Goal: Task Accomplishment & Management: Use online tool/utility

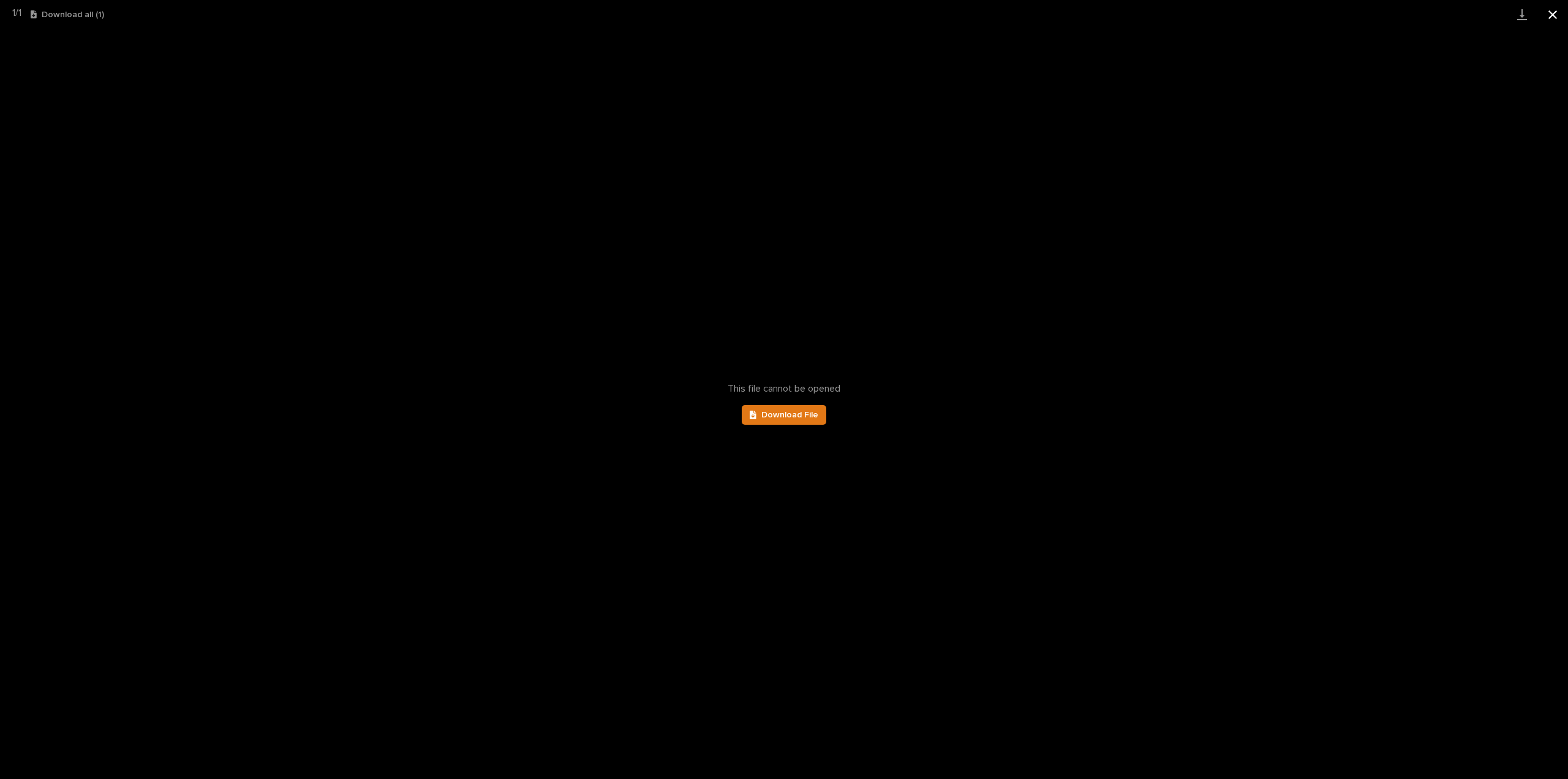
click at [1554, 16] on button "Close gallery" at bounding box center [1552, 14] width 31 height 28
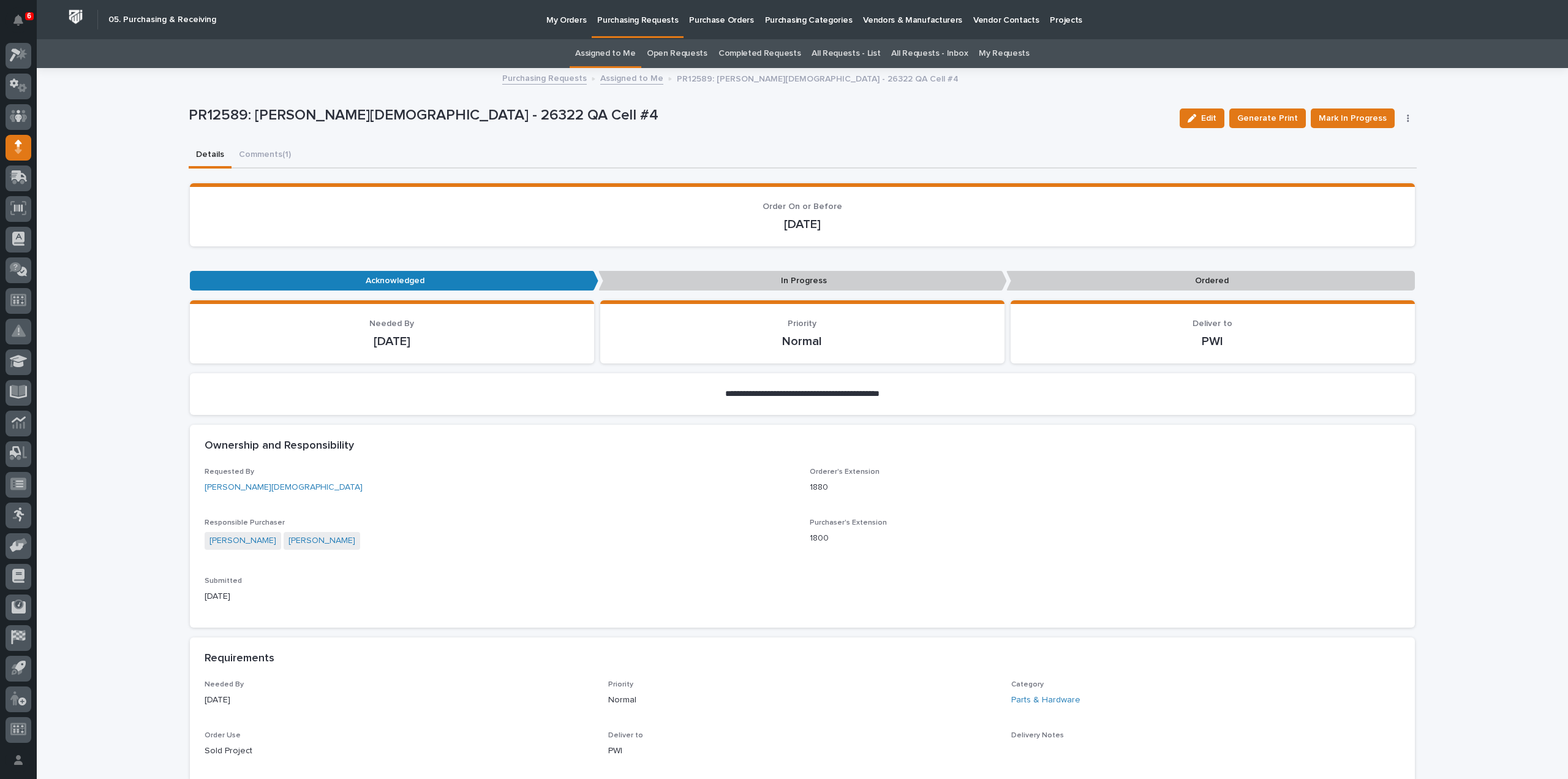
click at [842, 50] on link "All Requests - List" at bounding box center [846, 53] width 68 height 28
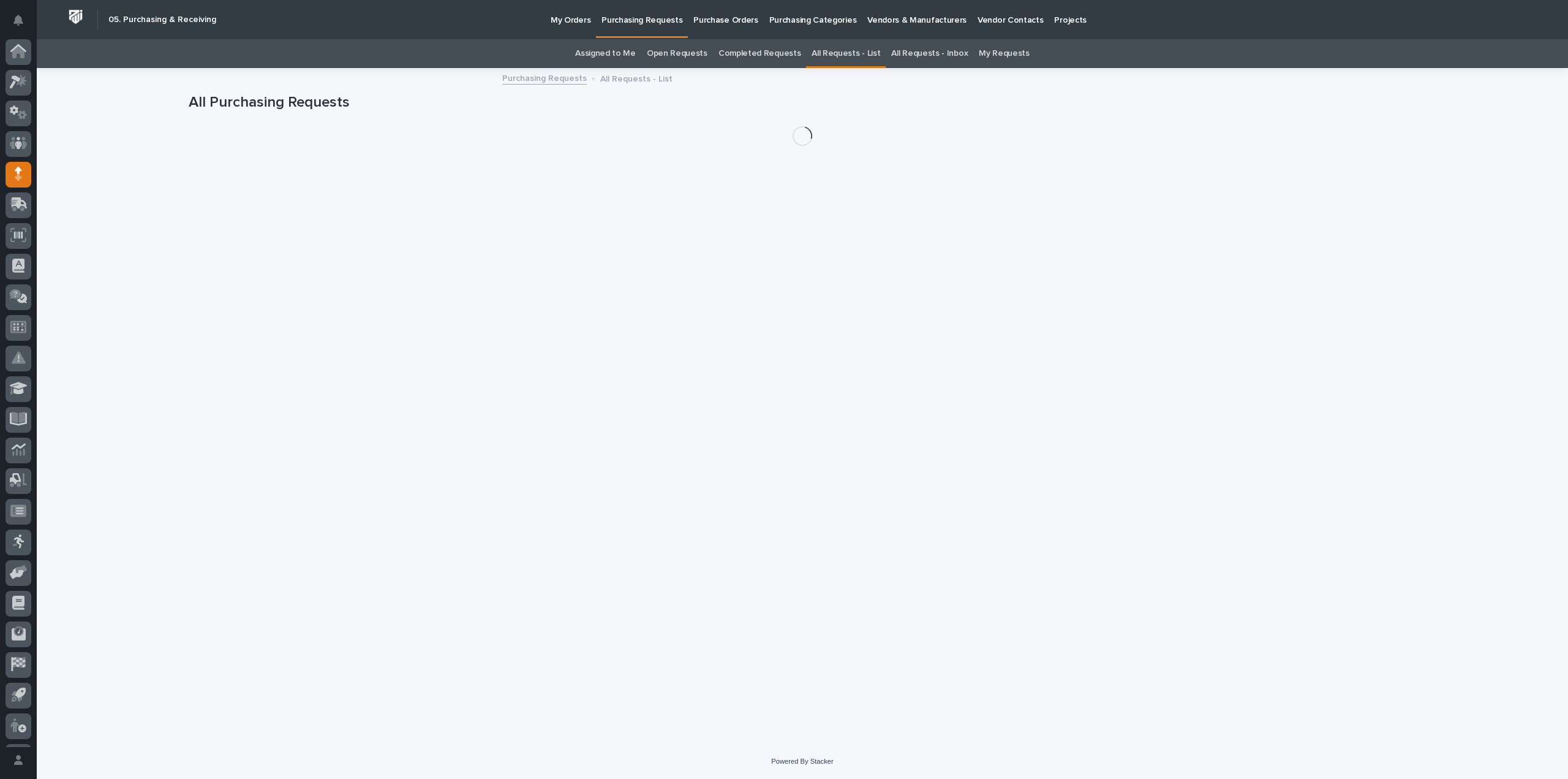
scroll to position [27, 0]
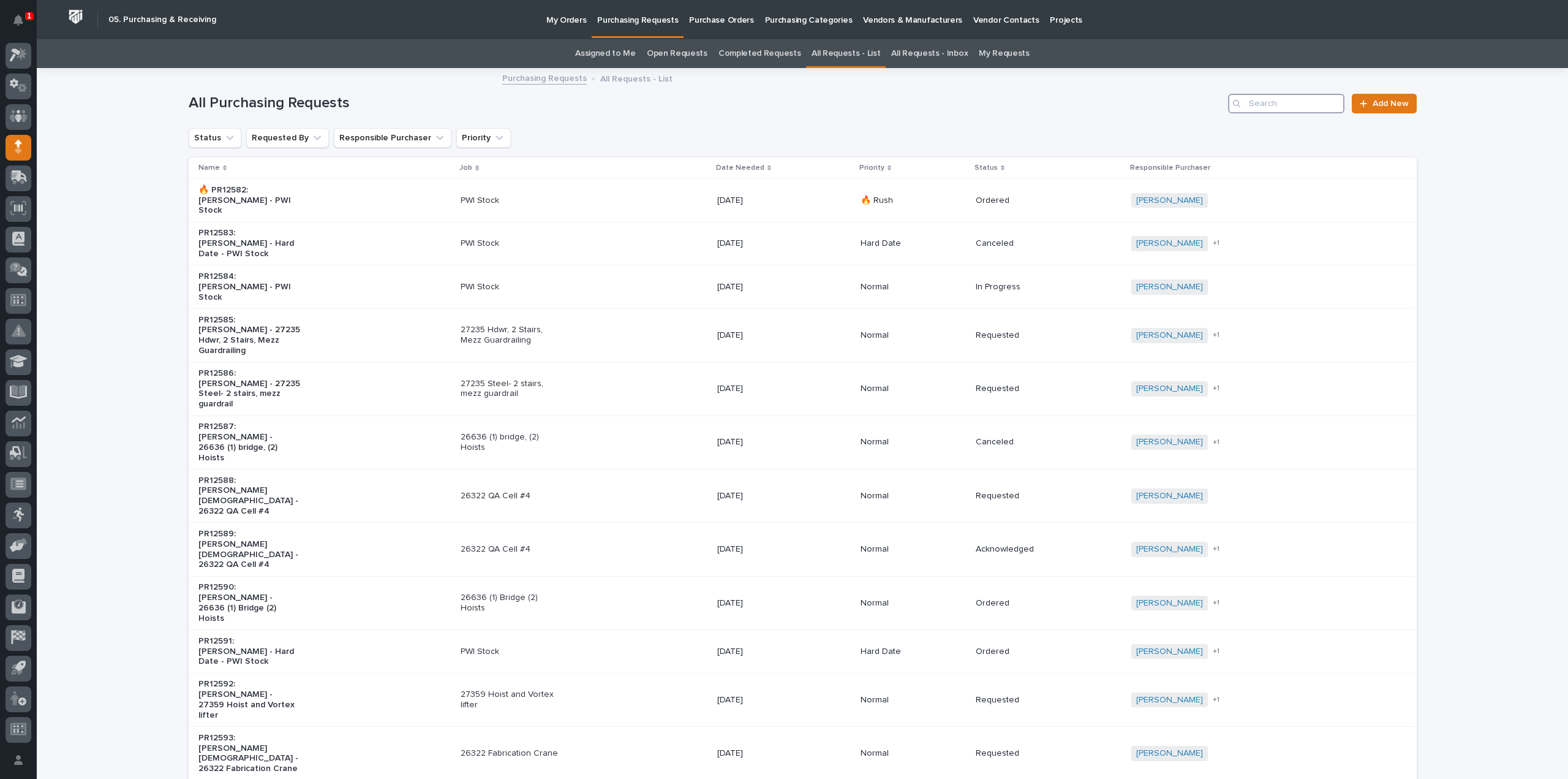
click at [1303, 106] on input "Search" at bounding box center [1286, 104] width 117 height 20
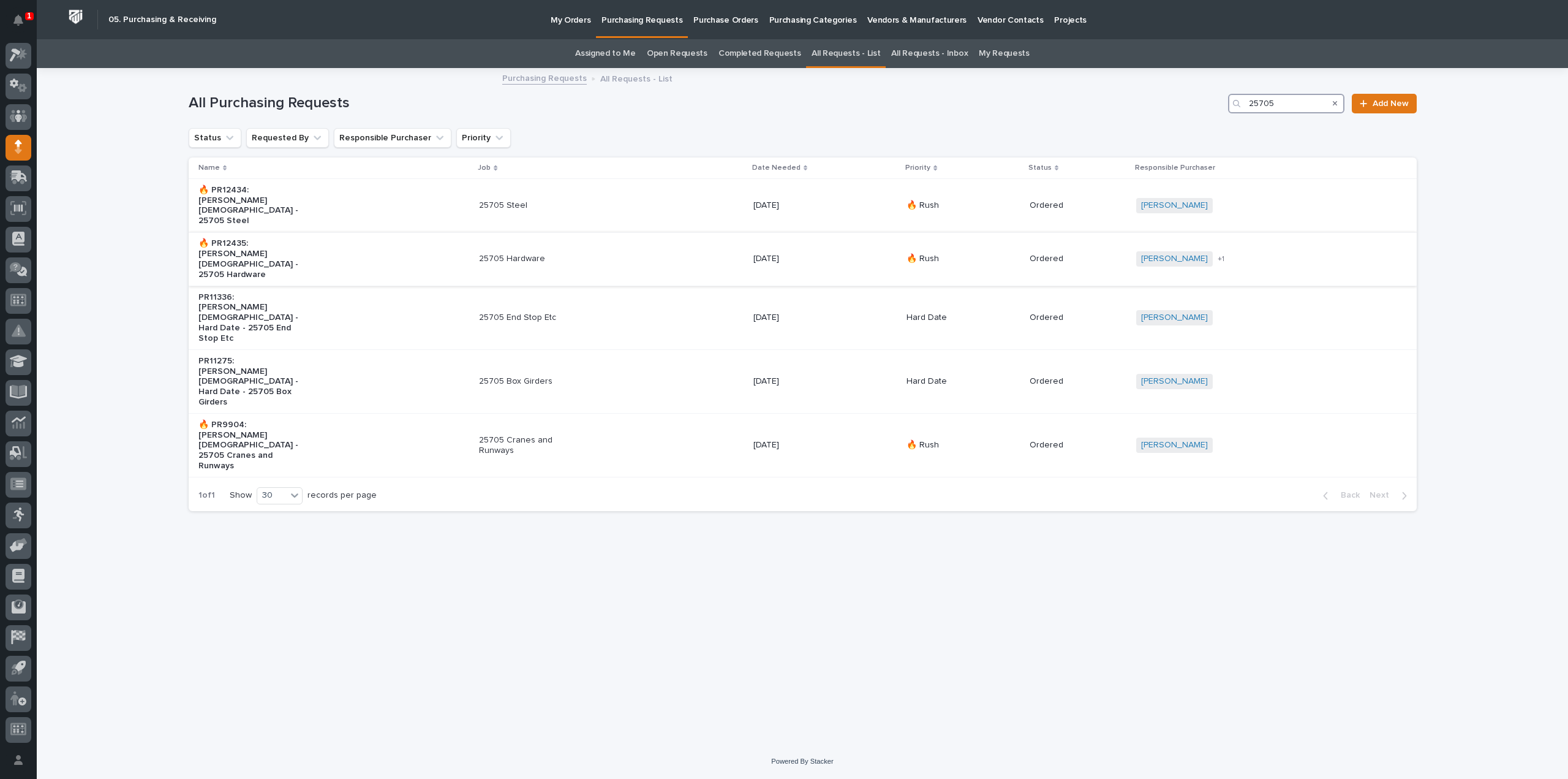
type input "25705"
click at [519, 254] on p "25705 Hardware" at bounding box center [530, 259] width 102 height 11
click at [501, 254] on p "25705 Hardware" at bounding box center [530, 259] width 102 height 11
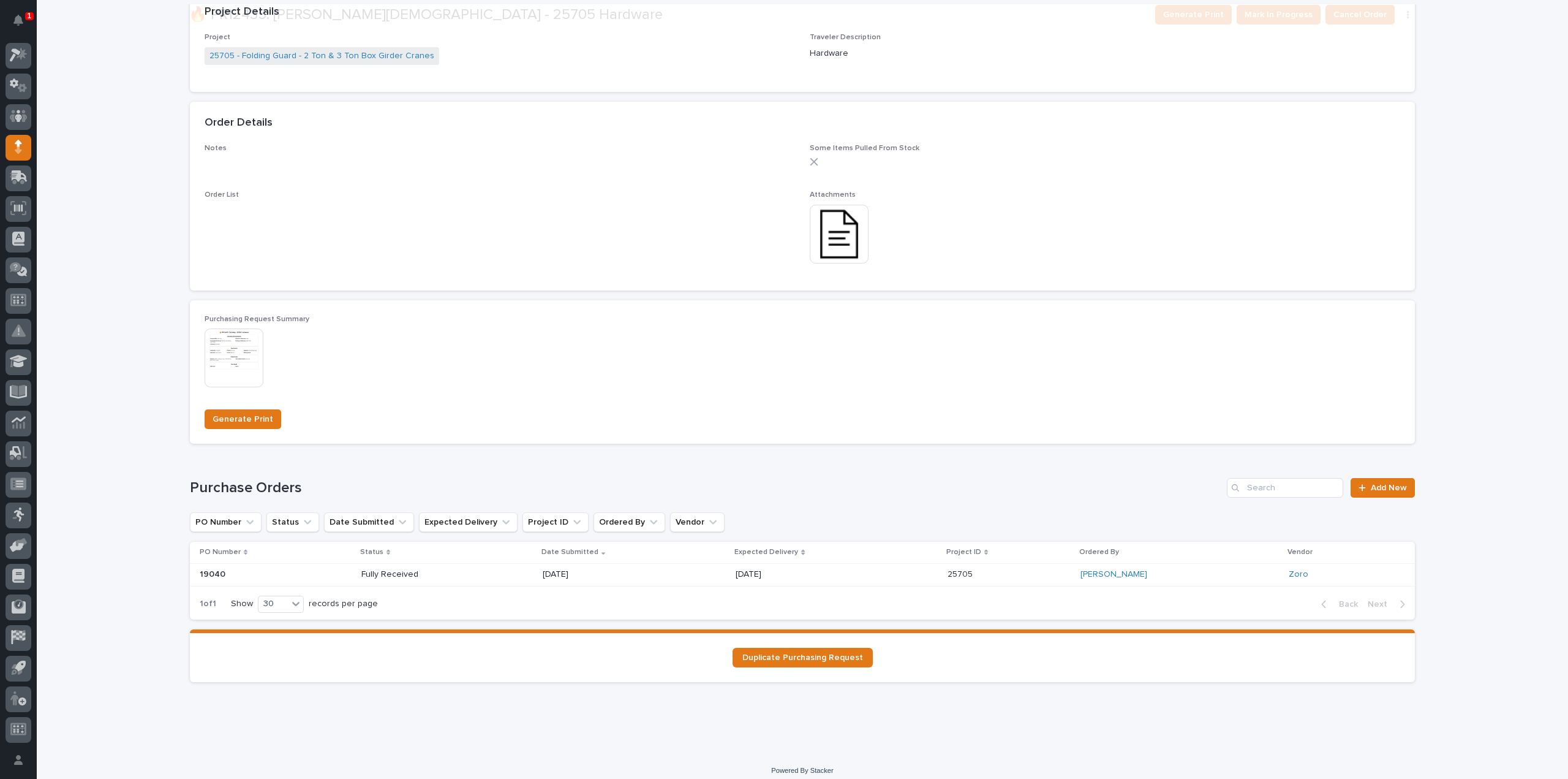
scroll to position [613, 0]
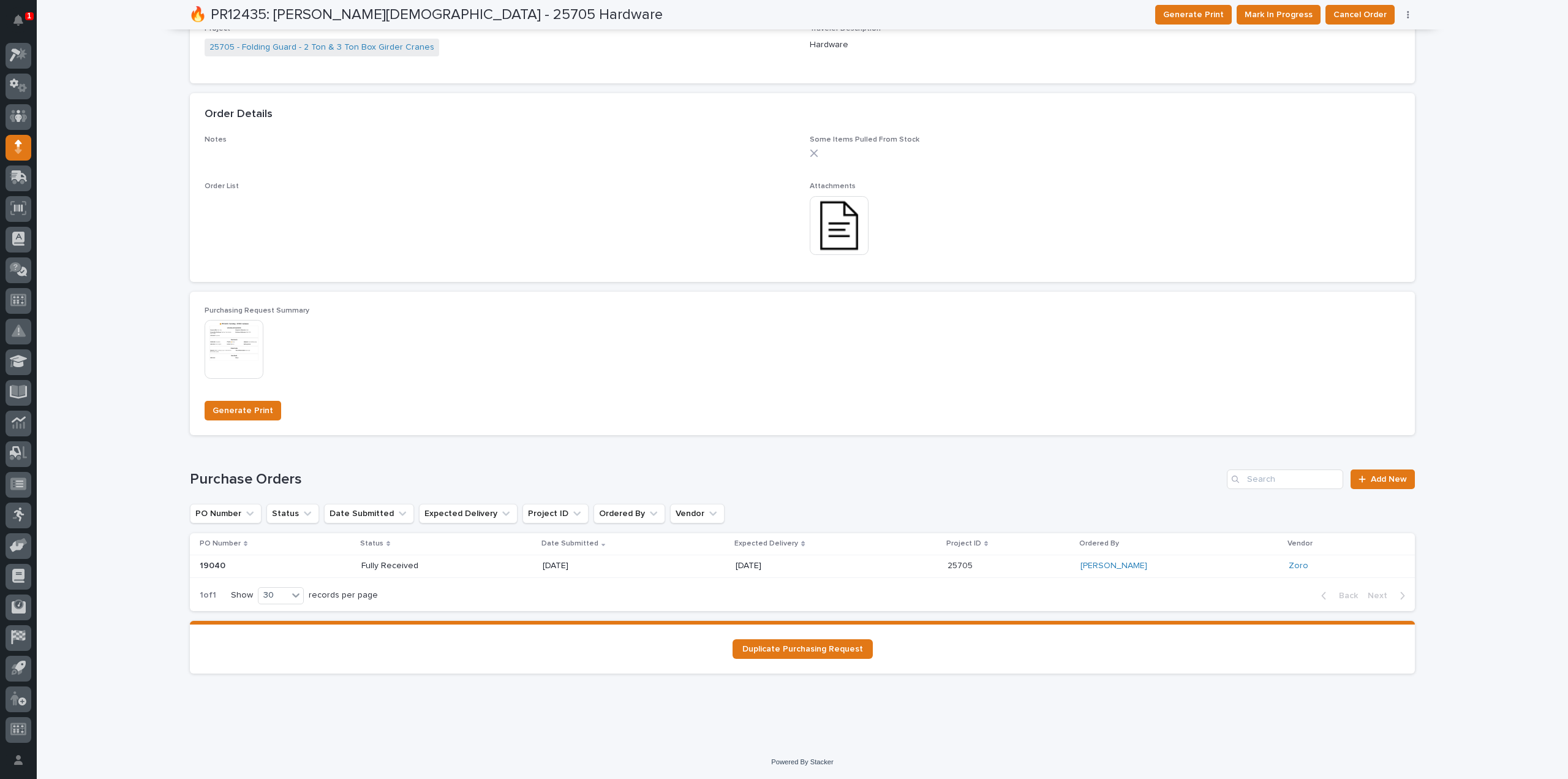
click at [1407, 11] on icon "button" at bounding box center [1407, 15] width 2 height 7
click at [1525, 281] on div "**********" at bounding box center [802, 100] width 1531 height 1288
click at [1377, 482] on span "Add New" at bounding box center [1388, 479] width 36 height 9
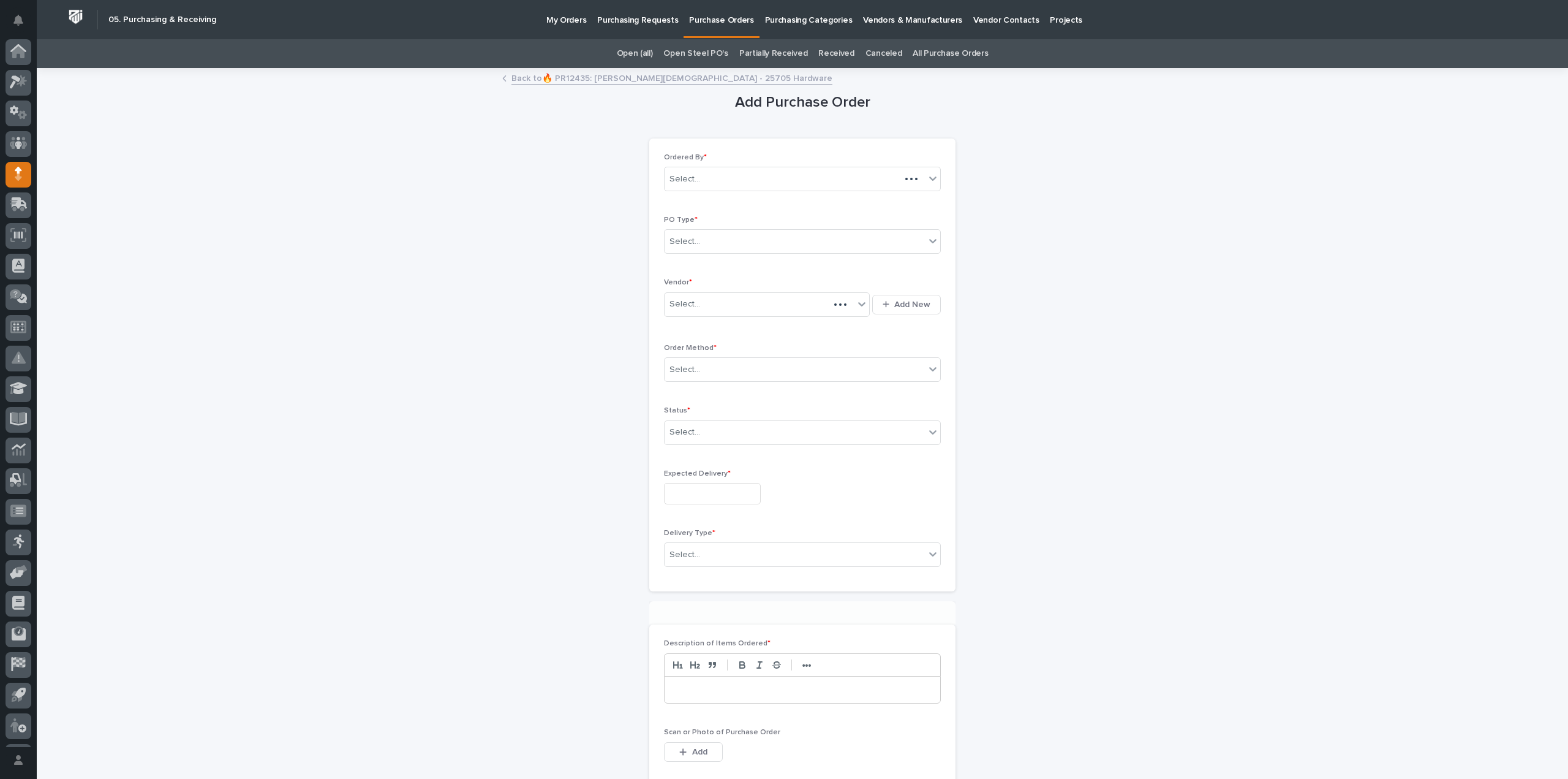
scroll to position [27, 0]
click at [670, 242] on div "Select..." at bounding box center [684, 242] width 31 height 13
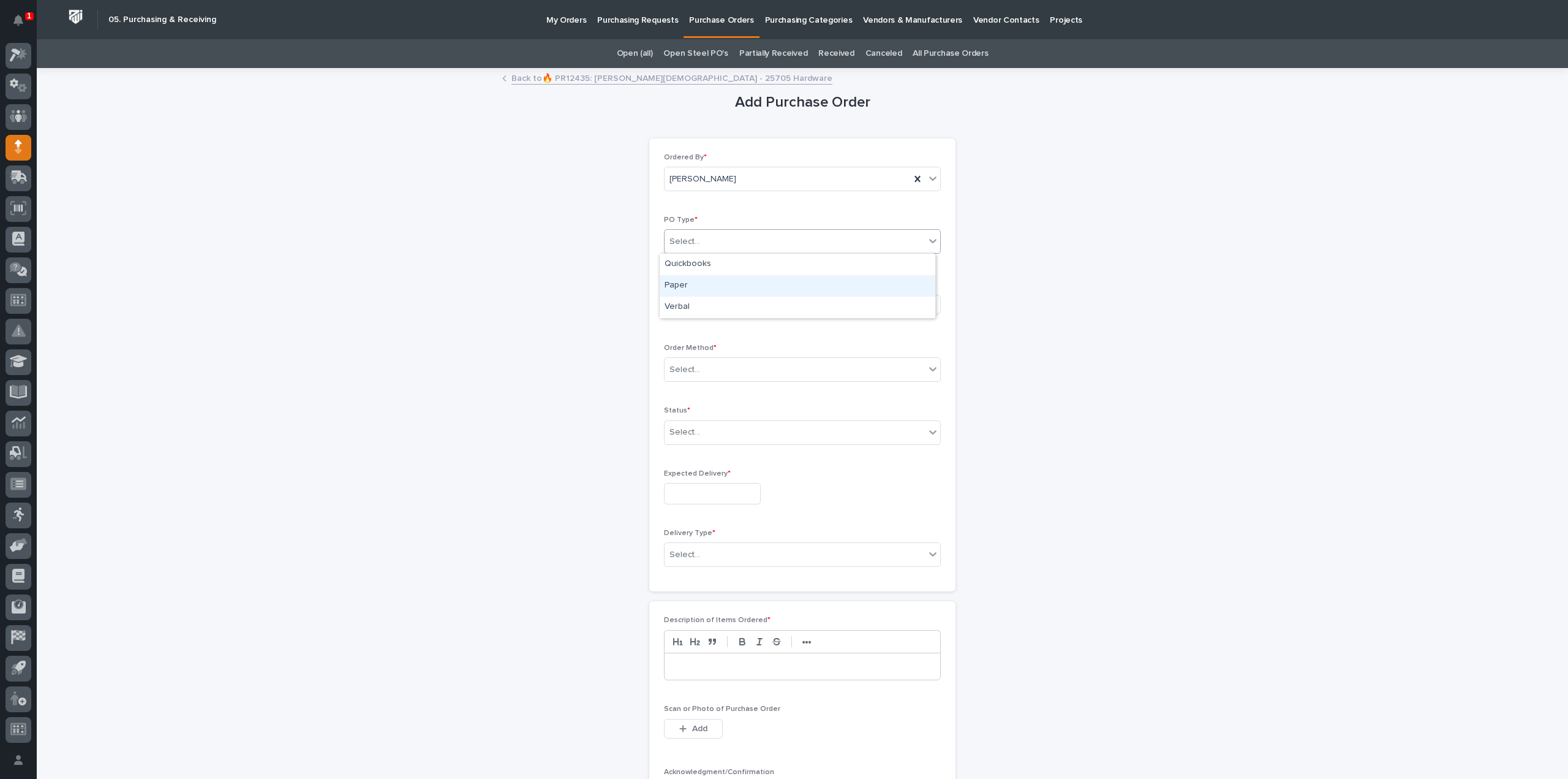
click at [694, 289] on div "Paper" at bounding box center [797, 286] width 276 height 21
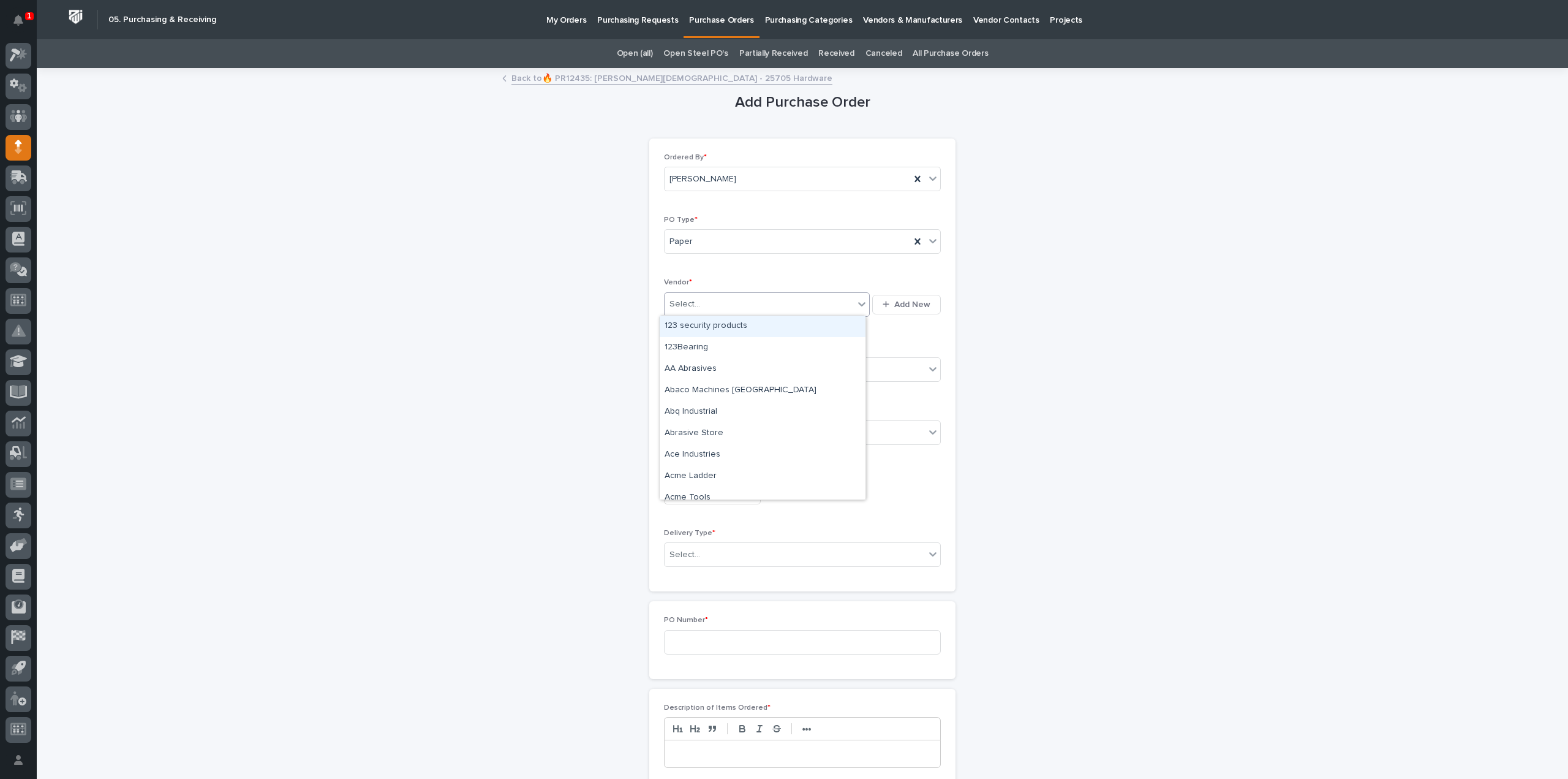
click at [690, 303] on div "Select..." at bounding box center [684, 304] width 31 height 13
type input "*****"
click at [692, 368] on div "Fasteners Plus" at bounding box center [762, 369] width 206 height 21
click at [692, 368] on div "Select..." at bounding box center [684, 370] width 31 height 13
click at [690, 389] on div "Online Order" at bounding box center [797, 391] width 276 height 21
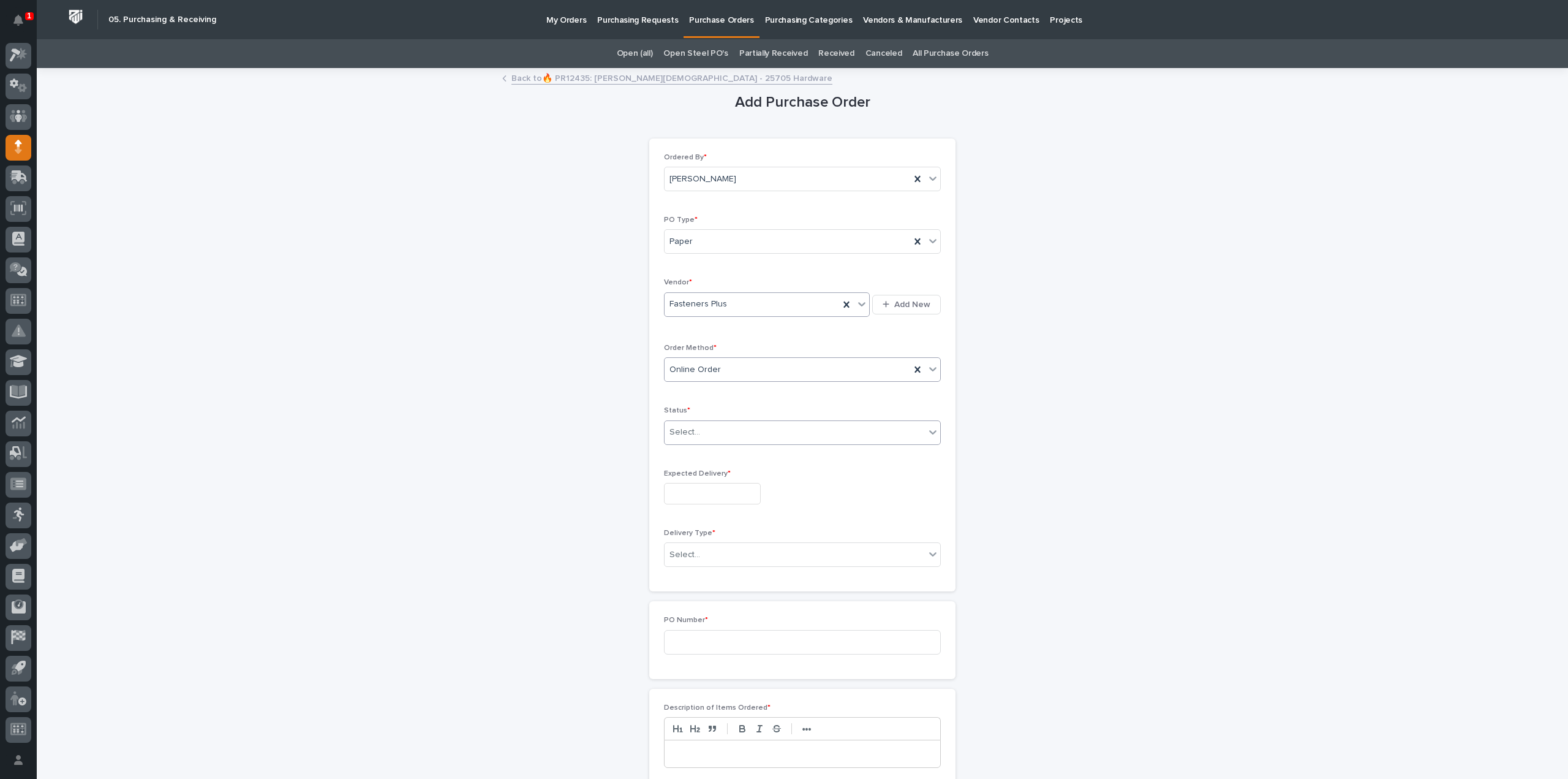
click at [706, 432] on div "Select..." at bounding box center [794, 432] width 260 height 20
click at [705, 474] on div "Submitted" at bounding box center [797, 475] width 276 height 21
click at [708, 493] on input "text" at bounding box center [712, 494] width 97 height 21
click at [690, 393] on div "14" at bounding box center [684, 391] width 16 height 16
type input "**********"
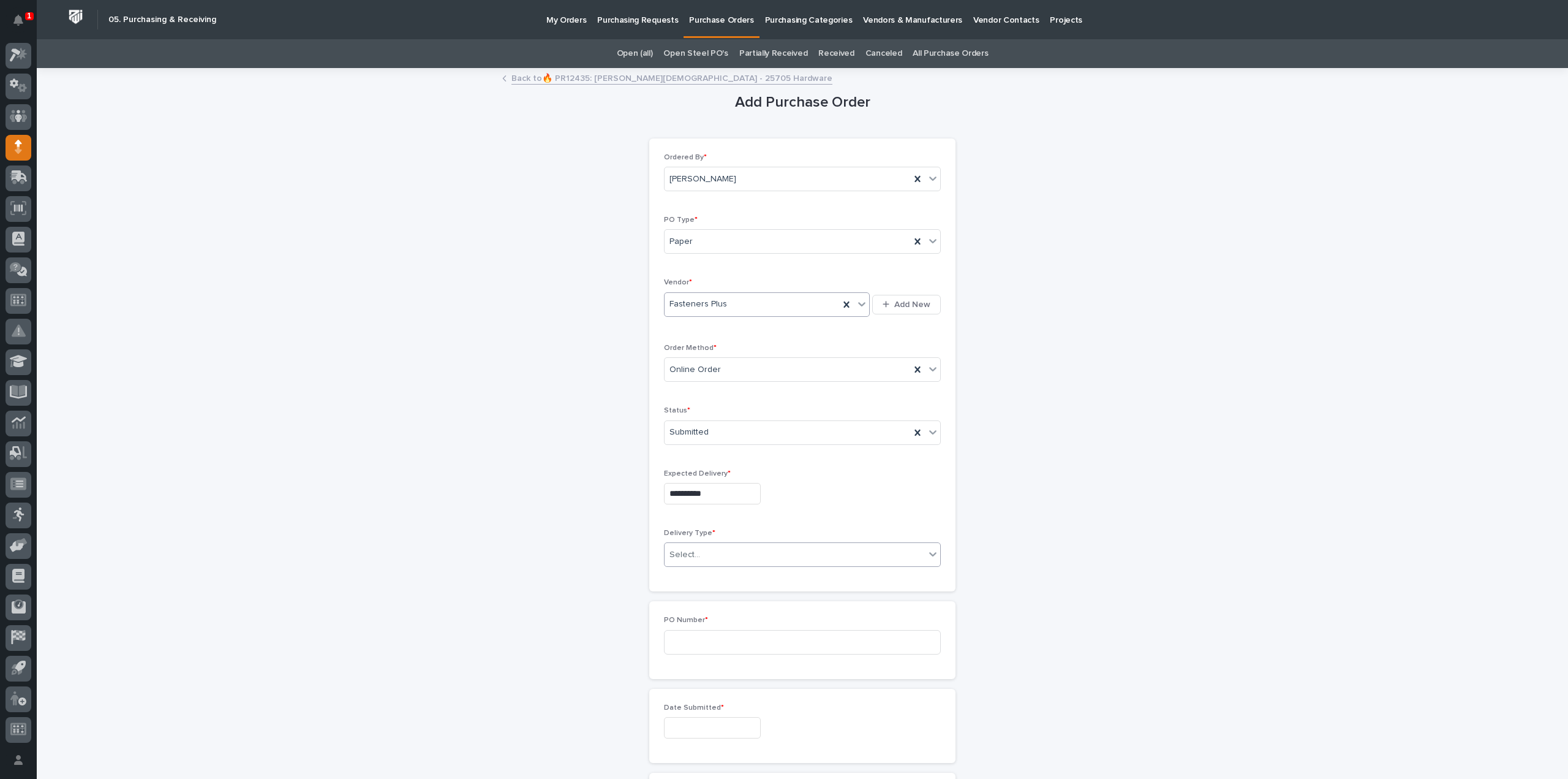
click at [717, 553] on div "Select..." at bounding box center [794, 555] width 260 height 20
click at [708, 573] on div "Deliver to PWI" at bounding box center [797, 575] width 276 height 21
click at [706, 552] on span "Deliver to PWI" at bounding box center [697, 555] width 55 height 13
click at [698, 613] on div "Drop Ship" at bounding box center [797, 618] width 276 height 21
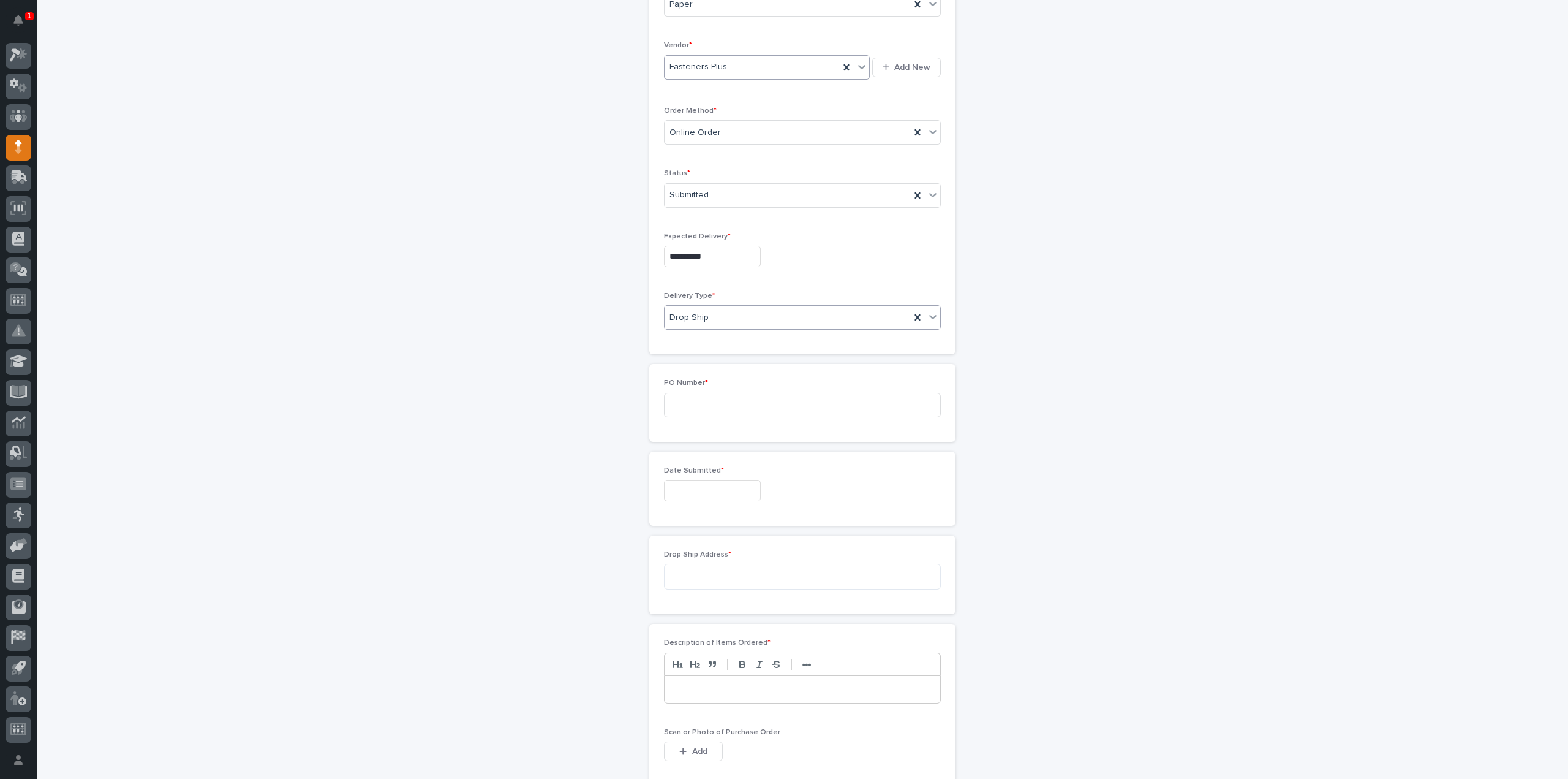
scroll to position [257, 0]
click at [683, 380] on input at bounding box center [801, 385] width 277 height 24
type input "3203RB"
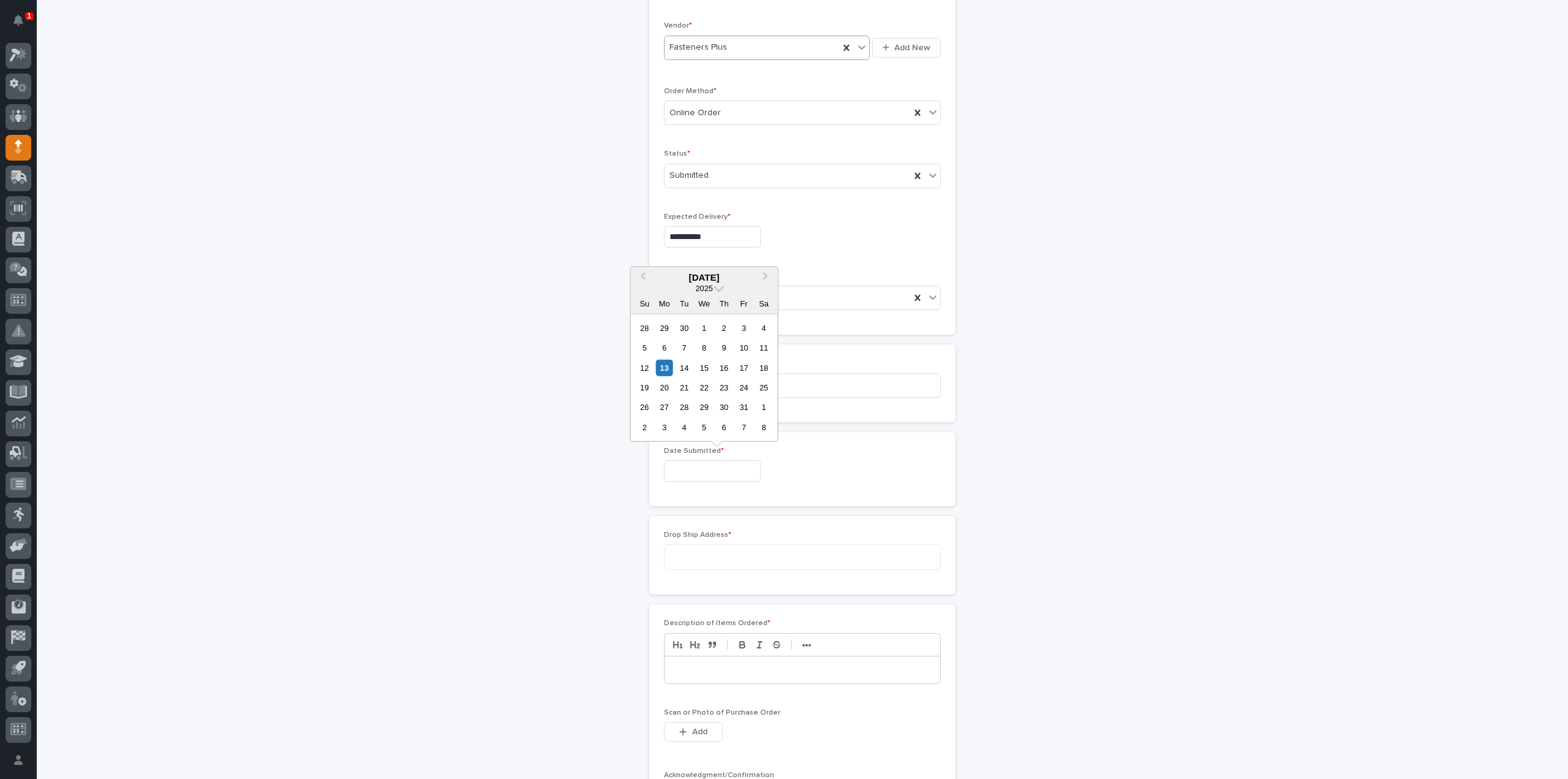
click at [690, 468] on input "text" at bounding box center [712, 471] width 97 height 21
click at [668, 366] on div "13" at bounding box center [663, 367] width 16 height 16
type input "**********"
click at [698, 554] on textarea at bounding box center [801, 557] width 277 height 26
type textarea "**********"
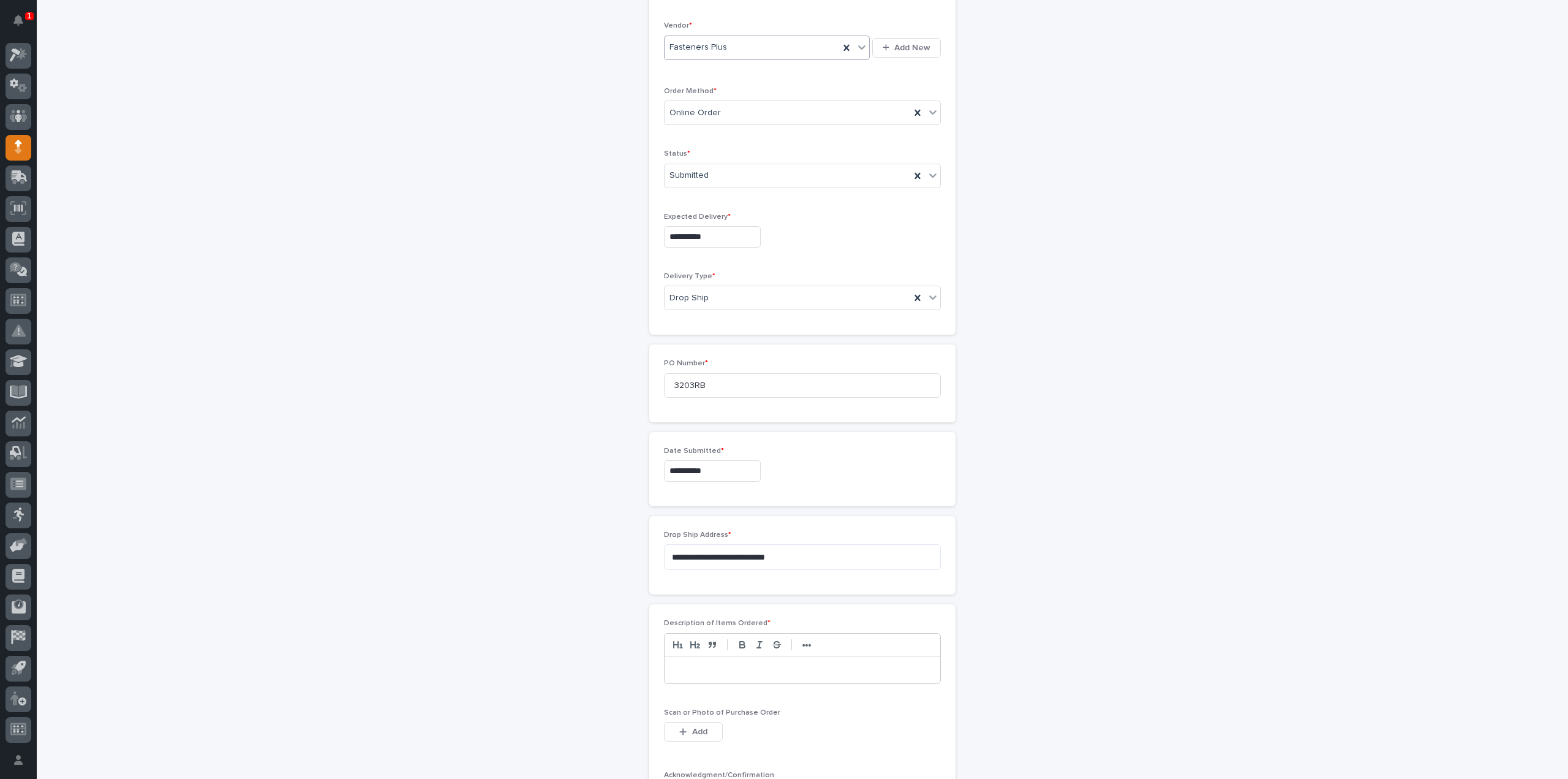
click at [695, 669] on p at bounding box center [802, 669] width 257 height 12
click at [681, 734] on button "Add" at bounding box center [693, 731] width 59 height 20
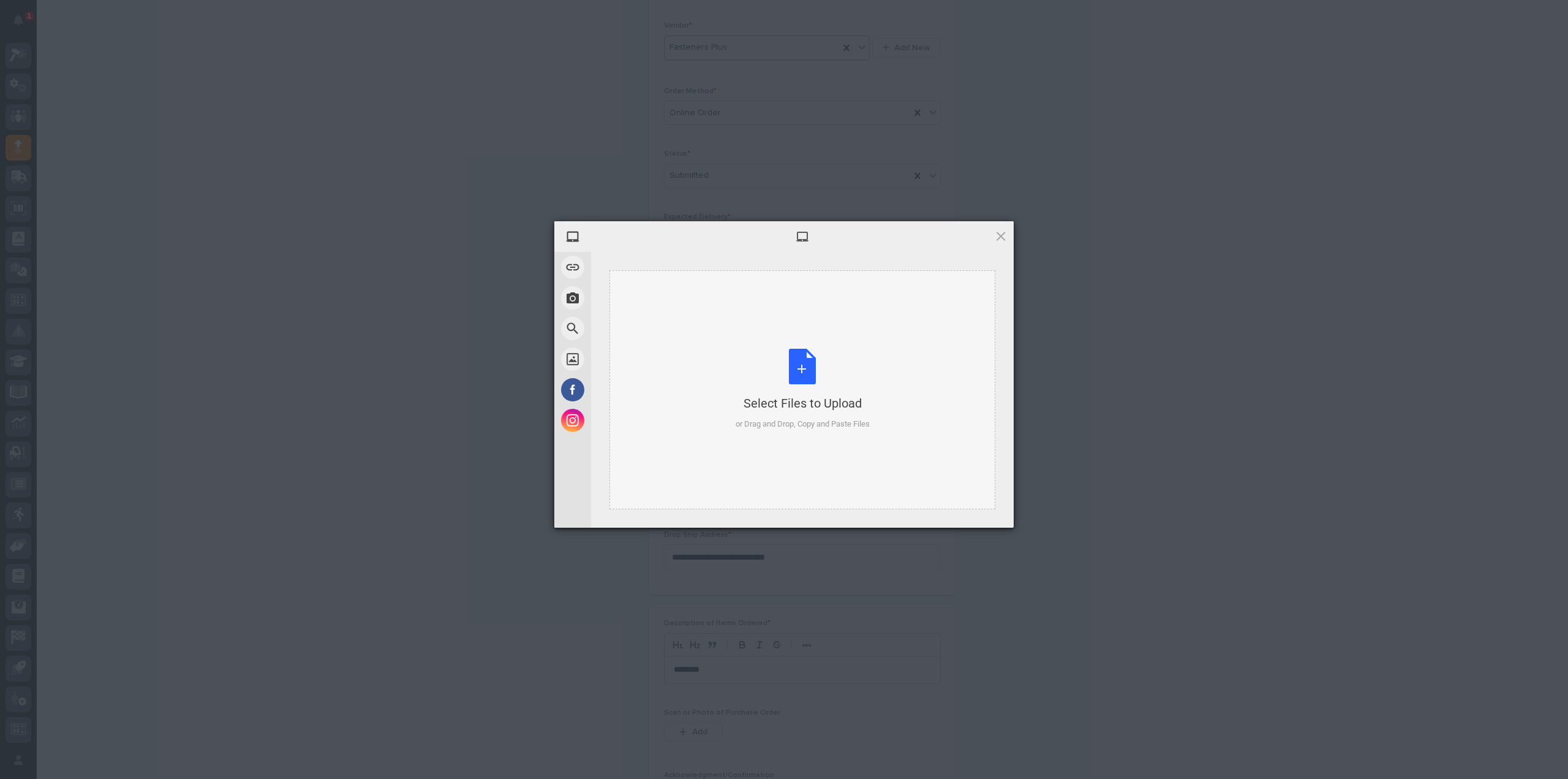
click at [797, 369] on div "Select Files to Upload or Drag and Drop, Copy and Paste Files" at bounding box center [802, 389] width 134 height 82
click at [786, 368] on div "Select Files to Upload or Drag and Drop, Copy and Paste Files" at bounding box center [802, 389] width 134 height 82
click at [982, 516] on span "Upload 1" at bounding box center [976, 511] width 24 height 9
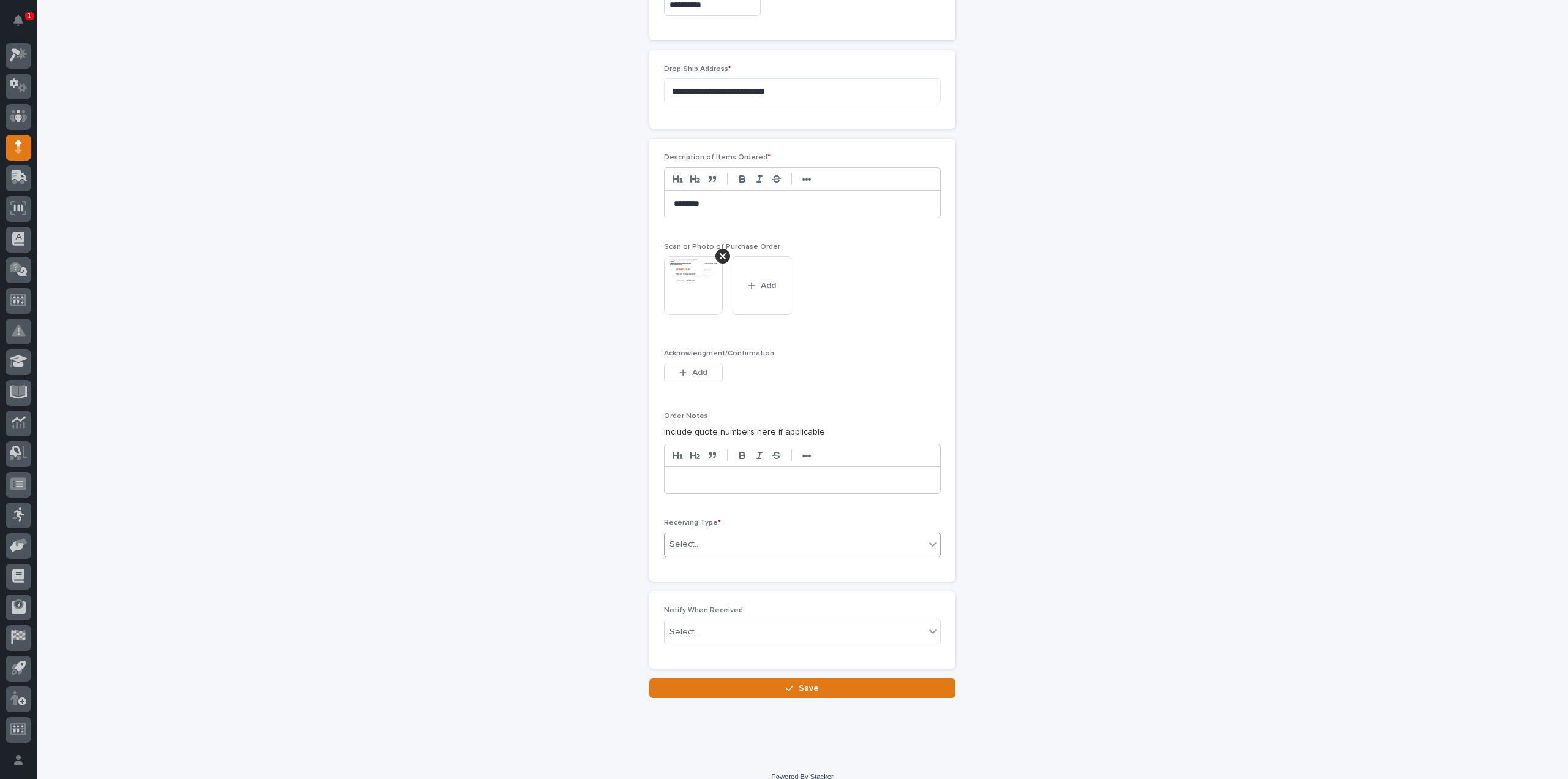
scroll to position [731, 0]
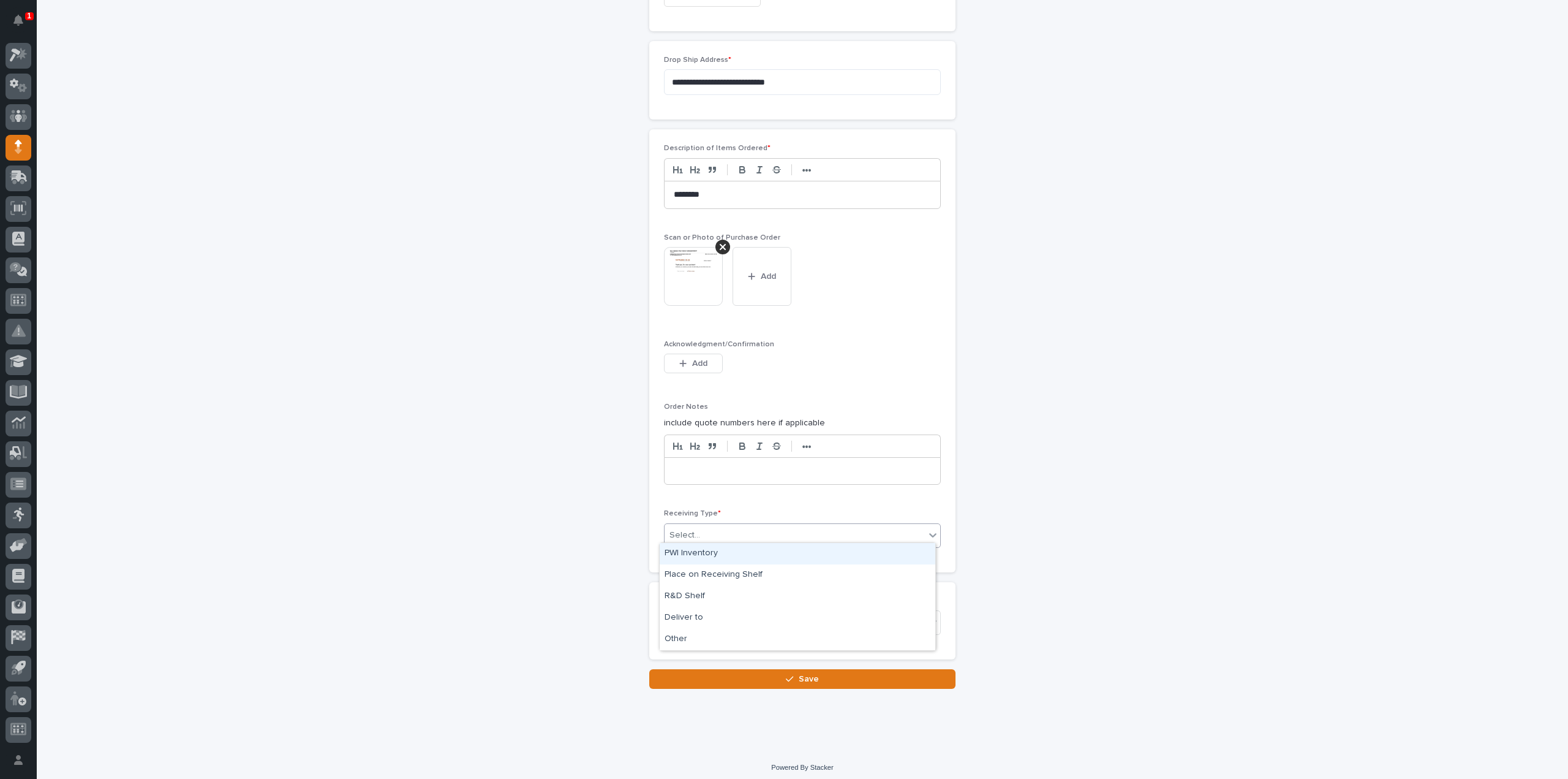
click at [713, 533] on div "Select..." at bounding box center [794, 535] width 260 height 20
click at [705, 617] on div "Deliver to" at bounding box center [797, 618] width 276 height 21
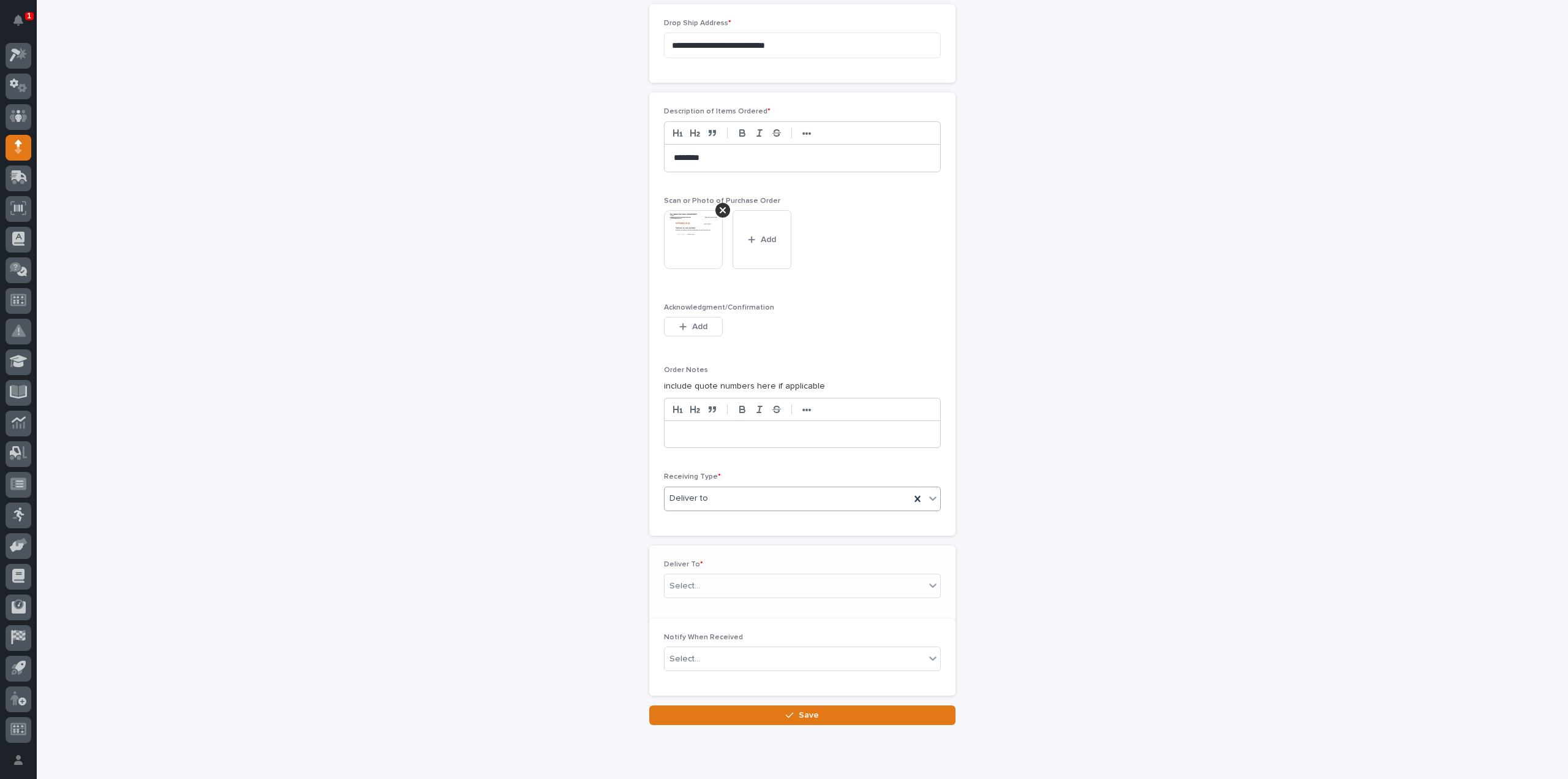
scroll to position [775, 0]
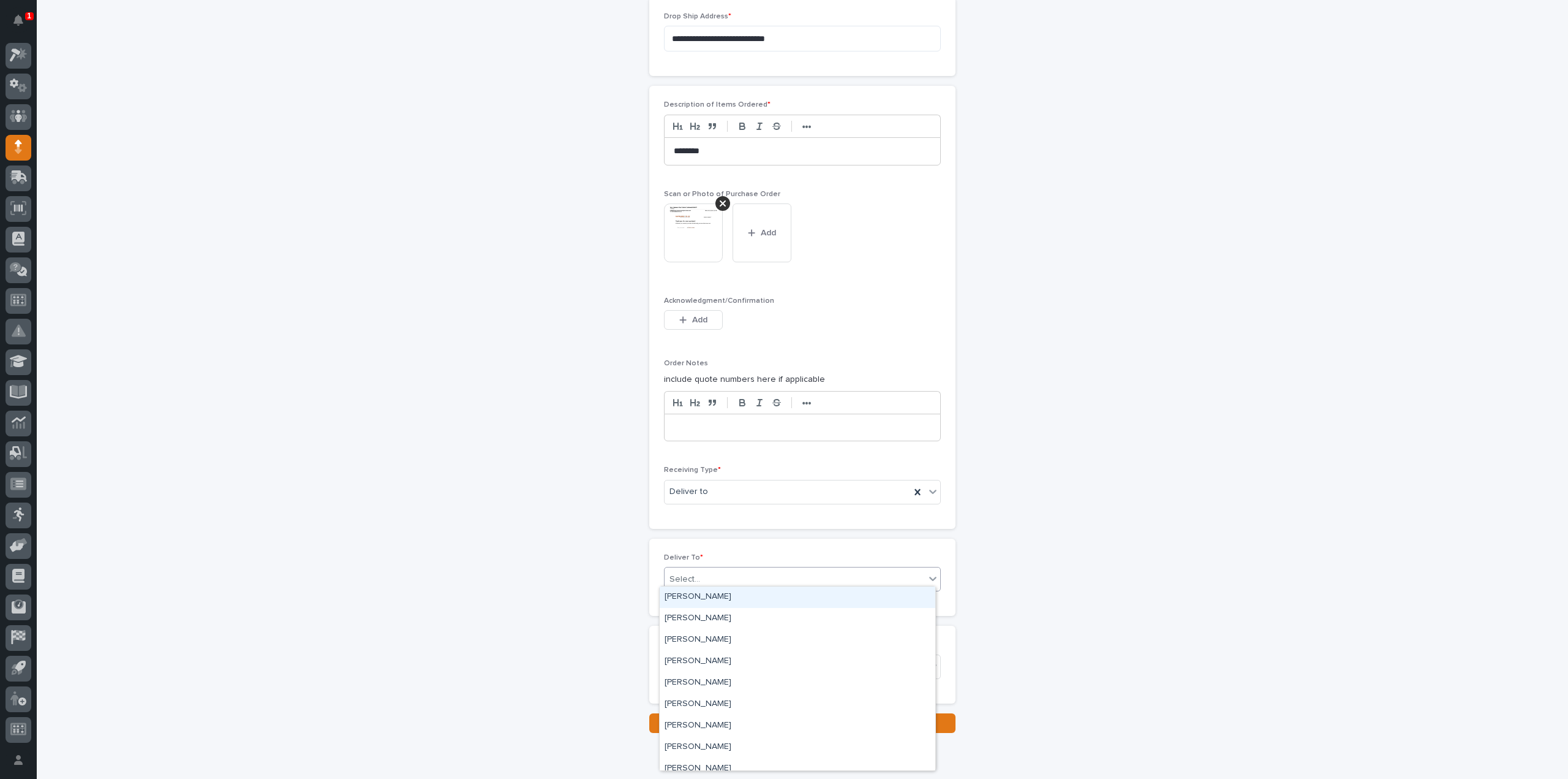
click at [698, 576] on div "Select..." at bounding box center [794, 579] width 260 height 20
type input "***"
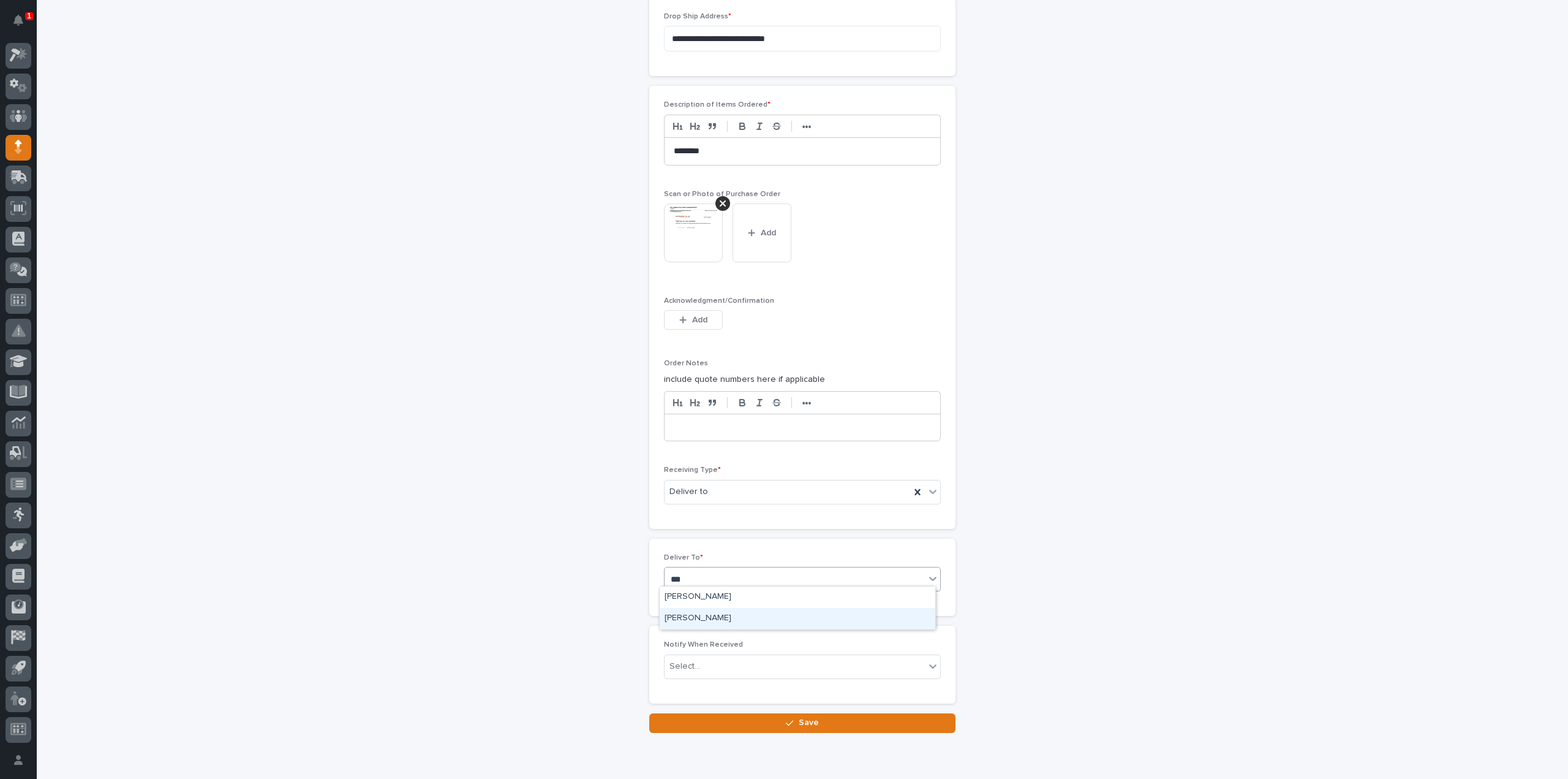
click at [700, 615] on div "[PERSON_NAME]" at bounding box center [797, 618] width 276 height 21
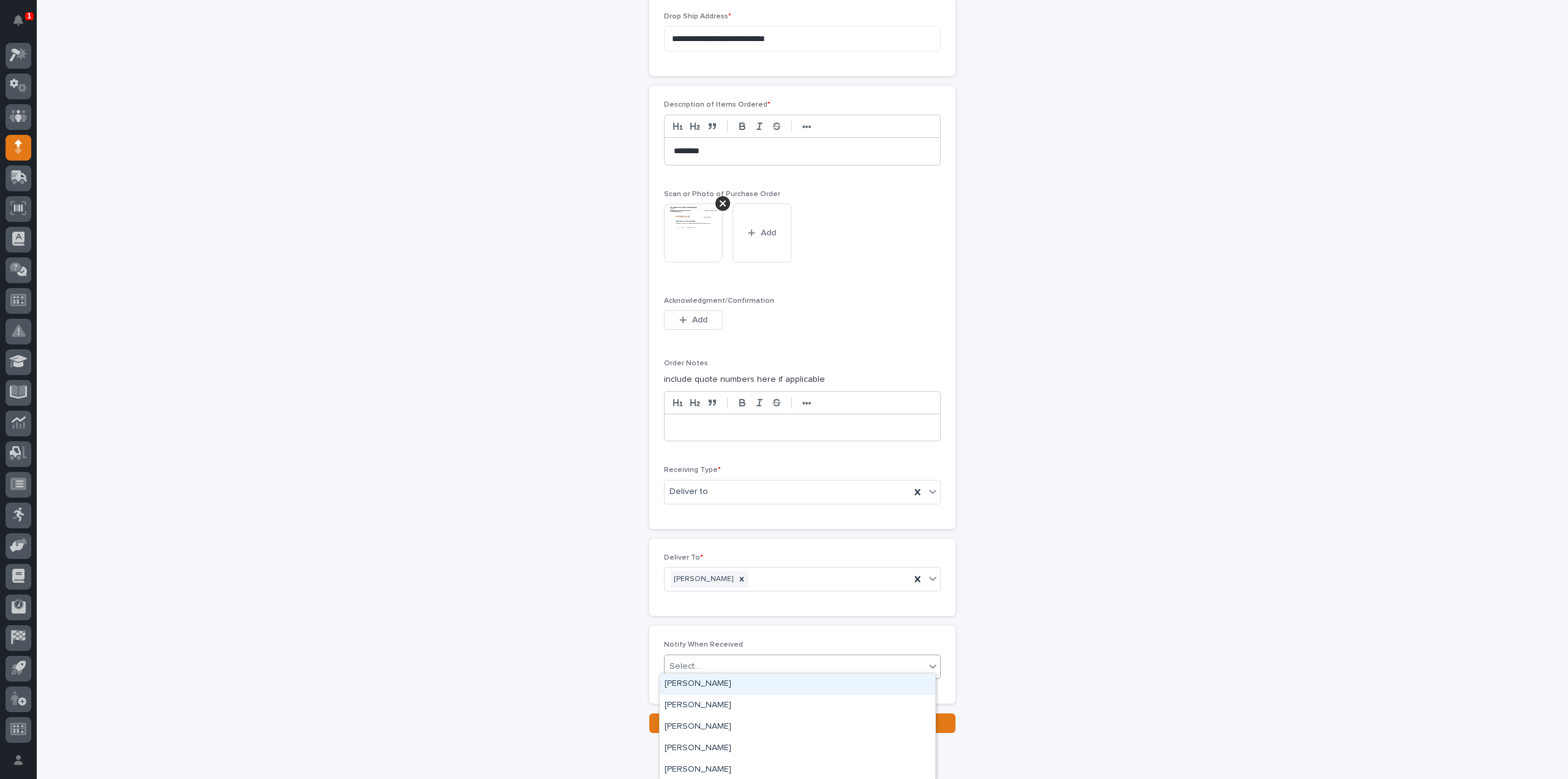
click at [708, 663] on div "Select..." at bounding box center [794, 666] width 260 height 20
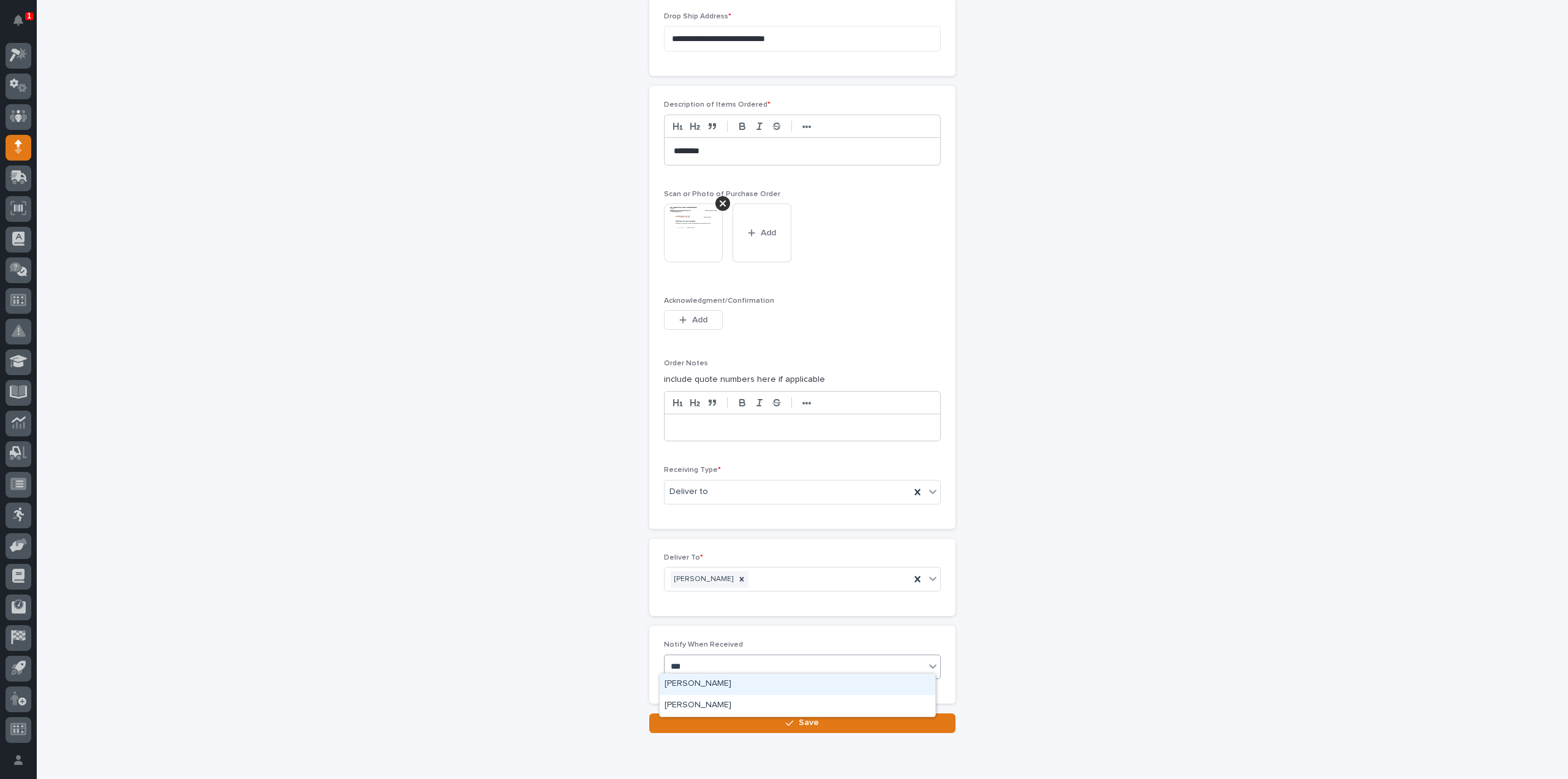
type input "****"
click at [706, 682] on div "[PERSON_NAME]" at bounding box center [797, 684] width 276 height 21
click at [704, 714] on button "Save" at bounding box center [802, 723] width 306 height 20
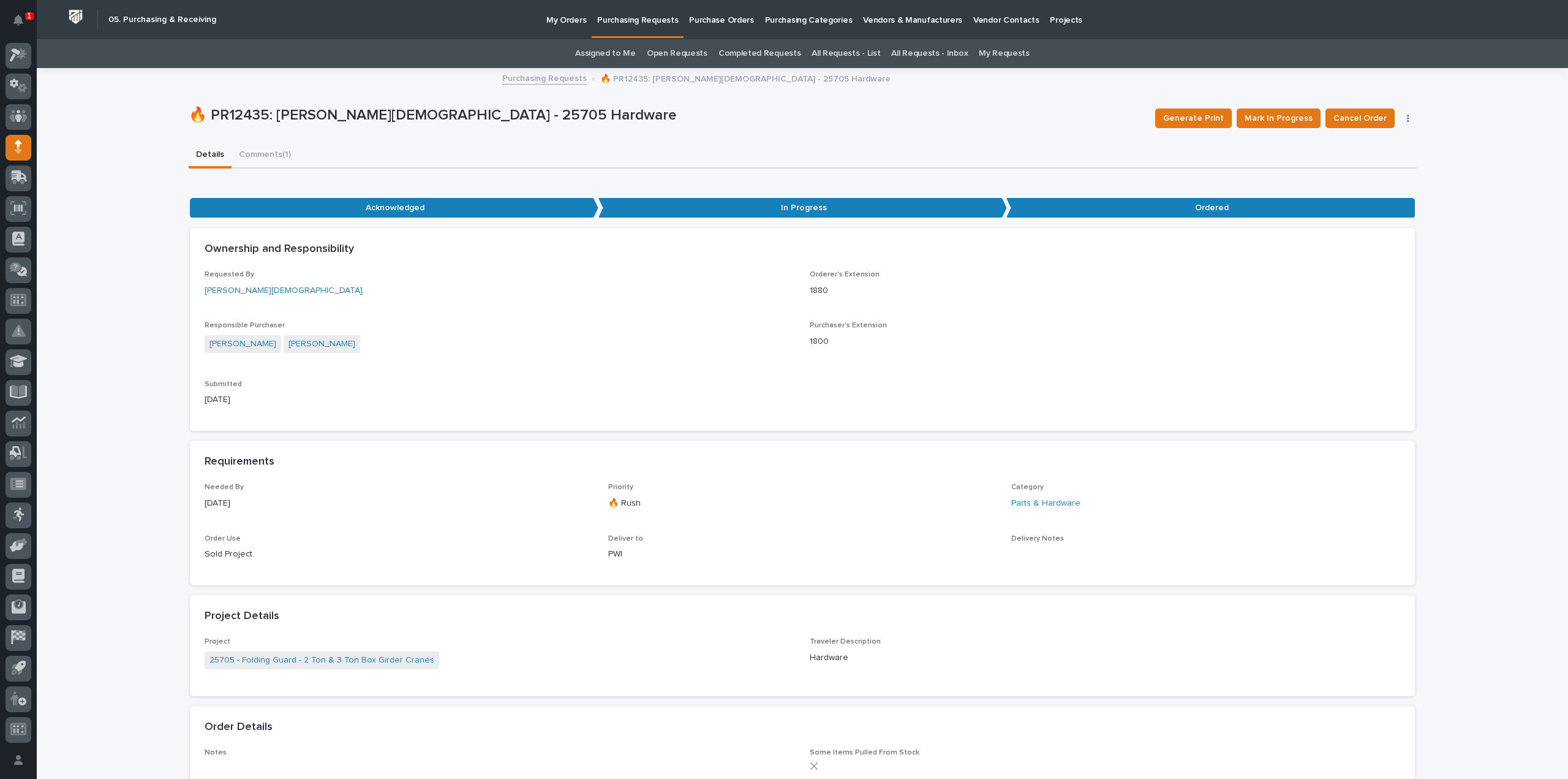
click at [624, 55] on link "Assigned to Me" at bounding box center [605, 53] width 60 height 28
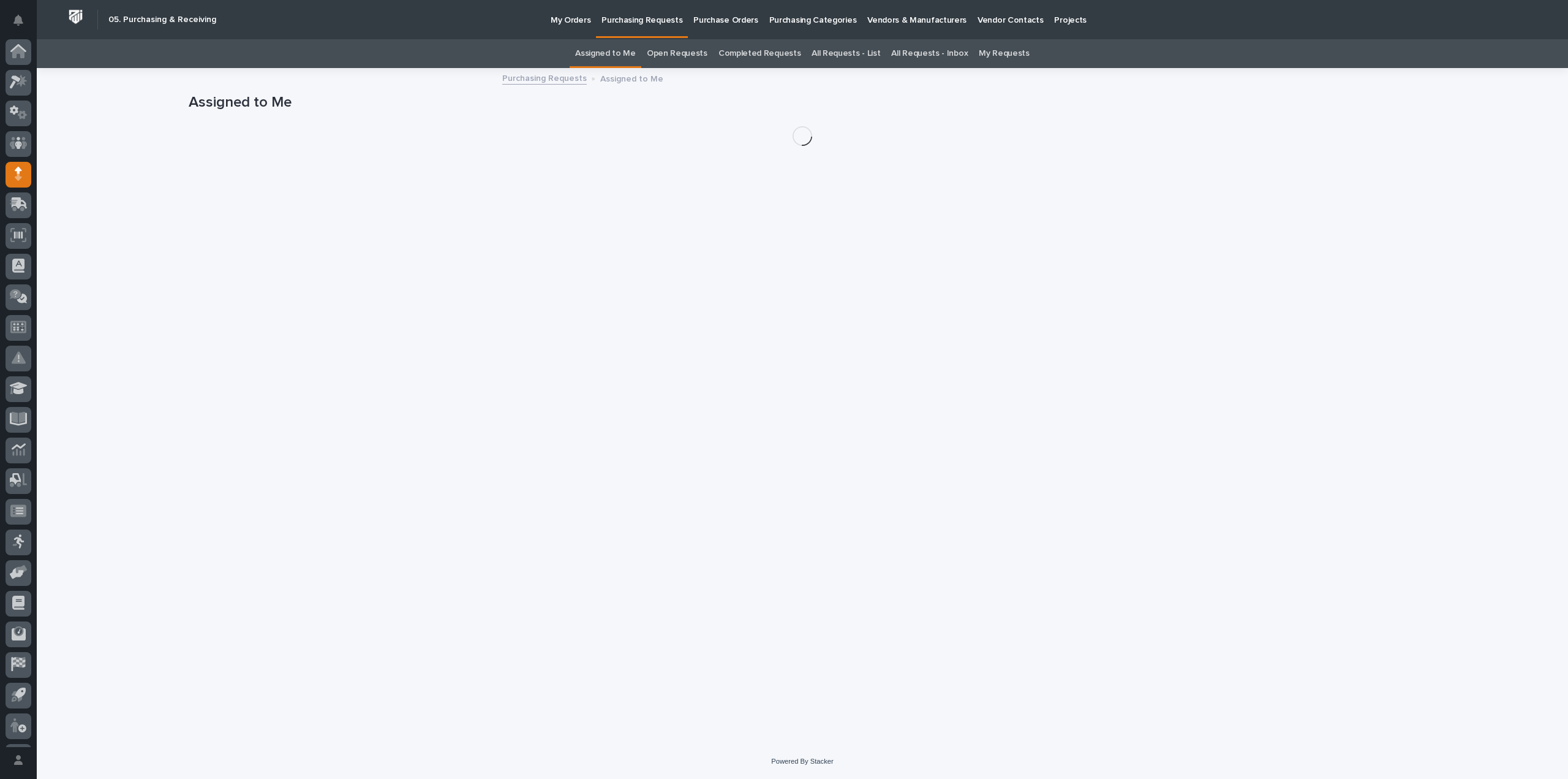
scroll to position [27, 0]
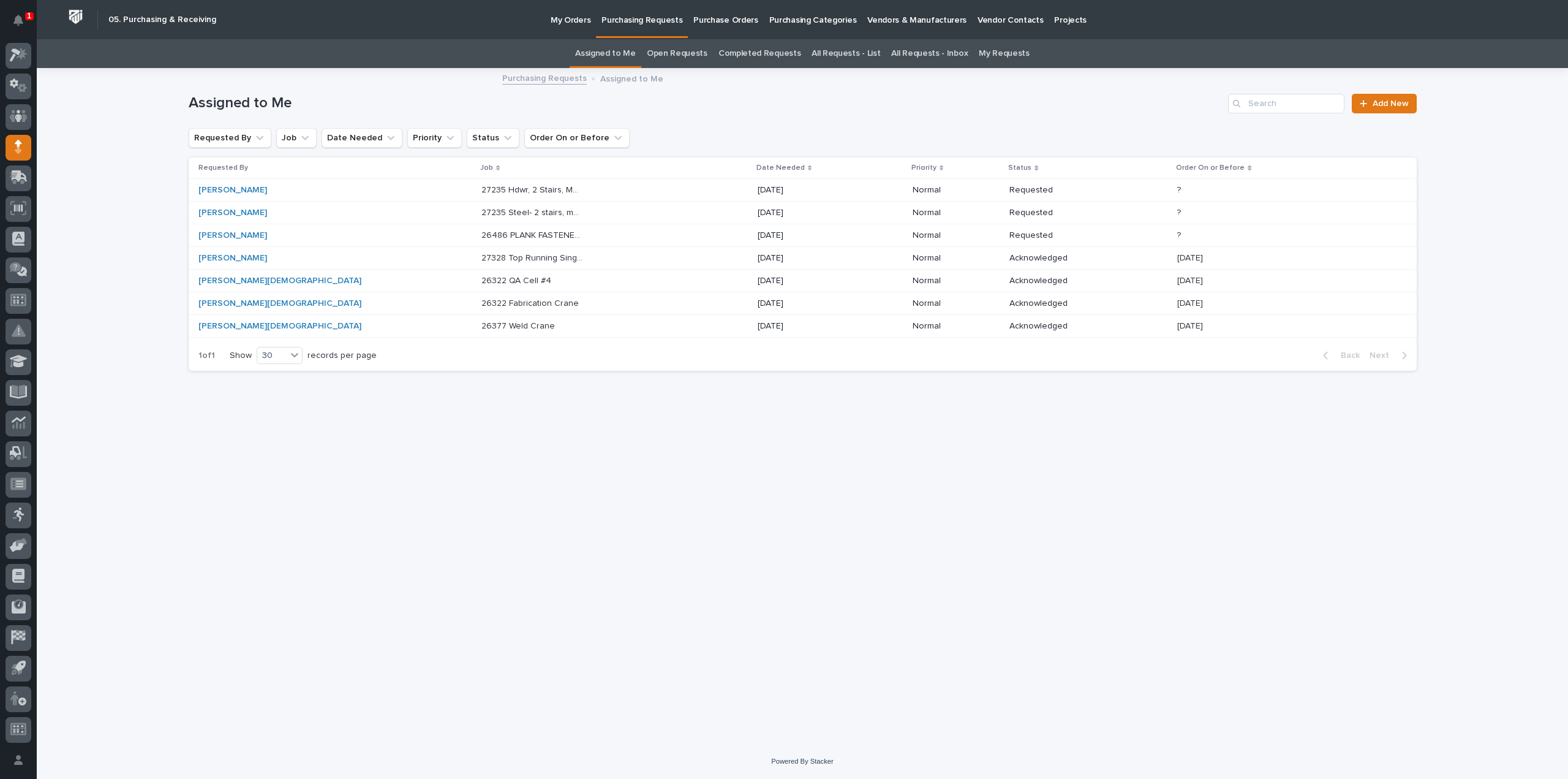
click at [183, 598] on div "Loading... Saving… Loading... Saving… Assigned to Me Add New Requested By Job D…" at bounding box center [803, 391] width 1240 height 644
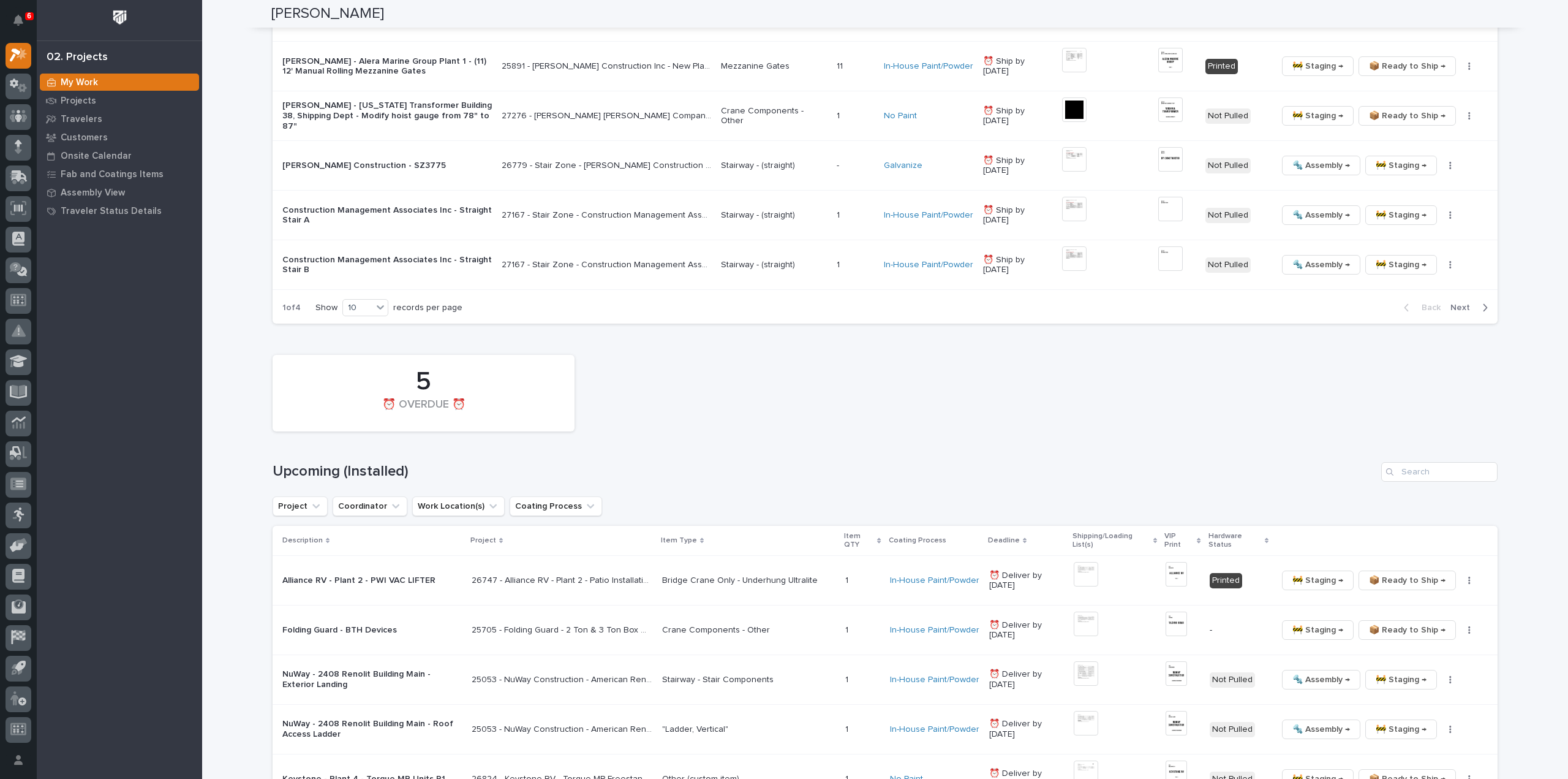
scroll to position [1348, 0]
type input "27149"
click at [1409, 462] on input "Search" at bounding box center [1439, 469] width 117 height 20
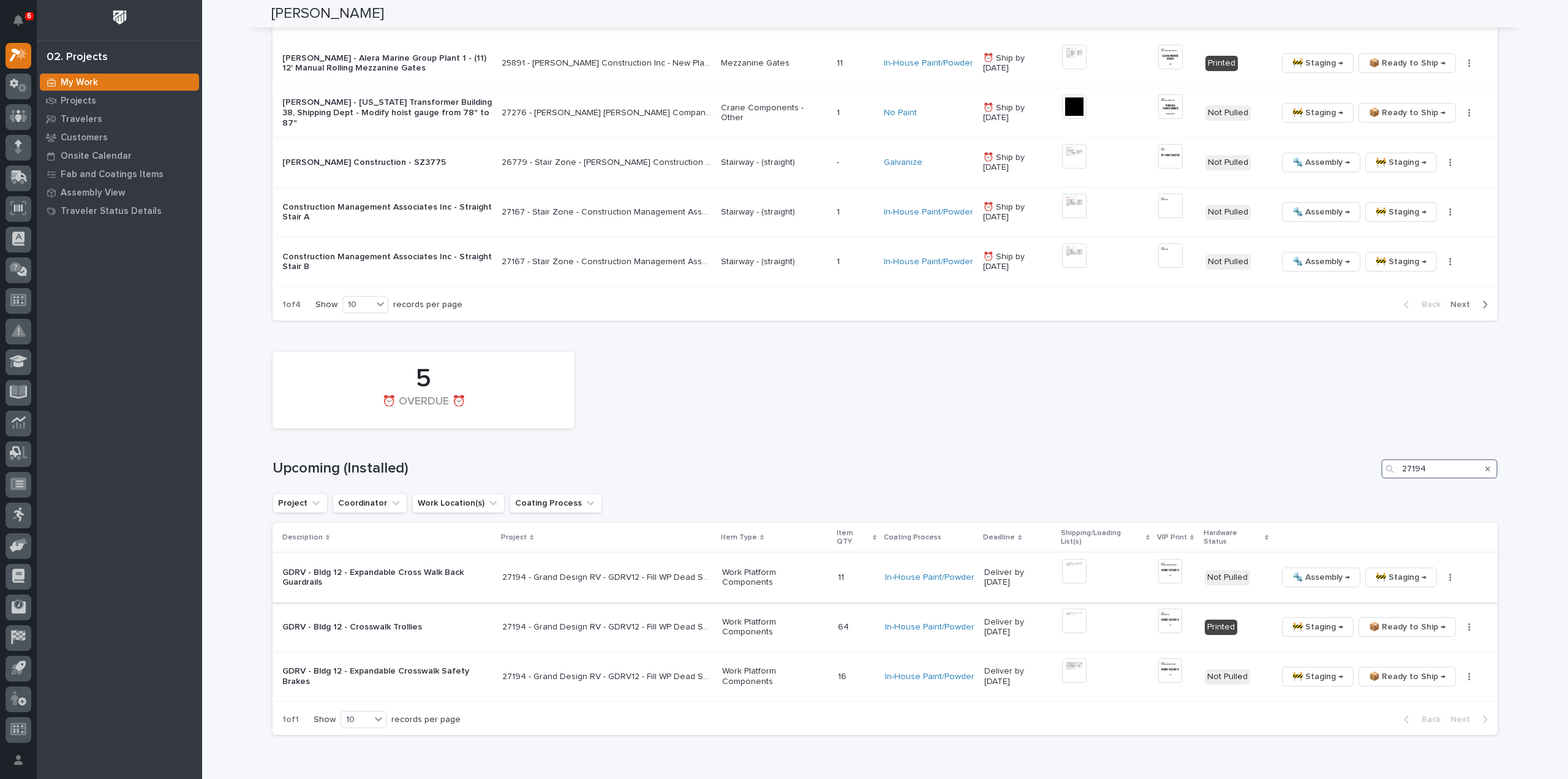
type input "27194"
click at [1080, 558] on img at bounding box center [1074, 571] width 24 height 24
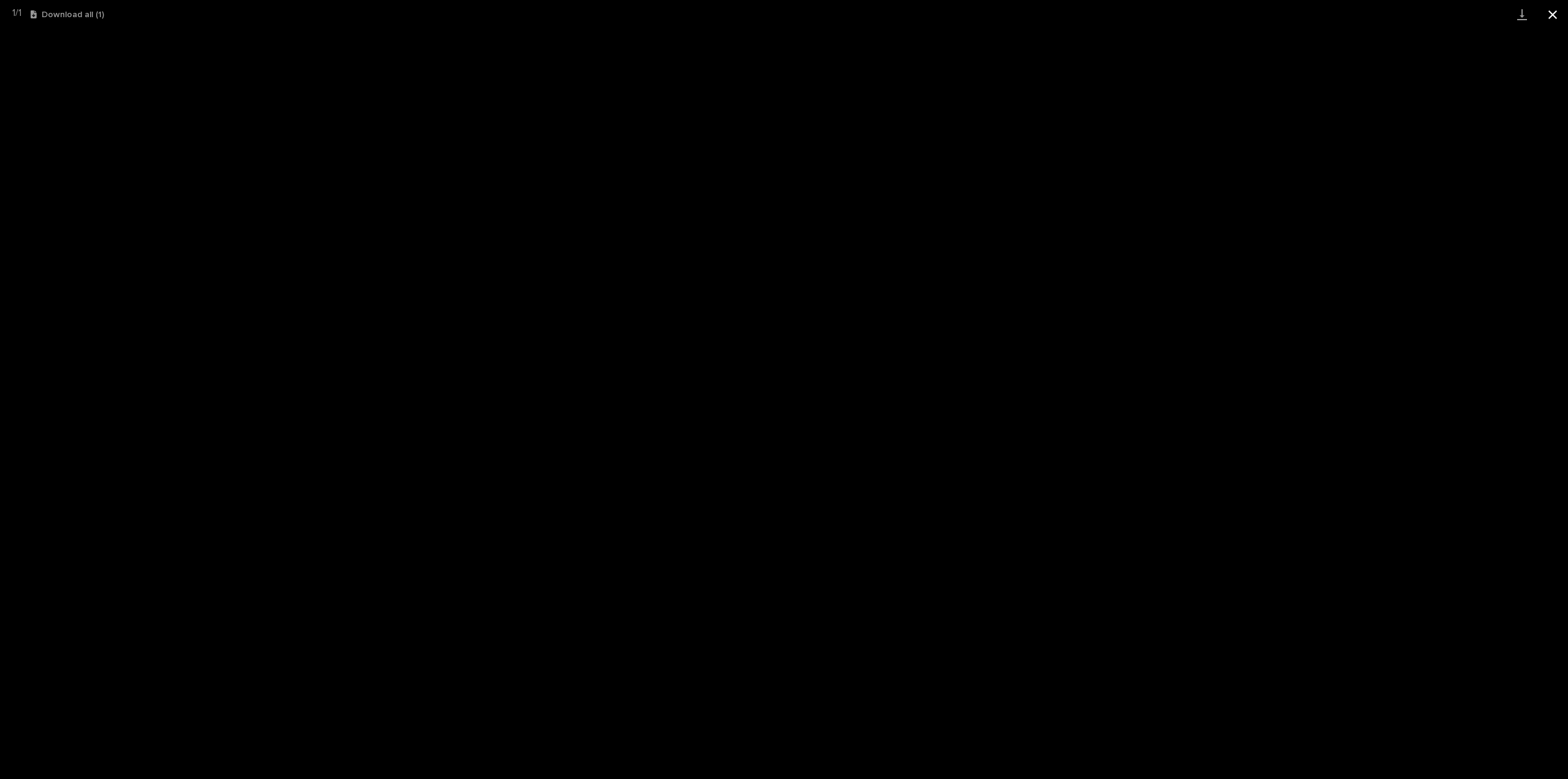
click at [1554, 8] on button "Close gallery" at bounding box center [1552, 14] width 31 height 28
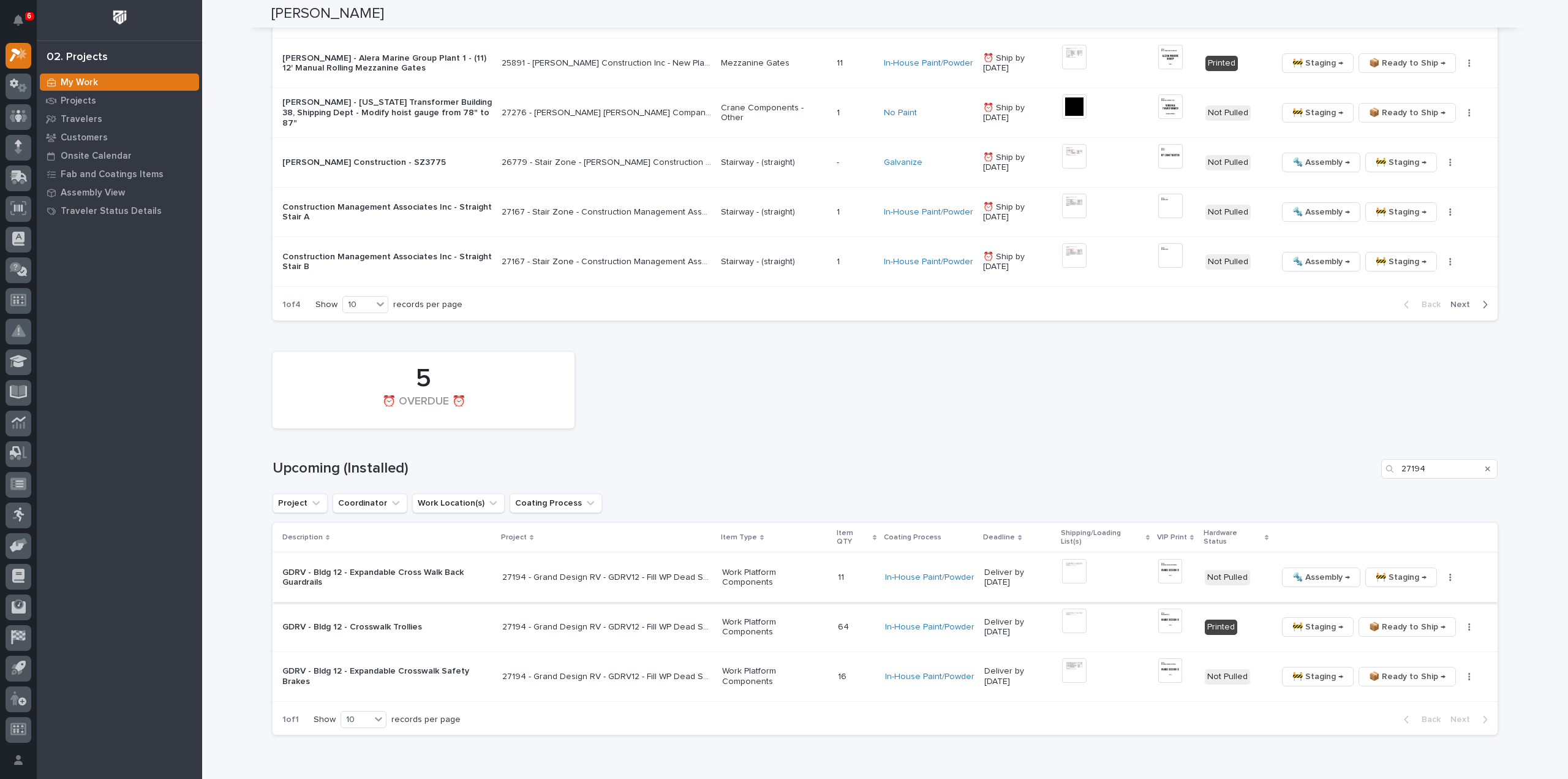
click at [1172, 558] on img at bounding box center [1170, 571] width 24 height 24
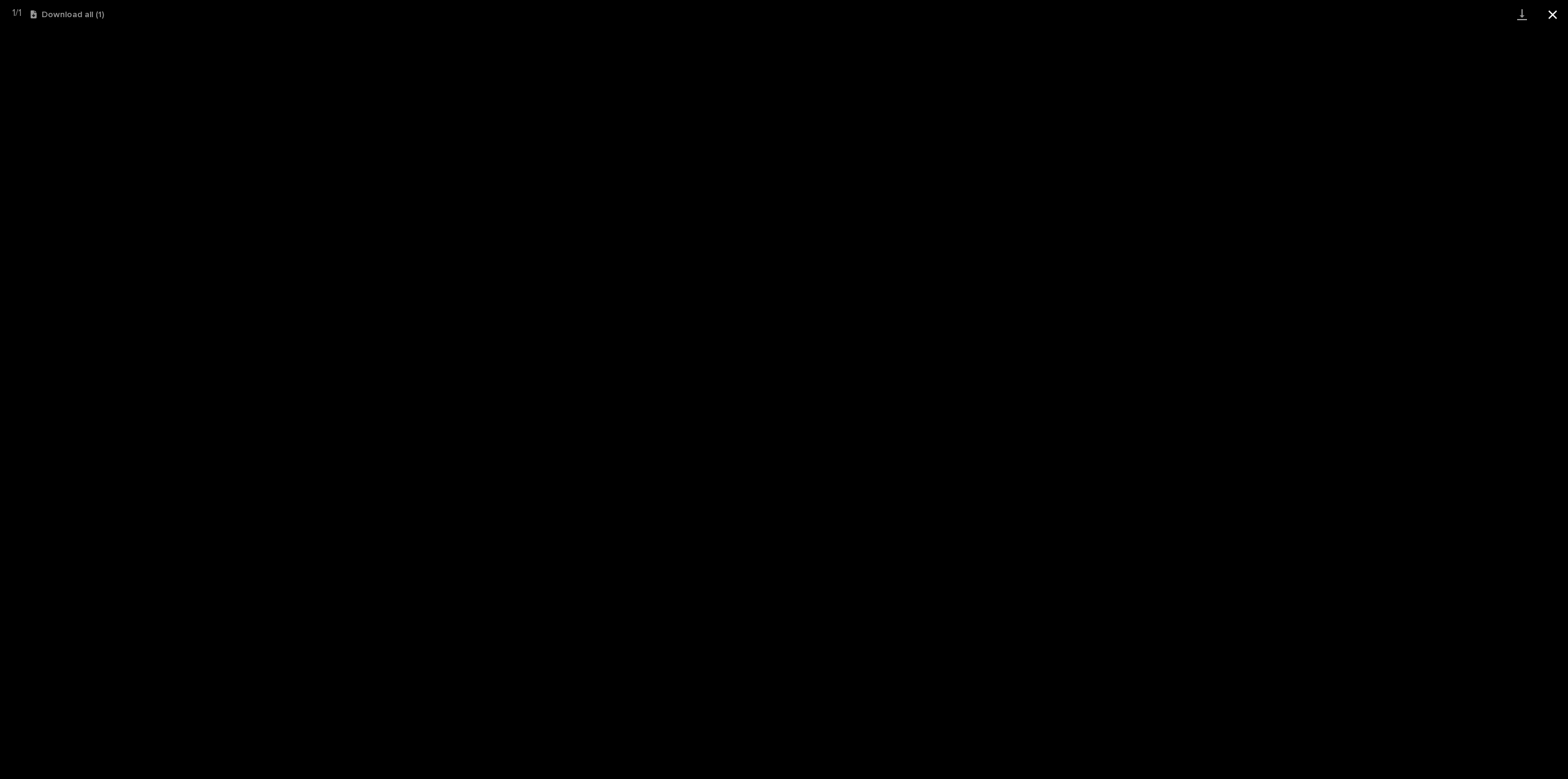
click at [1552, 16] on button "Close gallery" at bounding box center [1552, 14] width 31 height 28
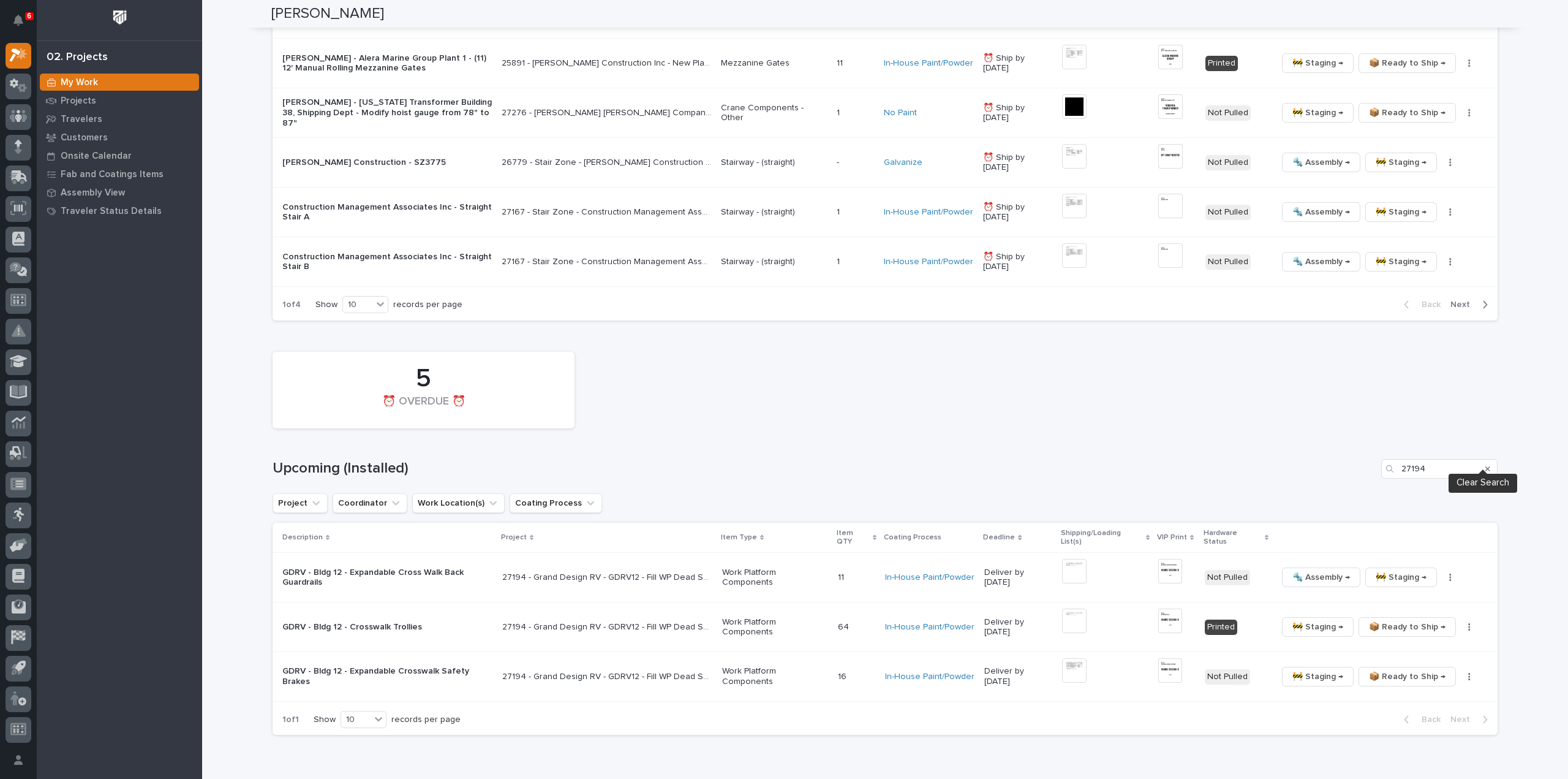
click at [1485, 465] on icon "Search" at bounding box center [1487, 469] width 5 height 7
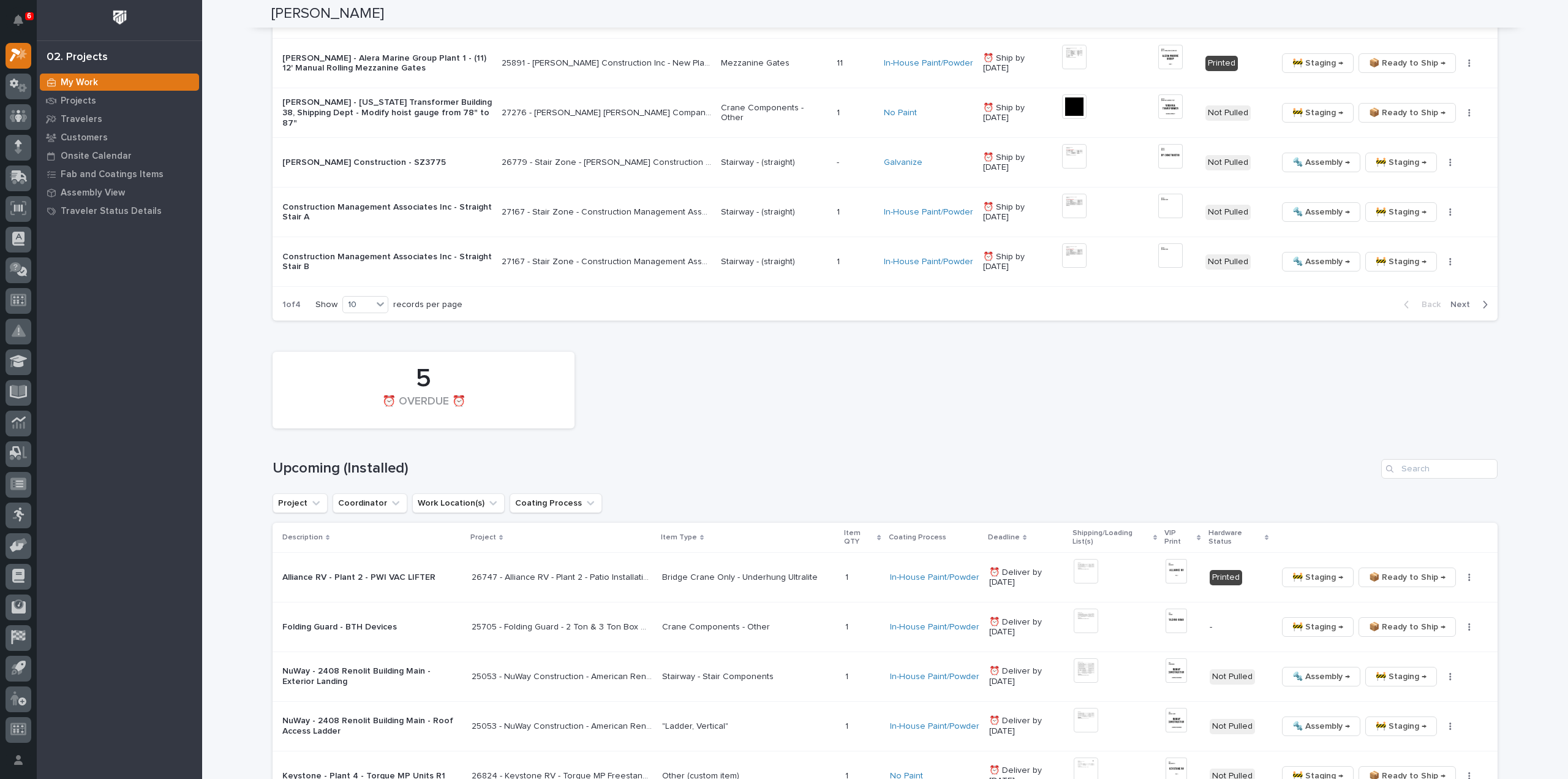
click at [817, 461] on h1 "Upcoming (Installed)" at bounding box center [824, 468] width 1104 height 18
click at [878, 378] on div "5 ⏰ OVERDUE ⏰" at bounding box center [885, 390] width 1237 height 89
click at [1440, 465] on input "Search" at bounding box center [1439, 469] width 117 height 20
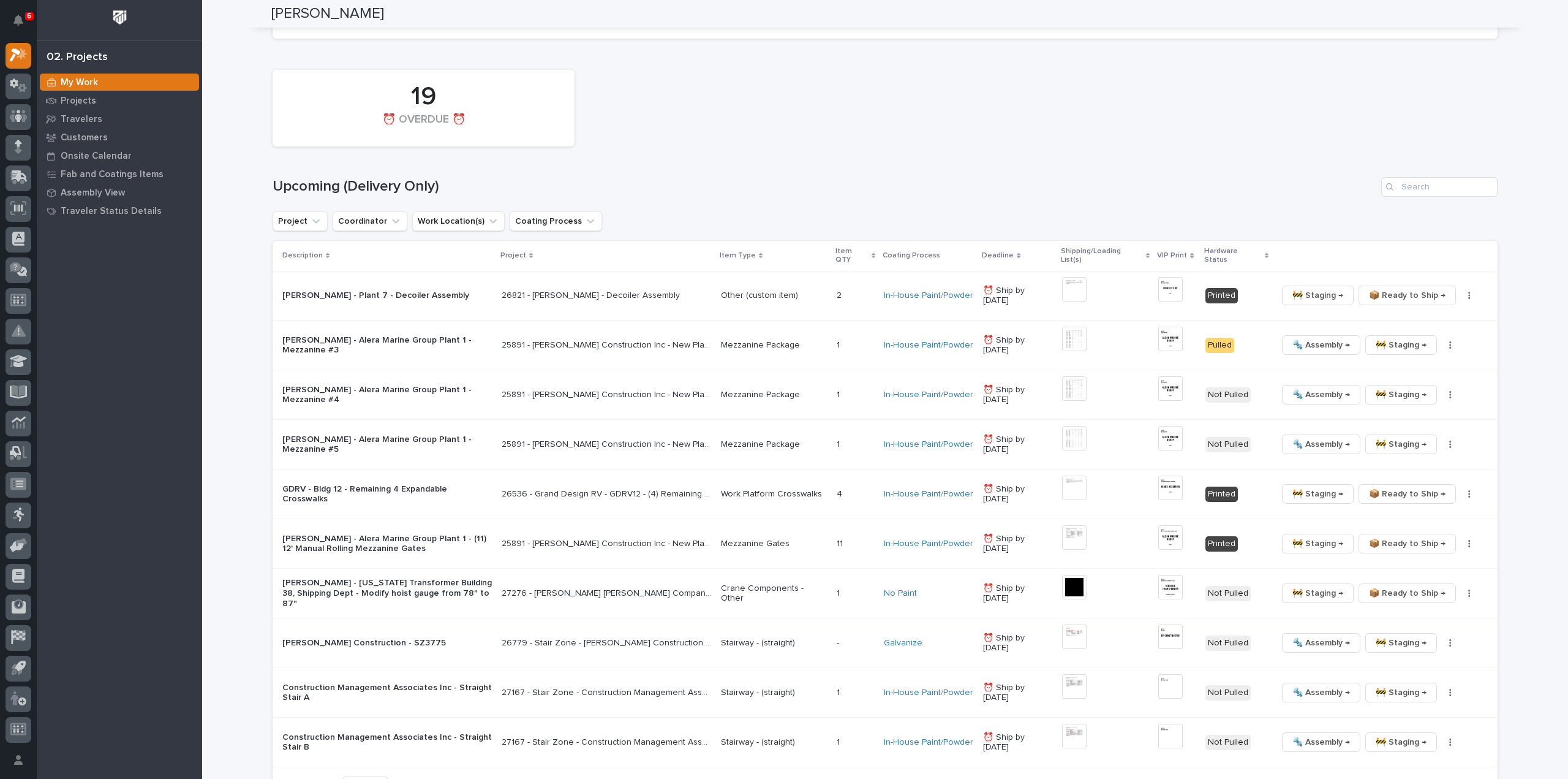
scroll to position [841, 0]
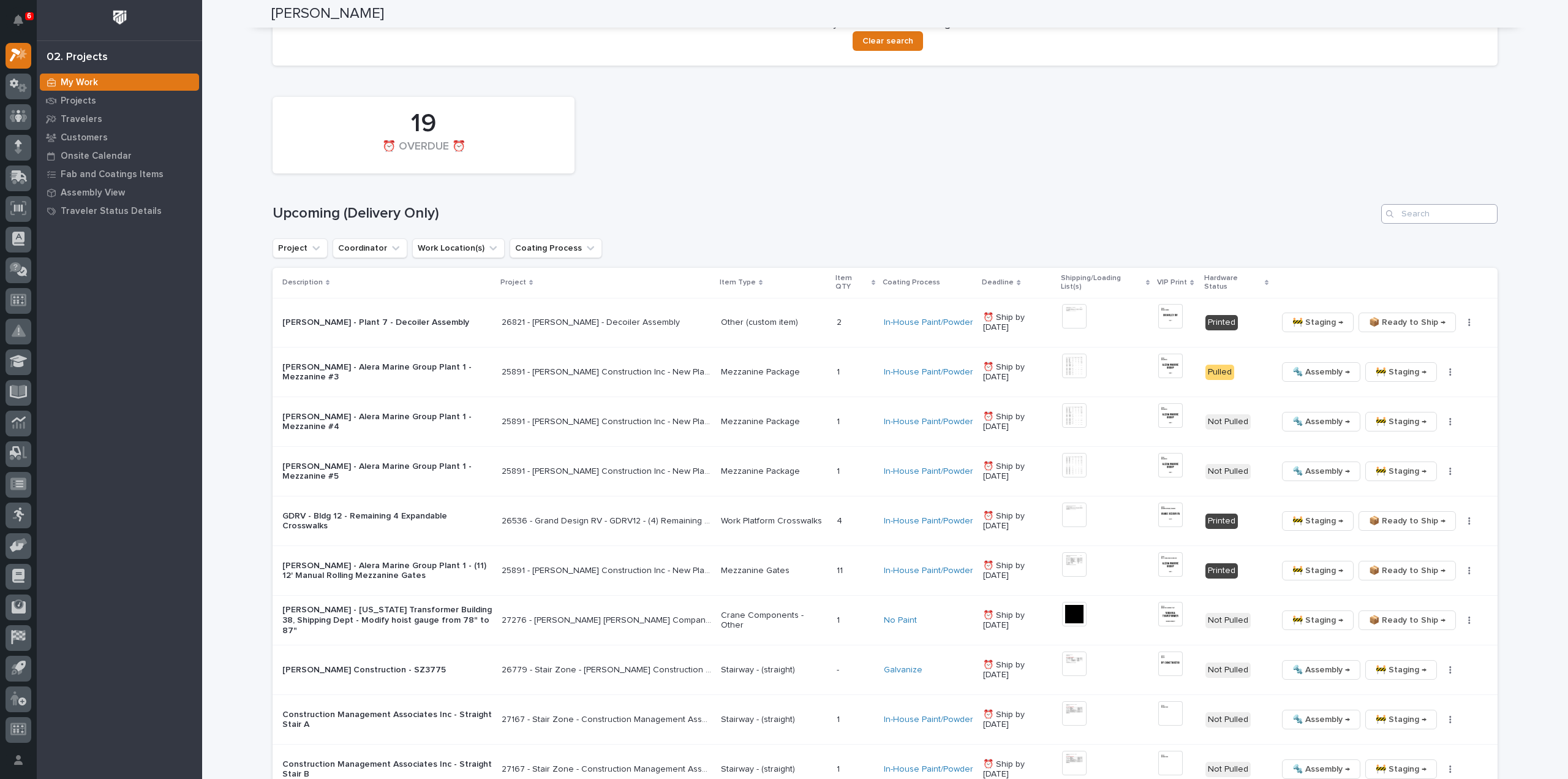
type input "27278"
click at [1429, 216] on input "Search" at bounding box center [1439, 214] width 117 height 20
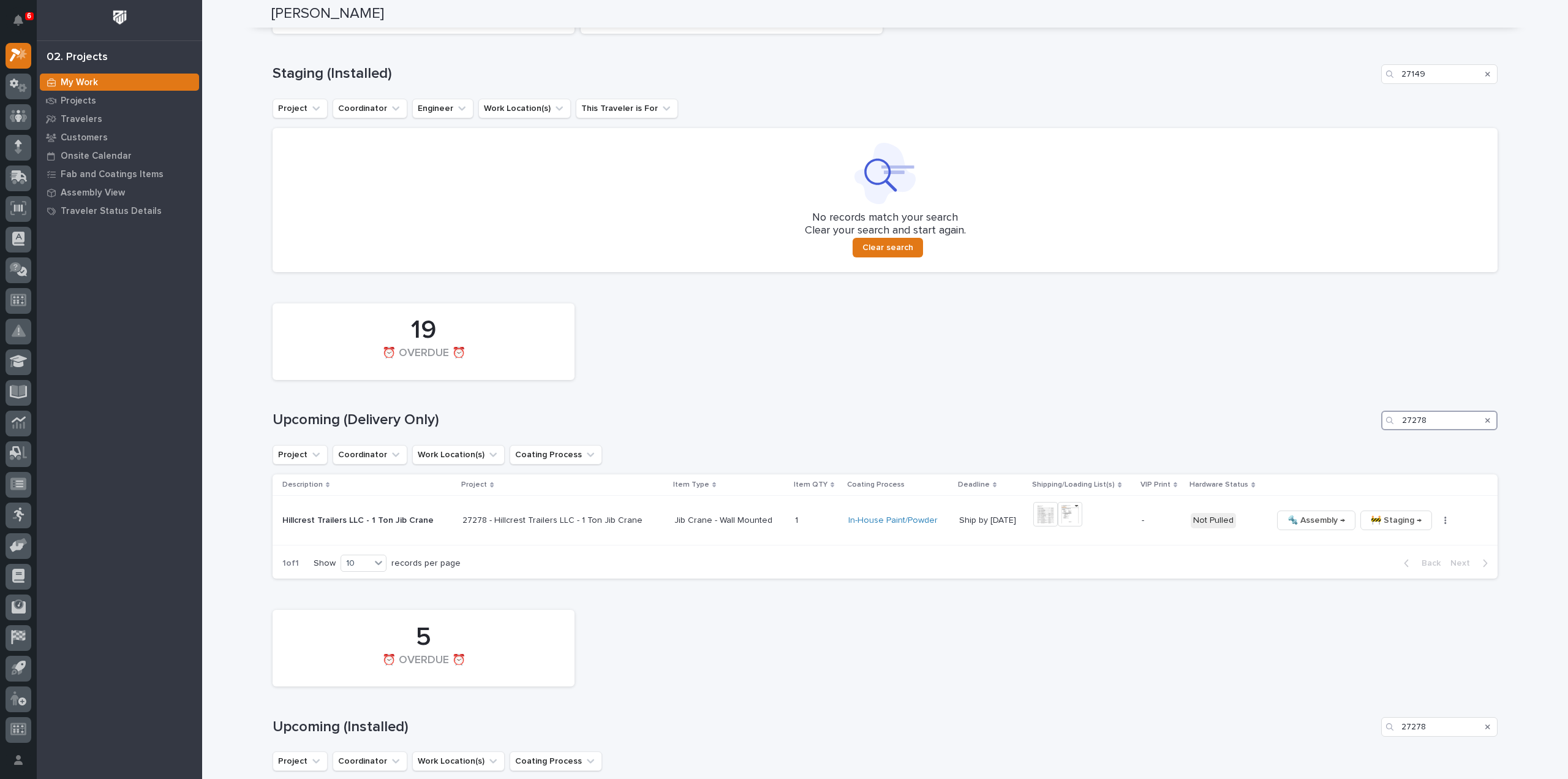
scroll to position [618, 0]
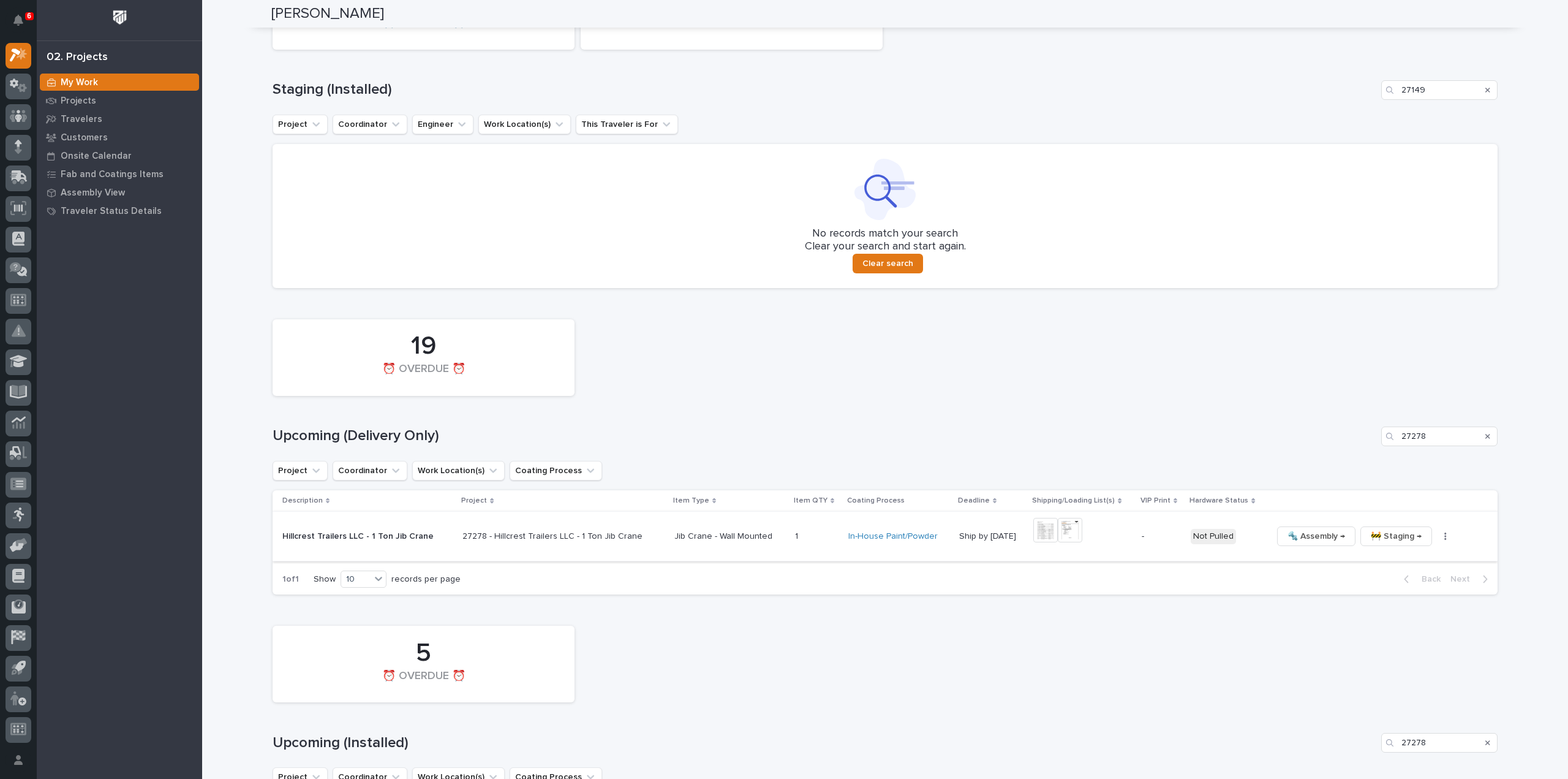
click at [1047, 526] on img at bounding box center [1045, 530] width 24 height 24
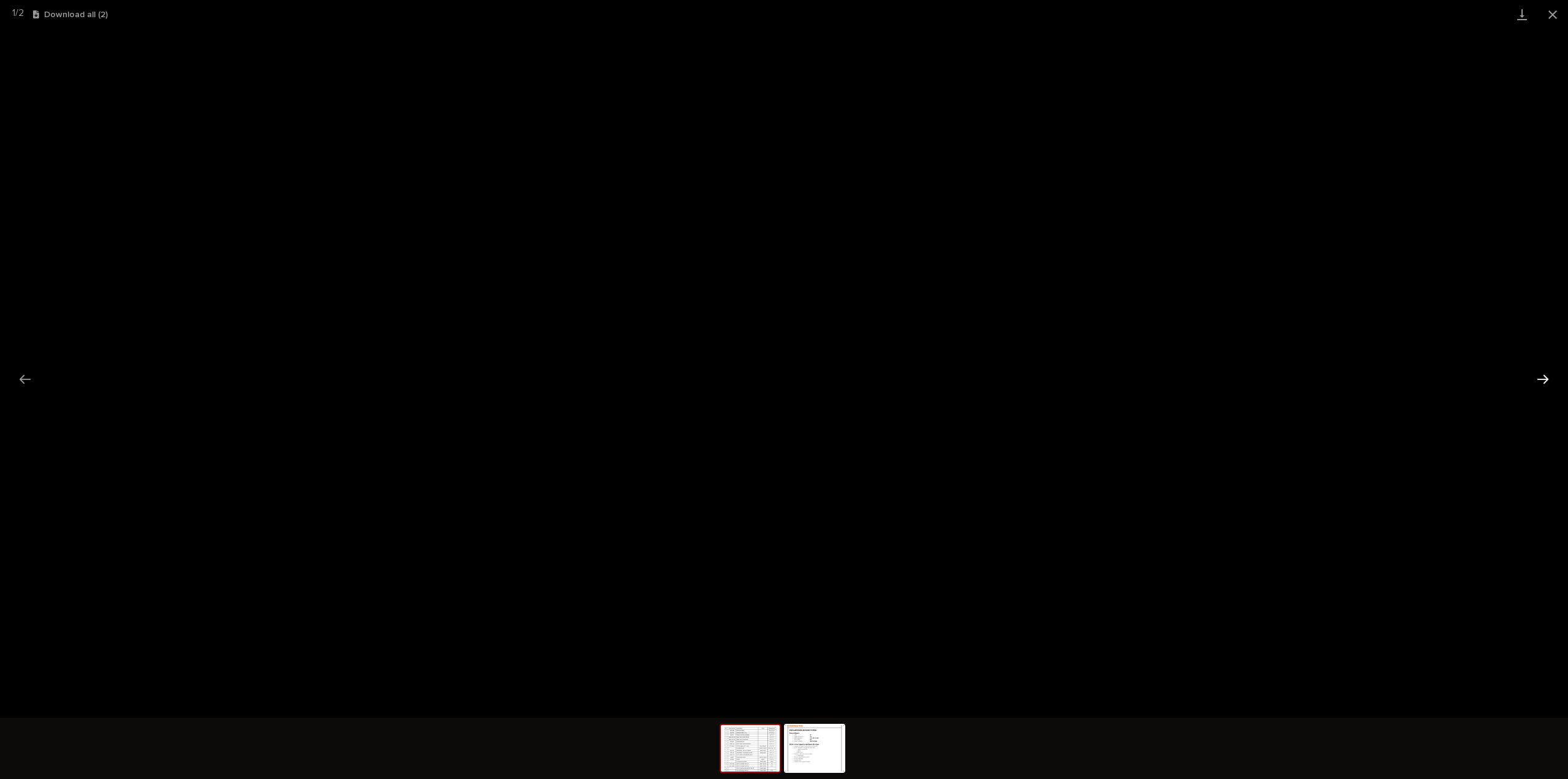
click at [1545, 373] on button "Next slide" at bounding box center [1542, 379] width 26 height 24
click at [1553, 15] on button "Close gallery" at bounding box center [1552, 14] width 31 height 28
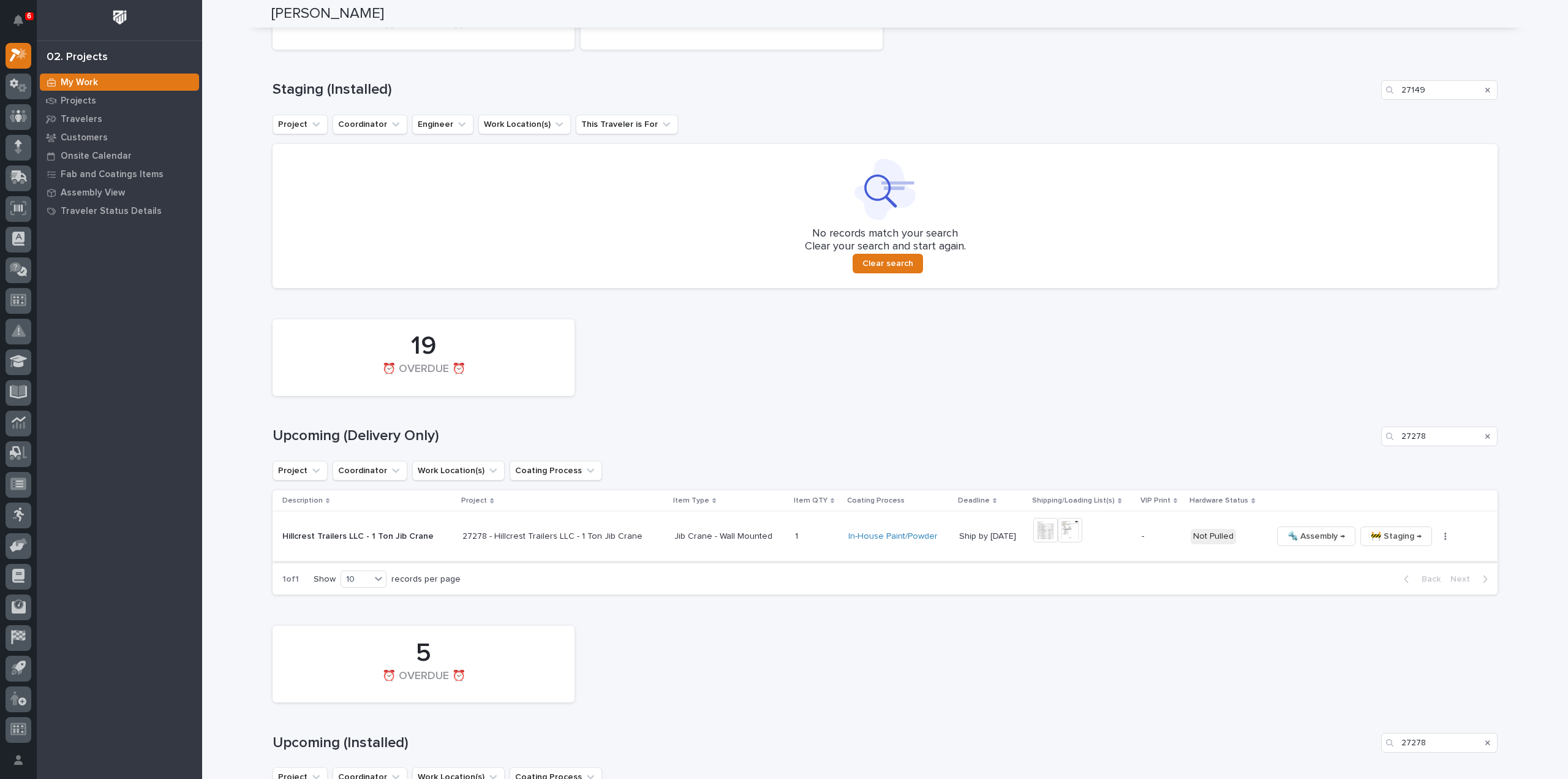
click at [1444, 536] on icon "button" at bounding box center [1445, 536] width 2 height 9
click at [1409, 598] on button "Generate VIP" at bounding box center [1397, 600] width 90 height 20
click at [1140, 530] on img at bounding box center [1151, 530] width 24 height 24
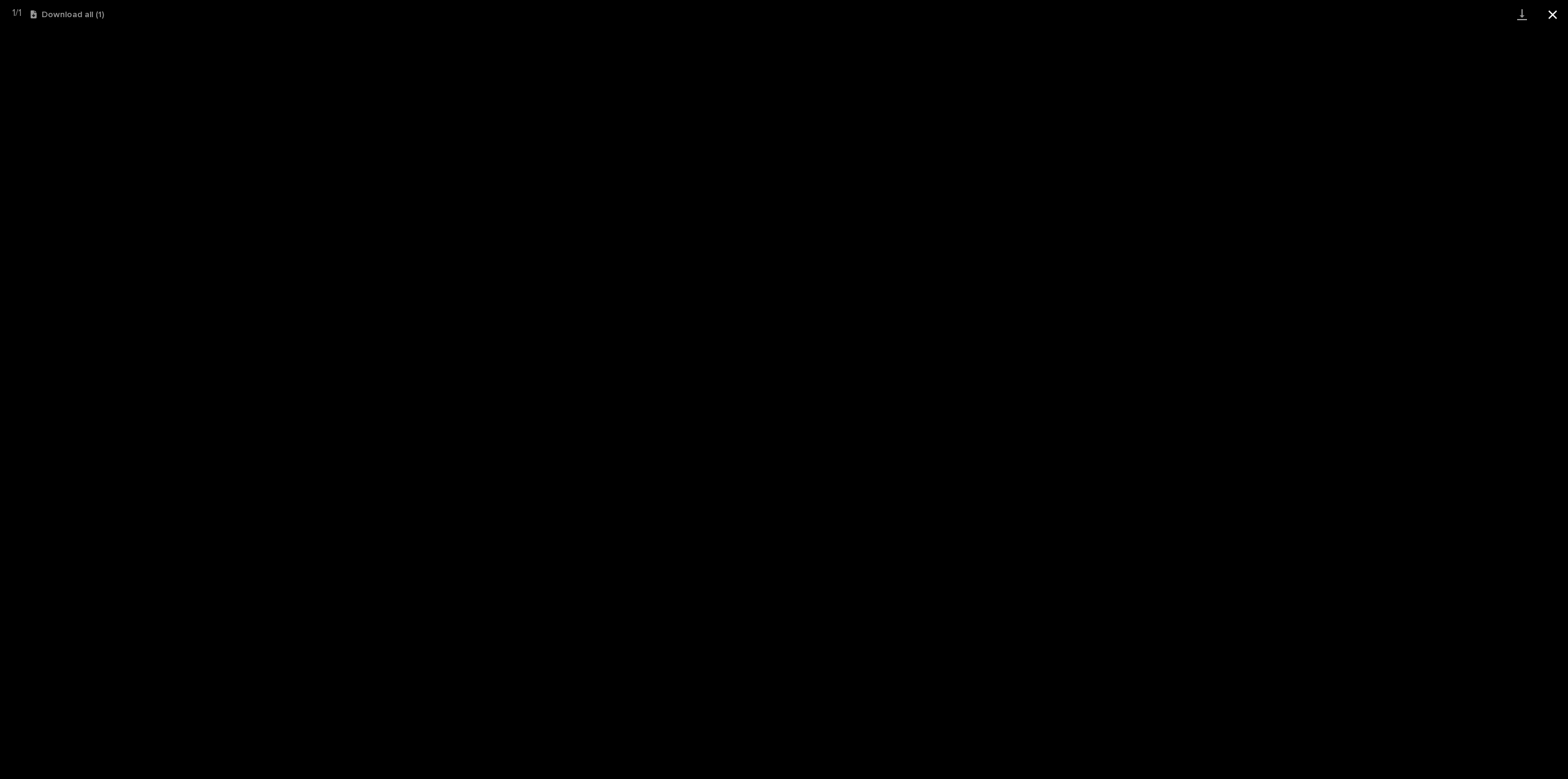
click at [1547, 19] on button "Close gallery" at bounding box center [1552, 14] width 31 height 28
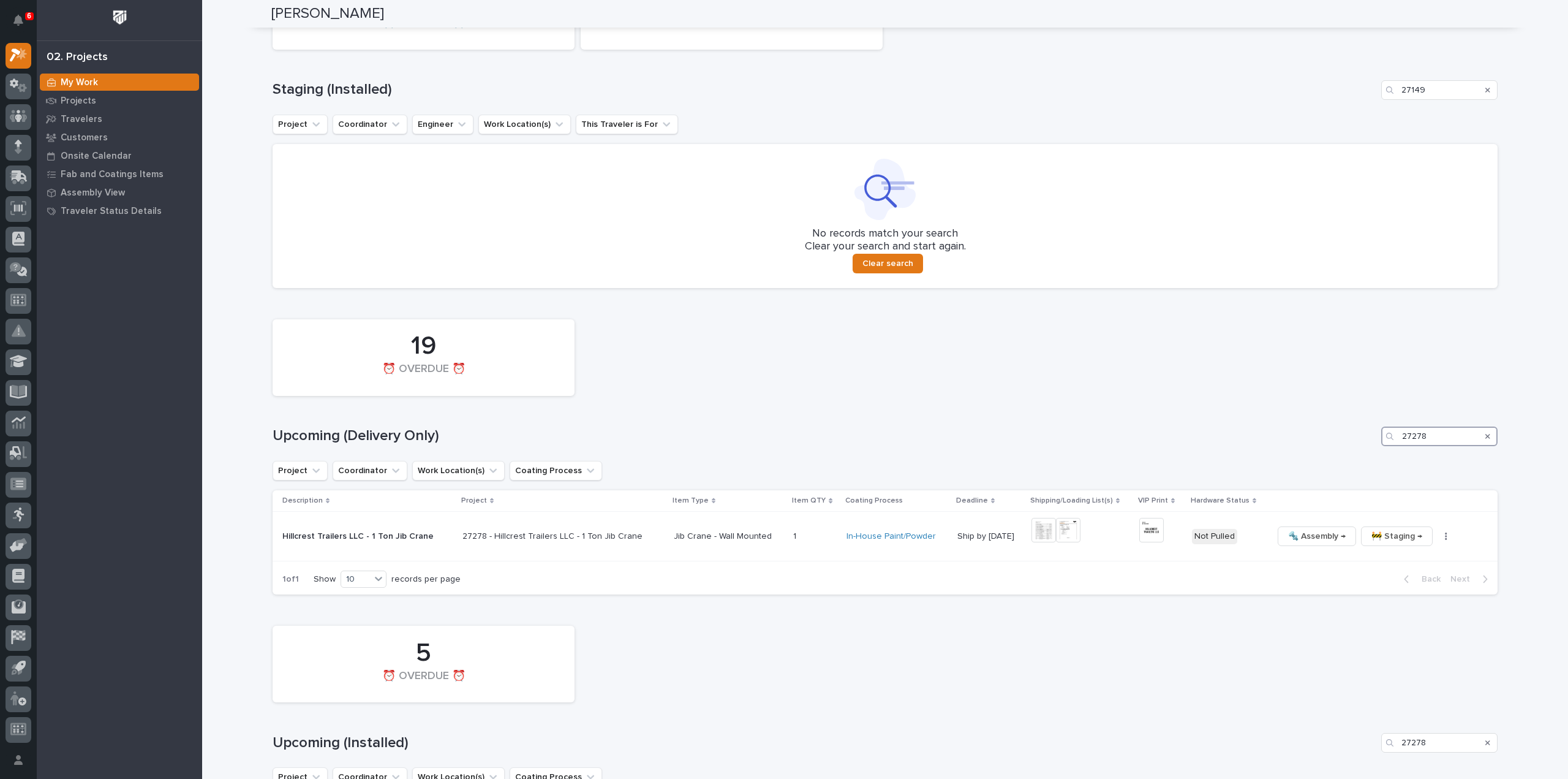
drag, startPoint x: 1436, startPoint y: 445, endPoint x: 1354, endPoint y: 461, distance: 83.5
click at [1360, 461] on div "19 ⏰ OVERDUE ⏰ Upcoming (Delivery Only) 27278 Project Coordinator Work Location…" at bounding box center [885, 454] width 1225 height 282
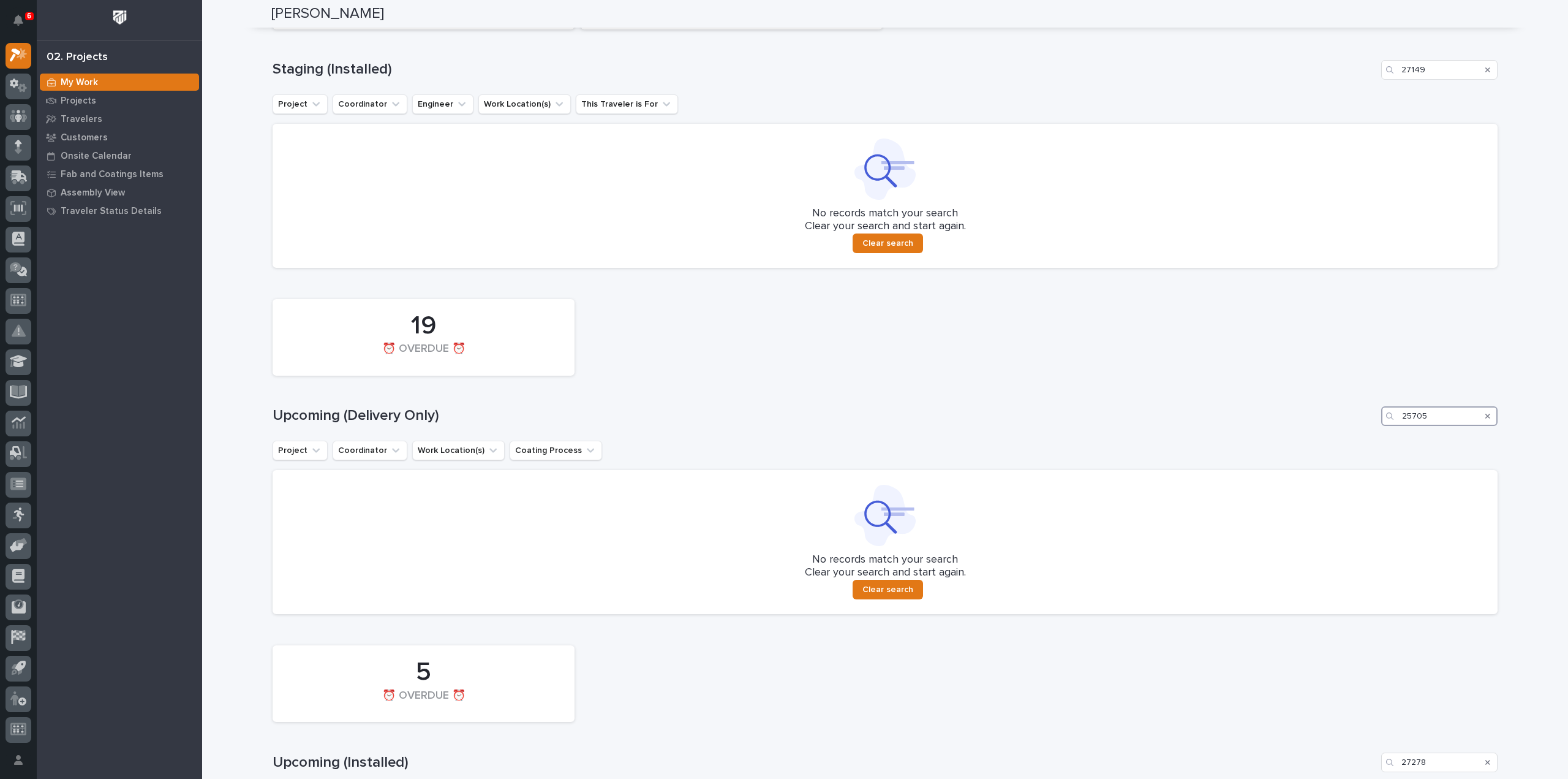
scroll to position [516, 0]
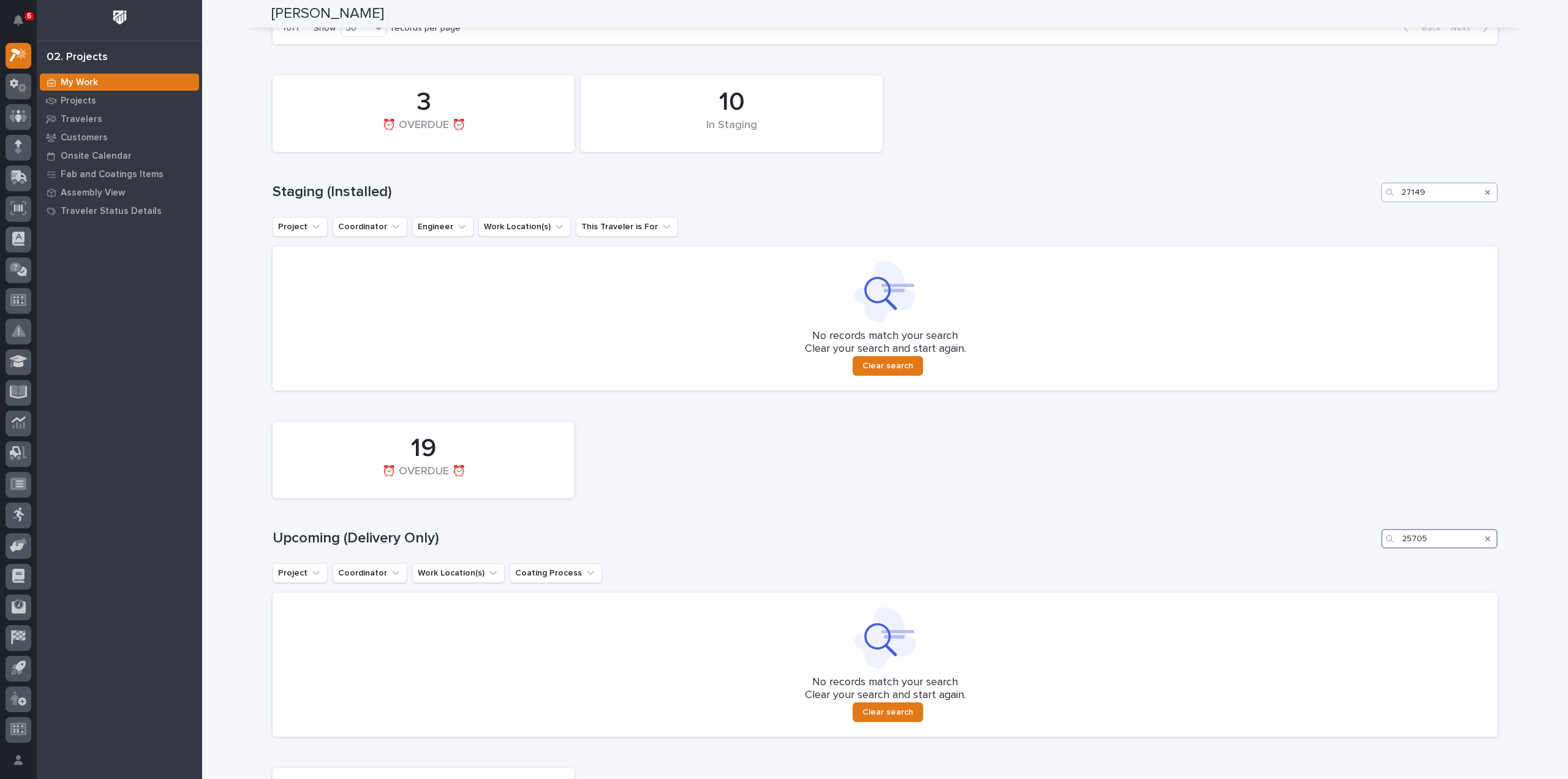
type input "25705"
drag, startPoint x: 1446, startPoint y: 196, endPoint x: 1368, endPoint y: 202, distance: 78.2
click at [1370, 201] on div "10 In Staging 3 ⏰ OVERDUE ⏰ Staging (Installed) 27149 Project Coordinator Engin…" at bounding box center [885, 229] width 1225 height 321
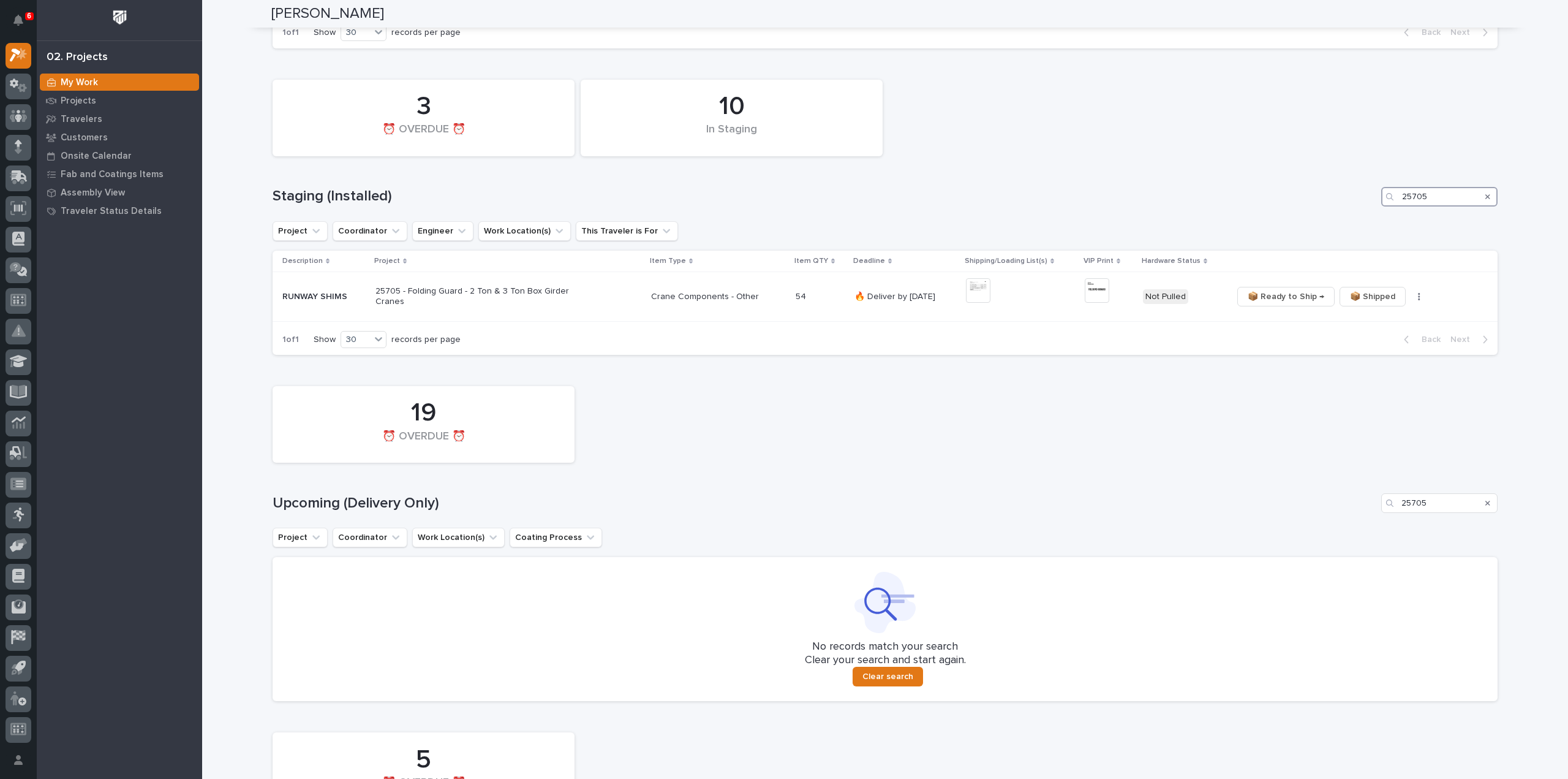
scroll to position [496, 0]
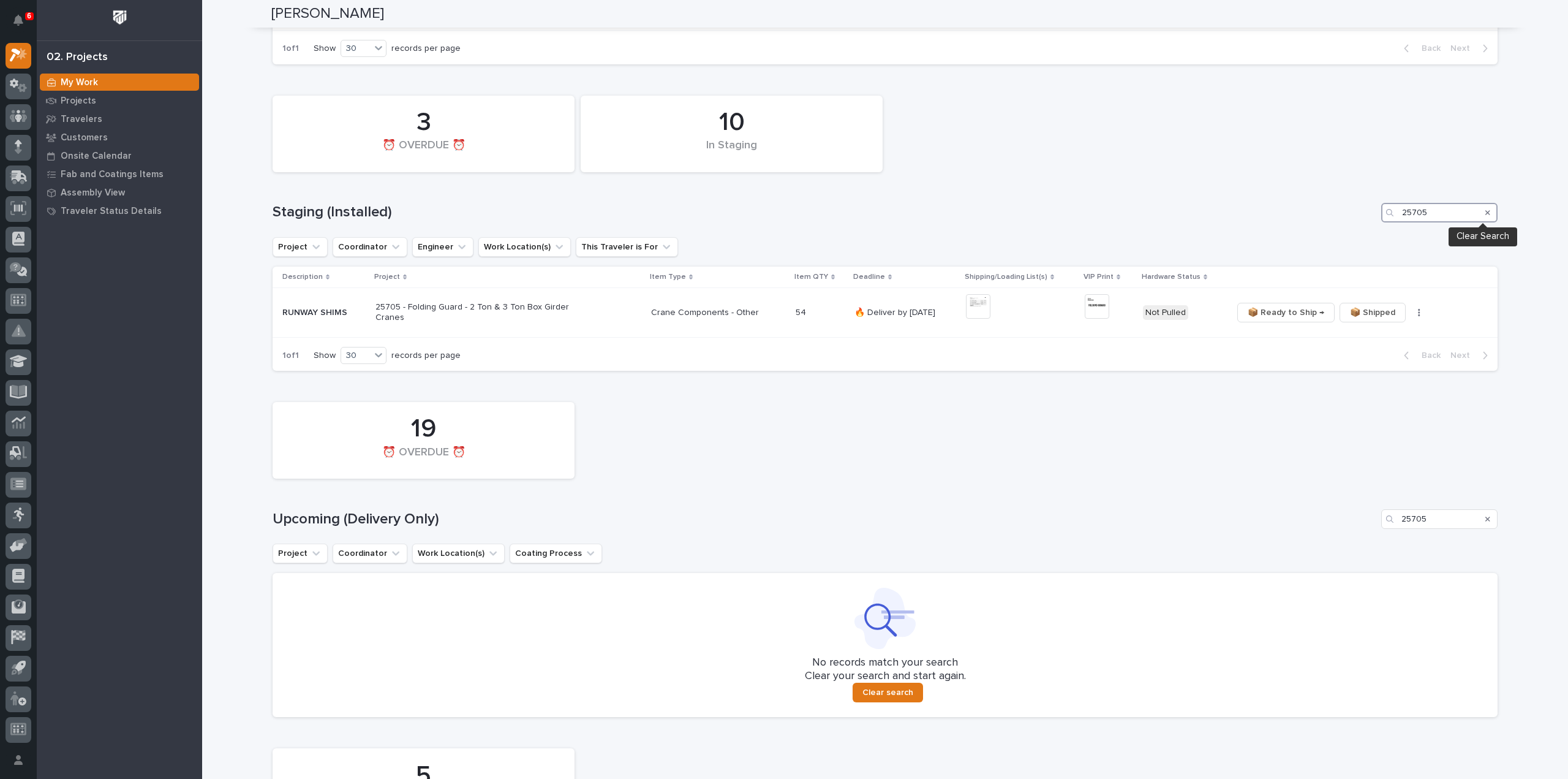
type input "25705"
click at [1485, 210] on icon "Search" at bounding box center [1487, 213] width 5 height 7
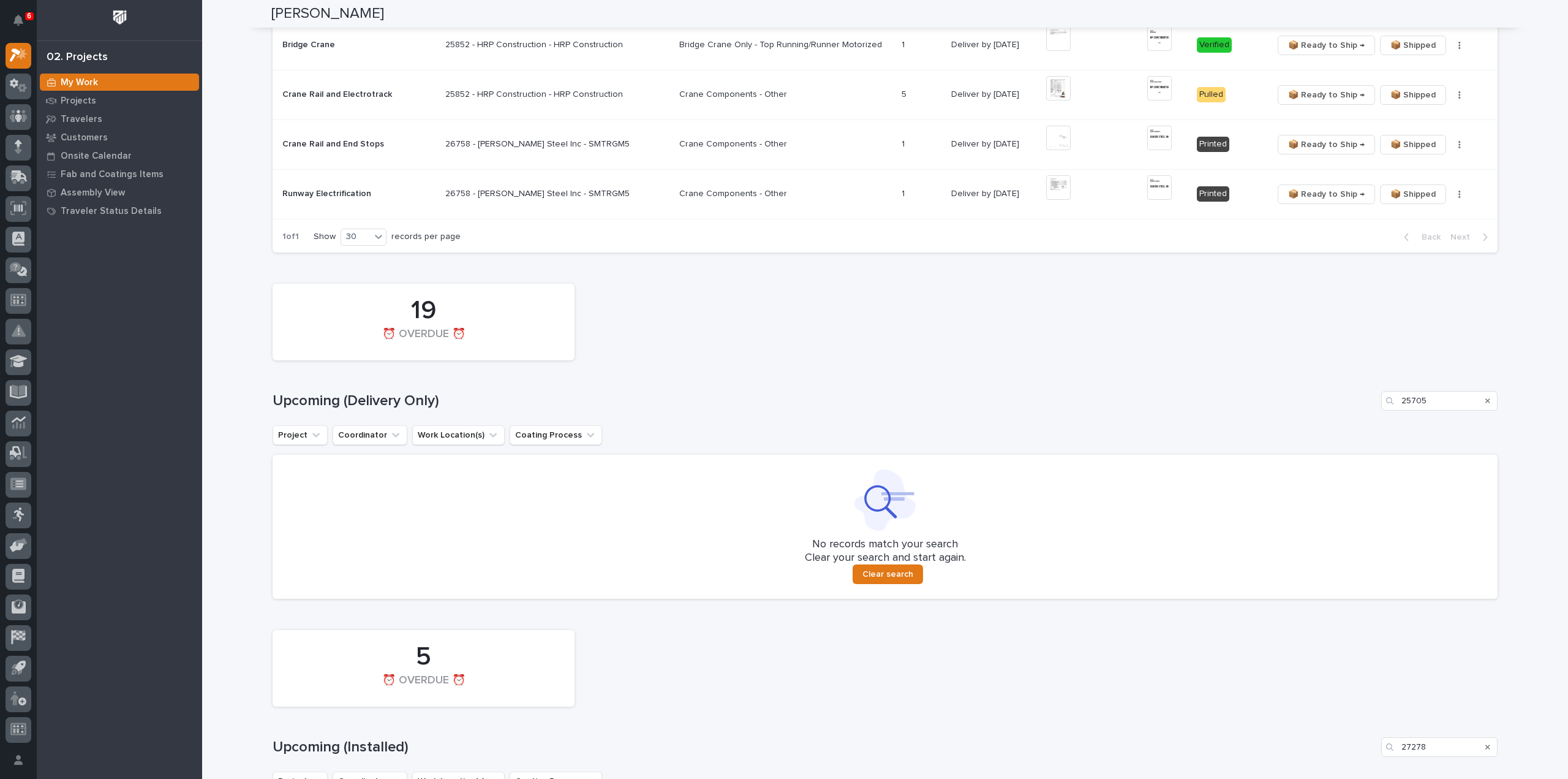
scroll to position [1110, 0]
click at [1485, 399] on div "Search" at bounding box center [1488, 401] width 20 height 20
click at [1485, 398] on icon "Search" at bounding box center [1487, 401] width 5 height 5
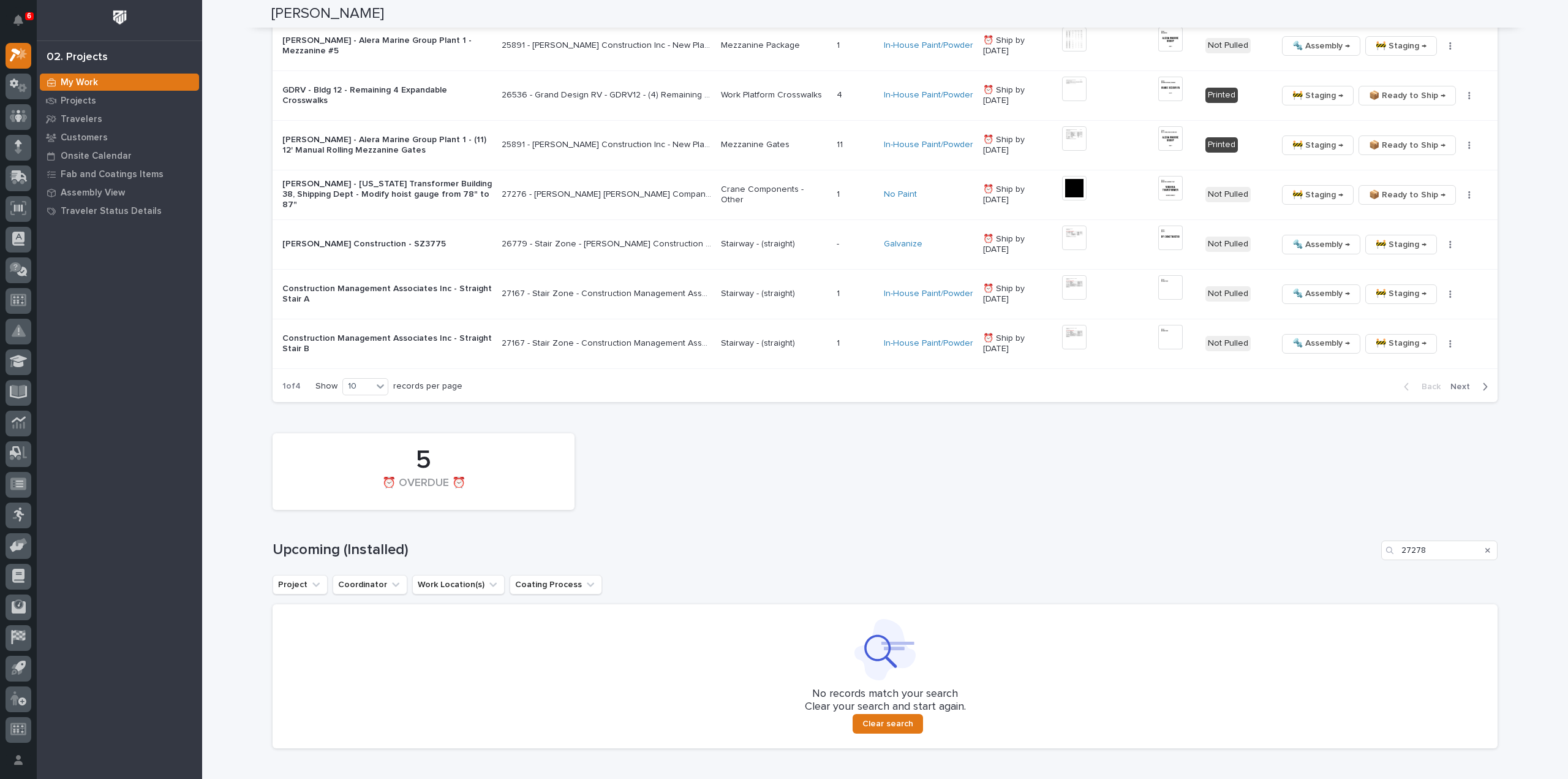
scroll to position [1785, 0]
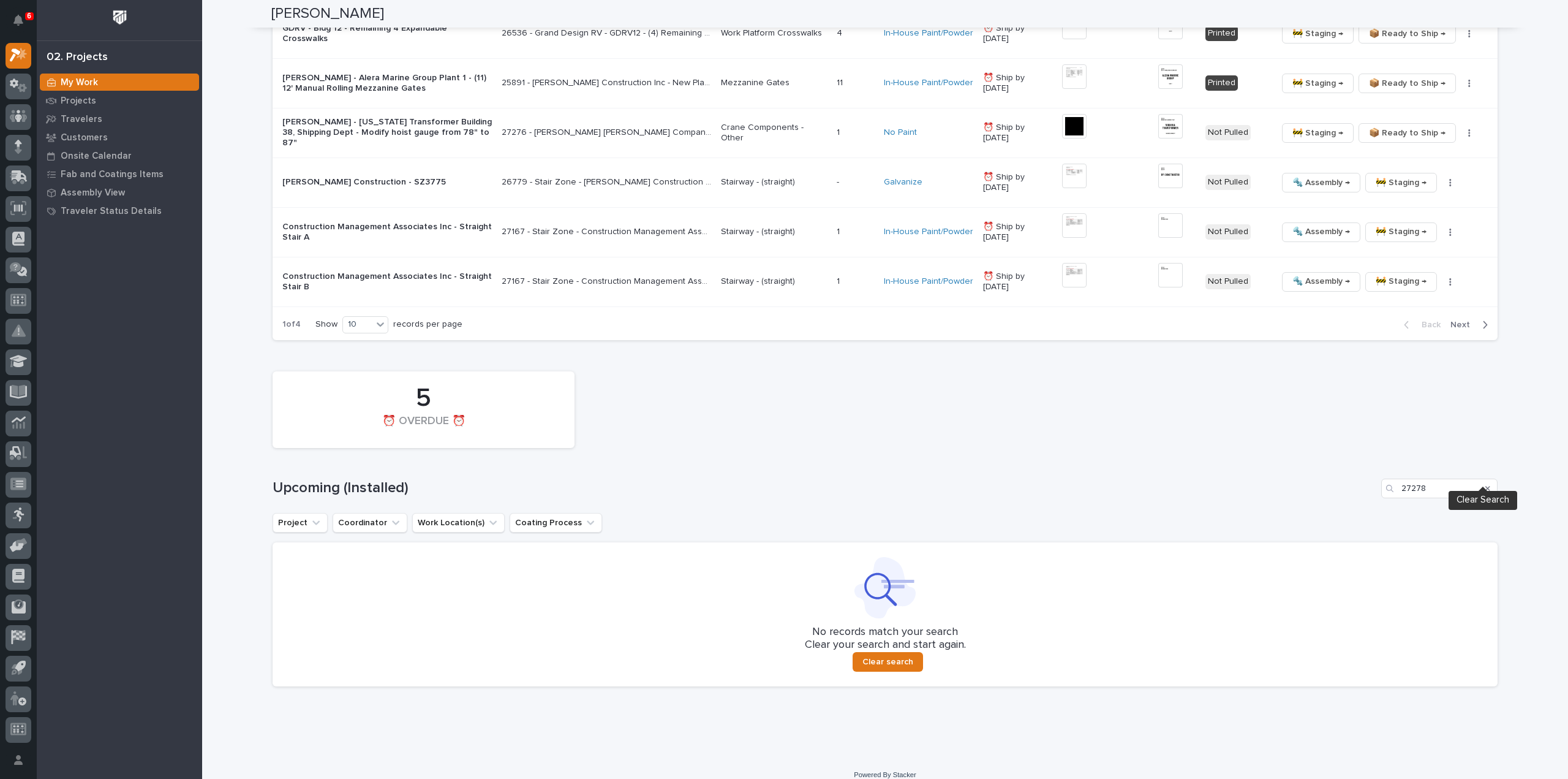
click at [1485, 484] on icon "Search" at bounding box center [1487, 488] width 5 height 7
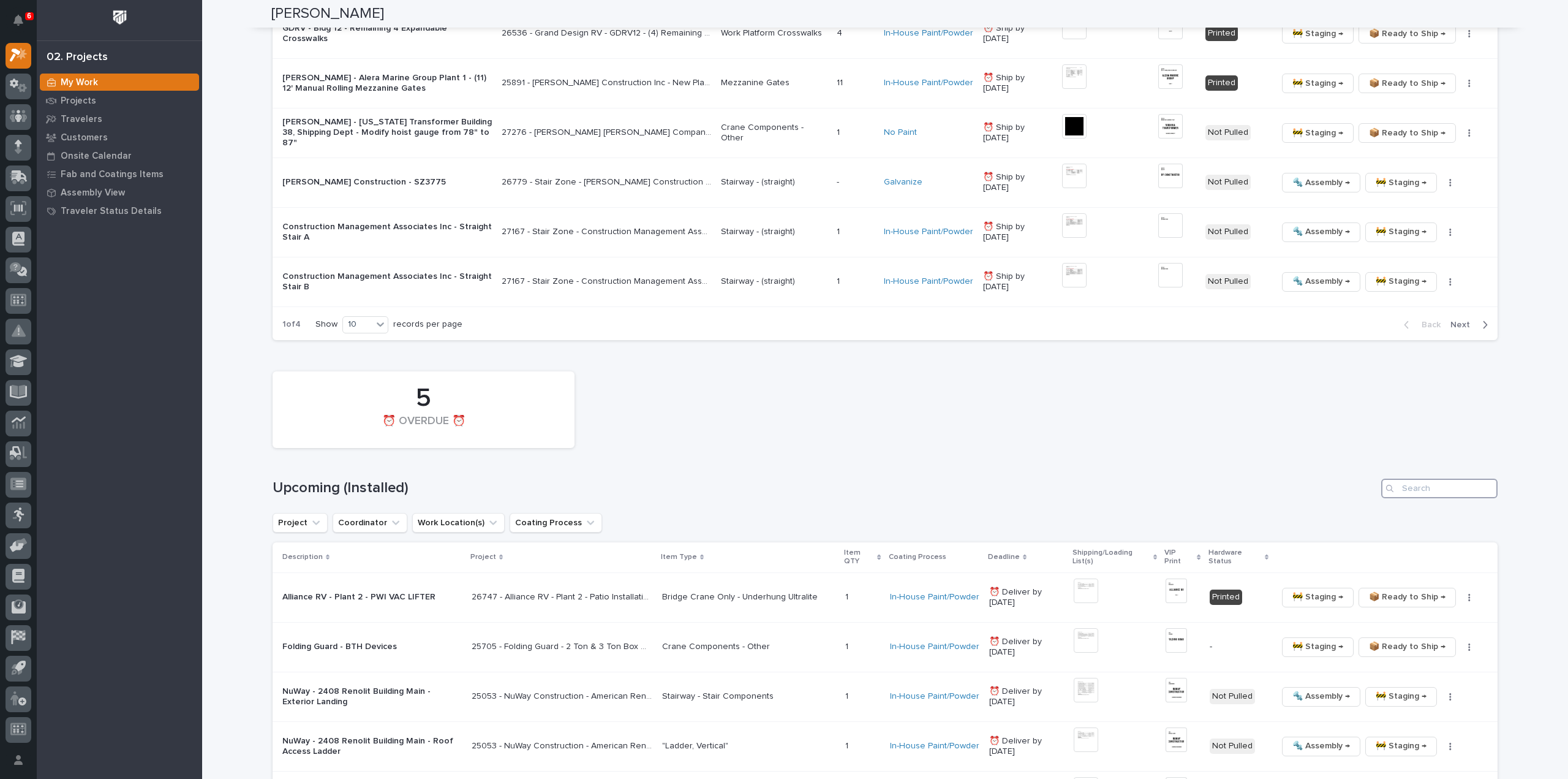
click at [1438, 482] on input "Search" at bounding box center [1439, 489] width 117 height 20
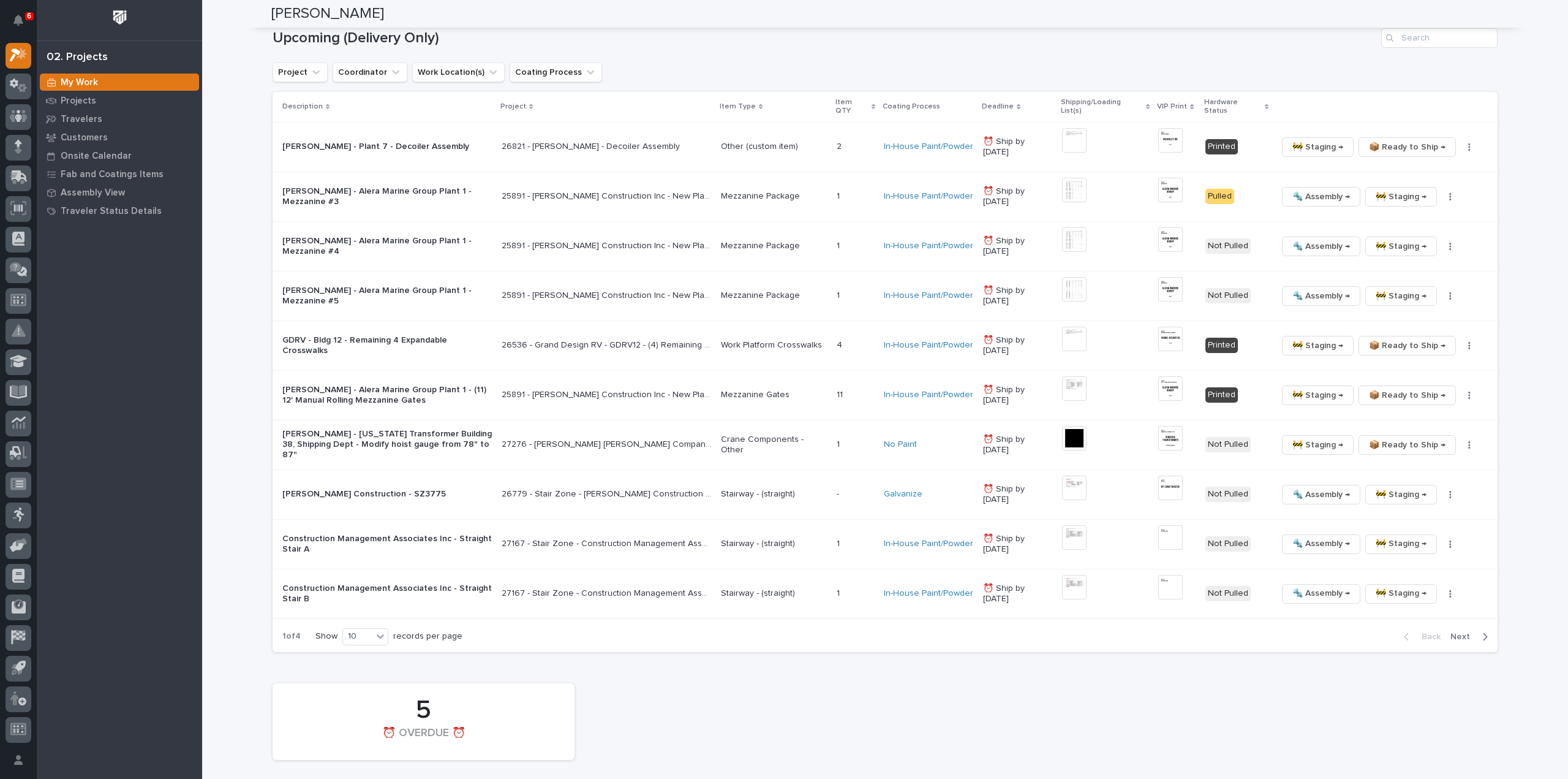
scroll to position [1417, 0]
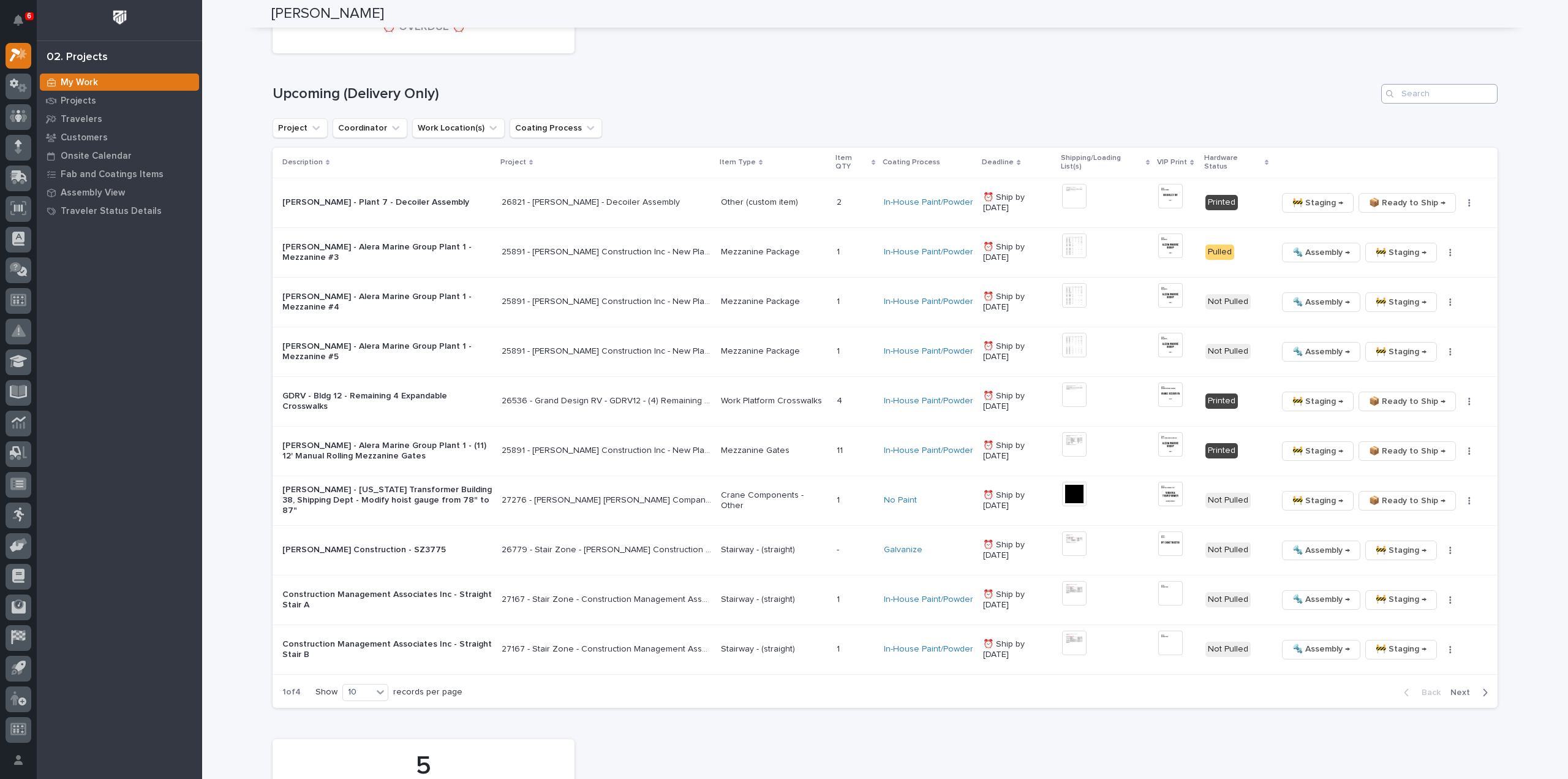
type input "27202"
click at [1436, 95] on input "Search" at bounding box center [1439, 94] width 117 height 20
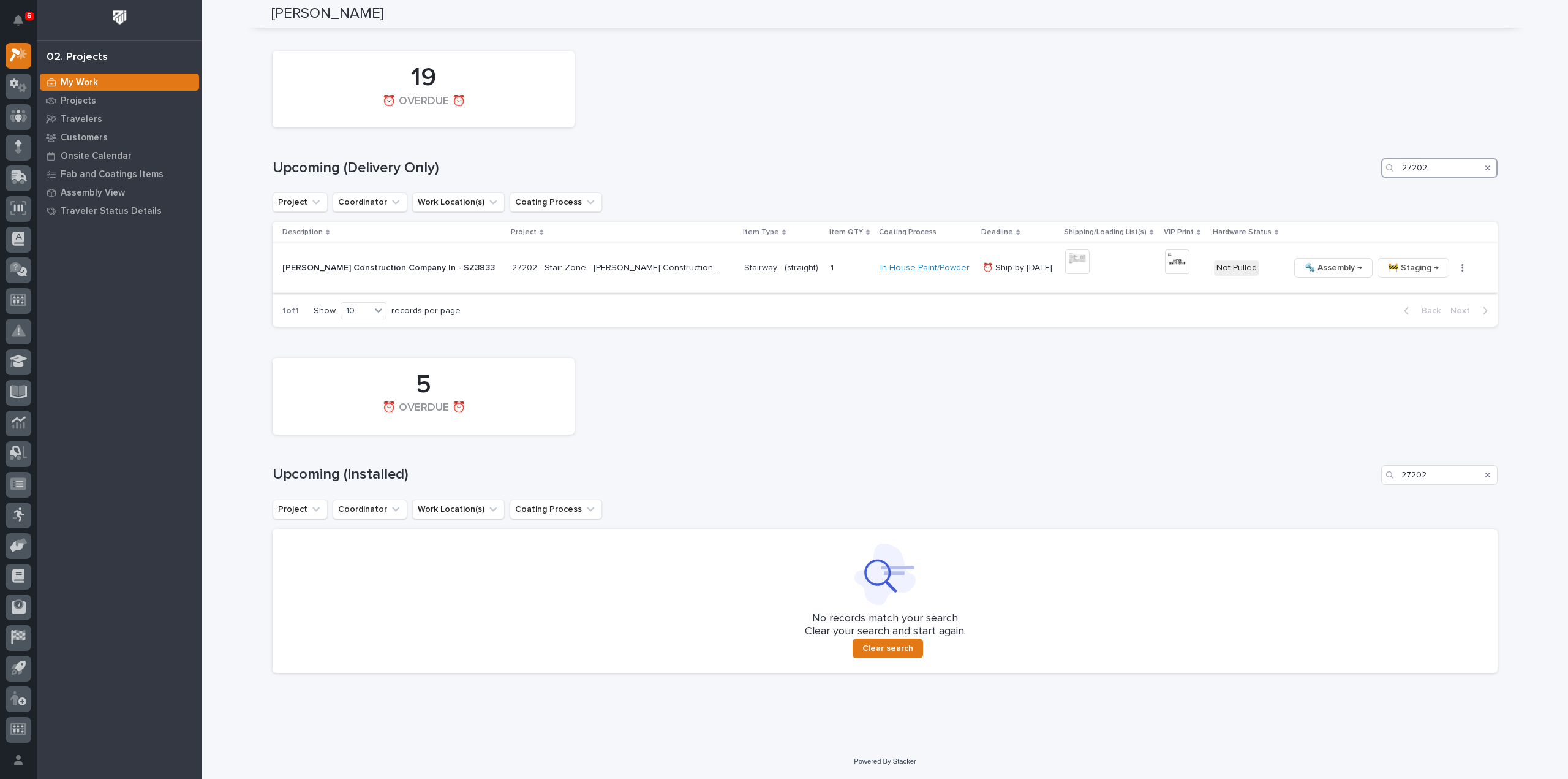
scroll to position [1340, 0]
click at [1065, 266] on img at bounding box center [1077, 265] width 24 height 24
click at [1165, 257] on img at bounding box center [1177, 265] width 24 height 24
click at [1165, 262] on img at bounding box center [1177, 265] width 24 height 24
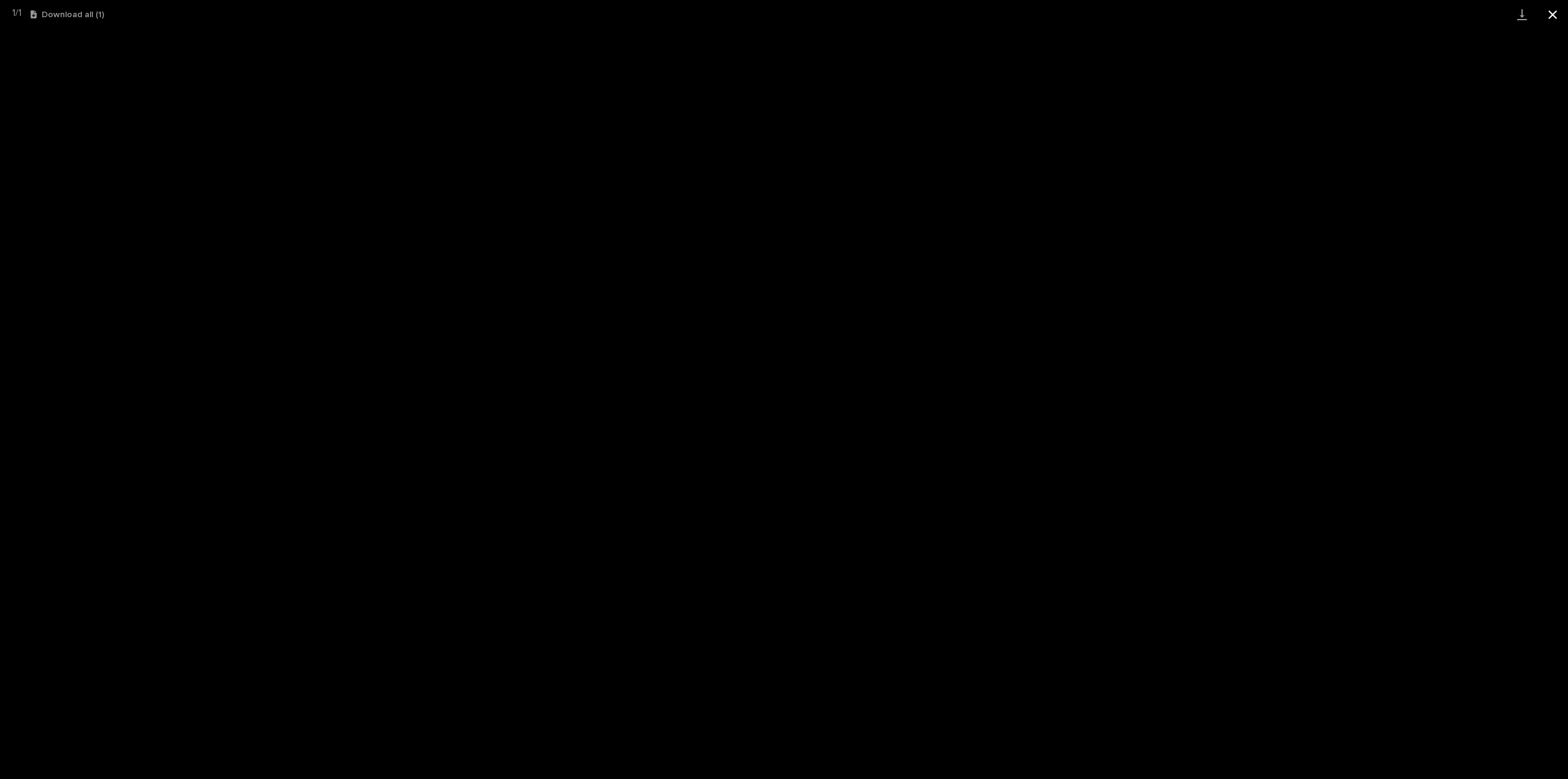
click at [1555, 19] on button "Close gallery" at bounding box center [1552, 14] width 31 height 28
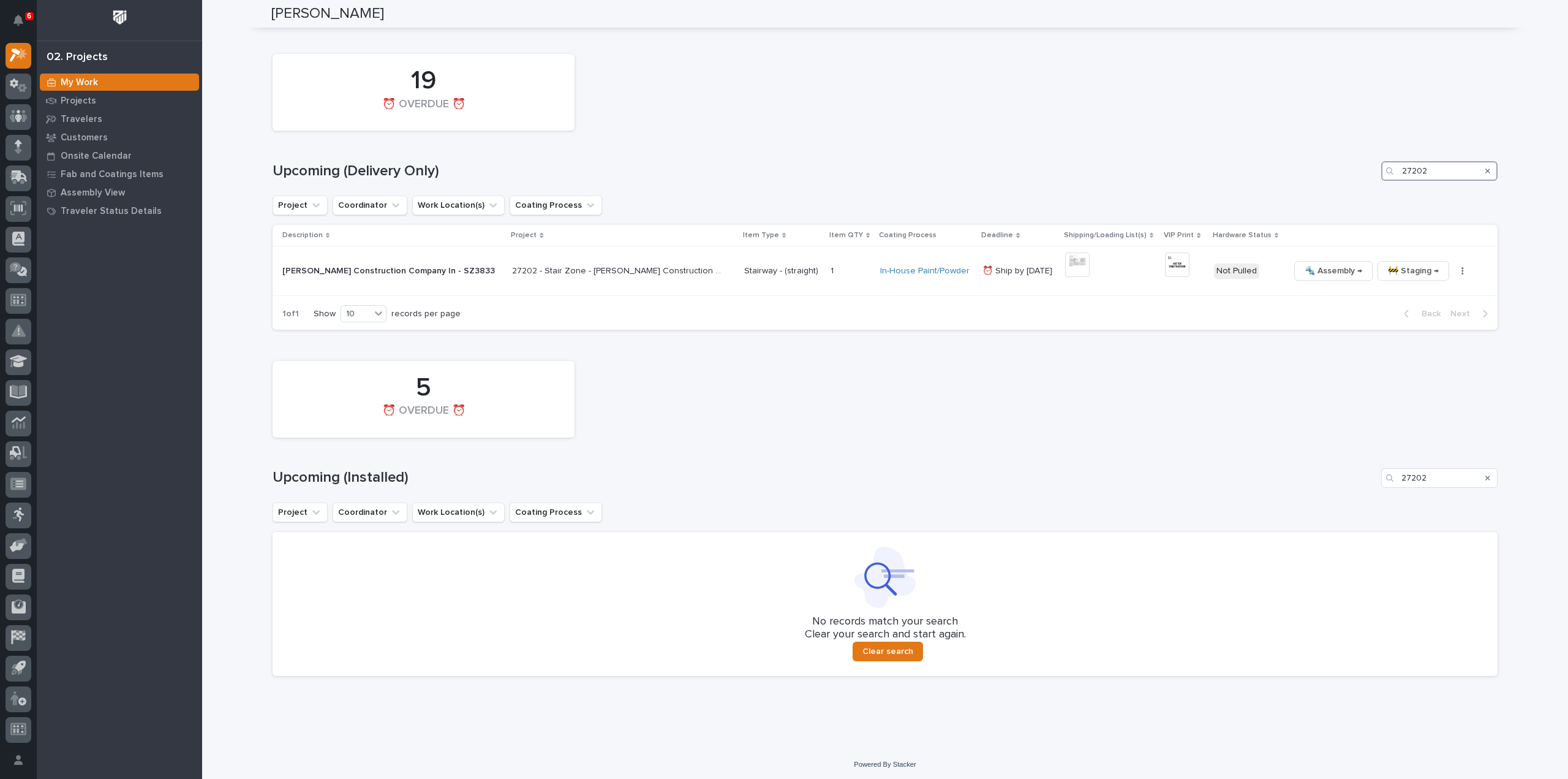
drag, startPoint x: 1428, startPoint y: 167, endPoint x: 1365, endPoint y: 183, distance: 65.0
click at [1365, 183] on div "19 ⏰ OVERDUE ⏰ Upcoming (Delivery Only) 27202 Project Coordinator Work Location…" at bounding box center [885, 189] width 1225 height 282
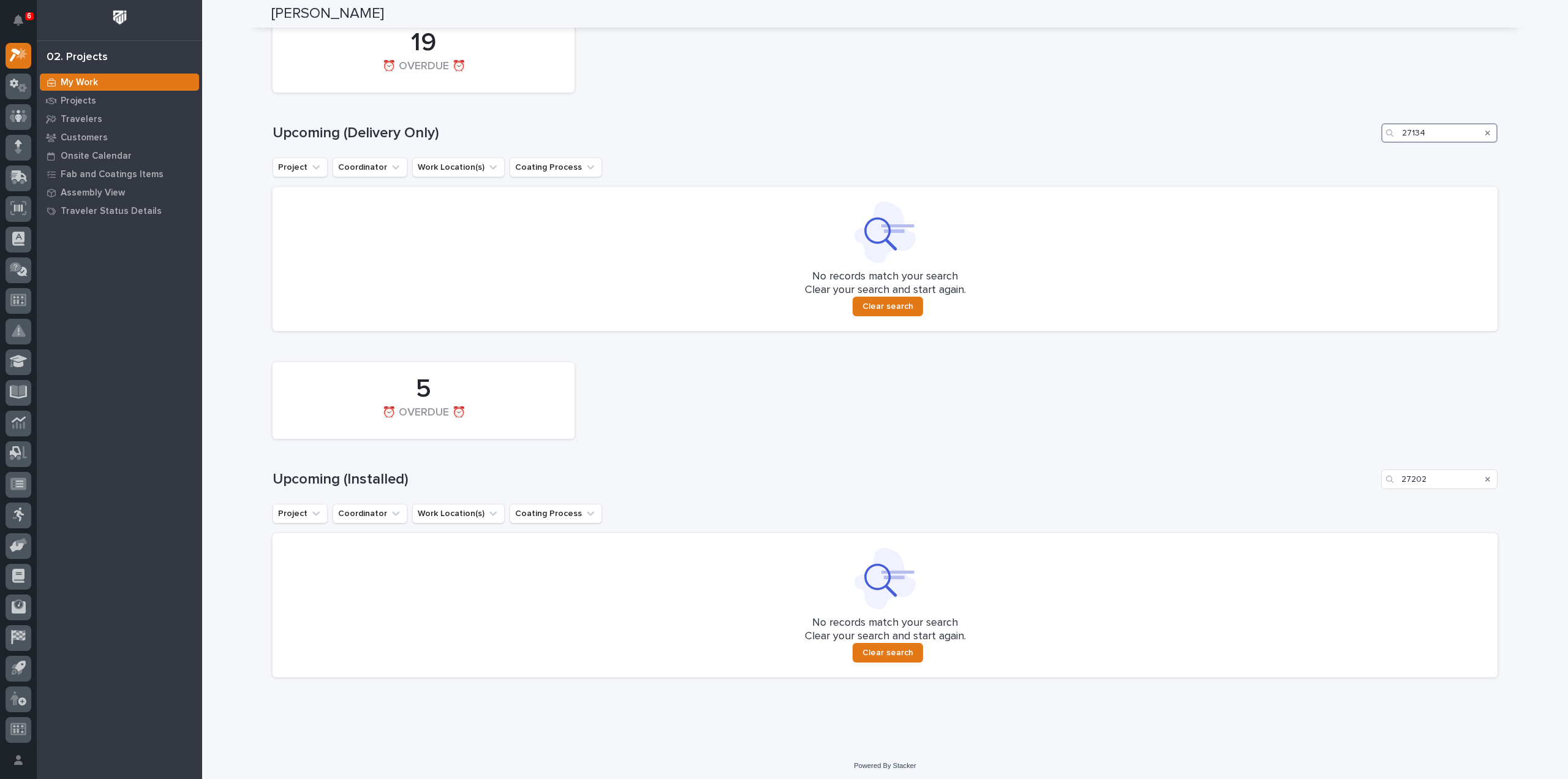
scroll to position [1379, 0]
type input "27134"
drag, startPoint x: 1453, startPoint y: 475, endPoint x: 1359, endPoint y: 492, distance: 95.5
click at [1359, 492] on div "5 ⏰ OVERDUE ⏰ Upcoming (Installed) 27202 Project Coordinator Work Location(s) C…" at bounding box center [885, 514] width 1225 height 321
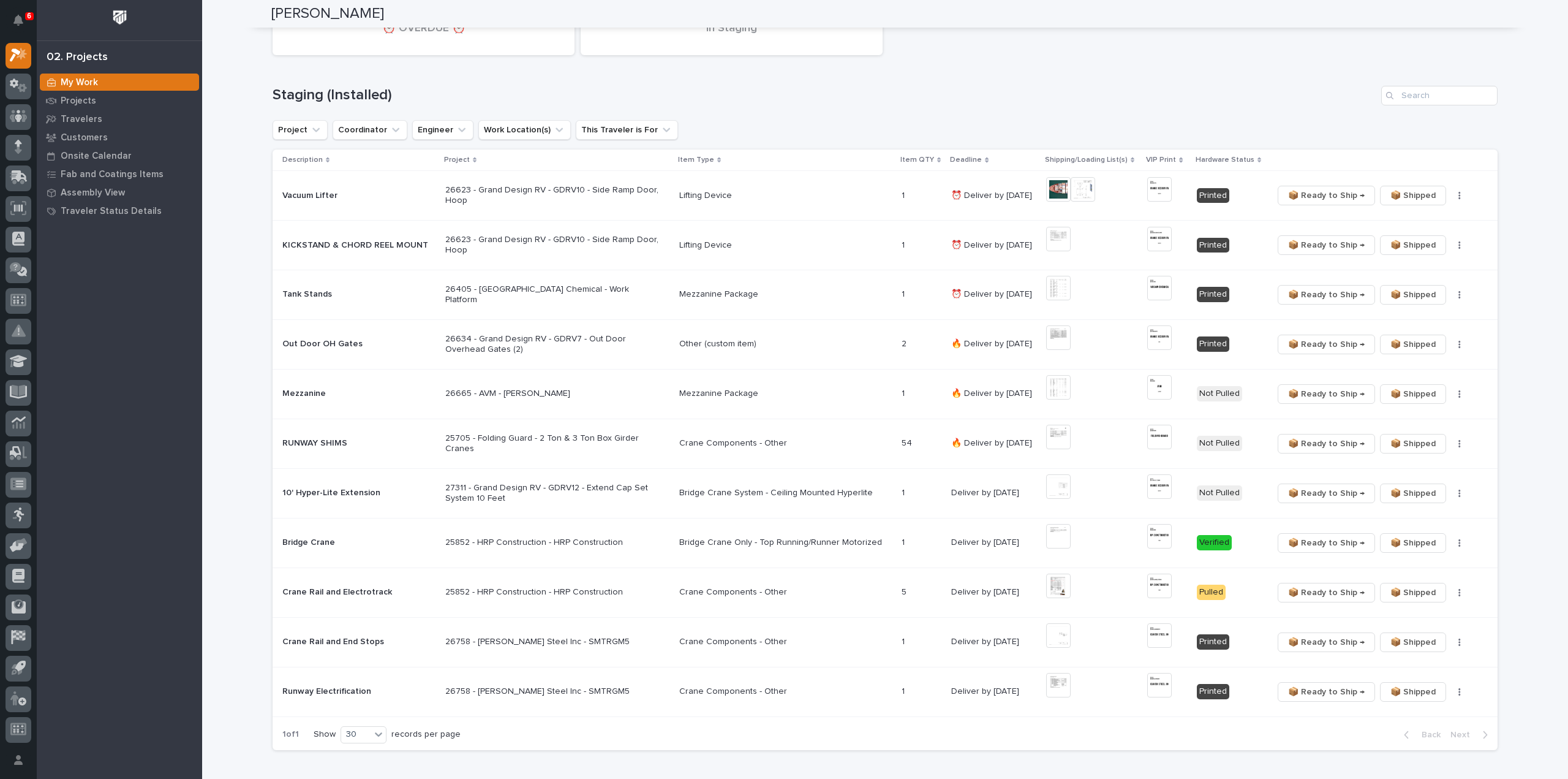
scroll to position [522, 0]
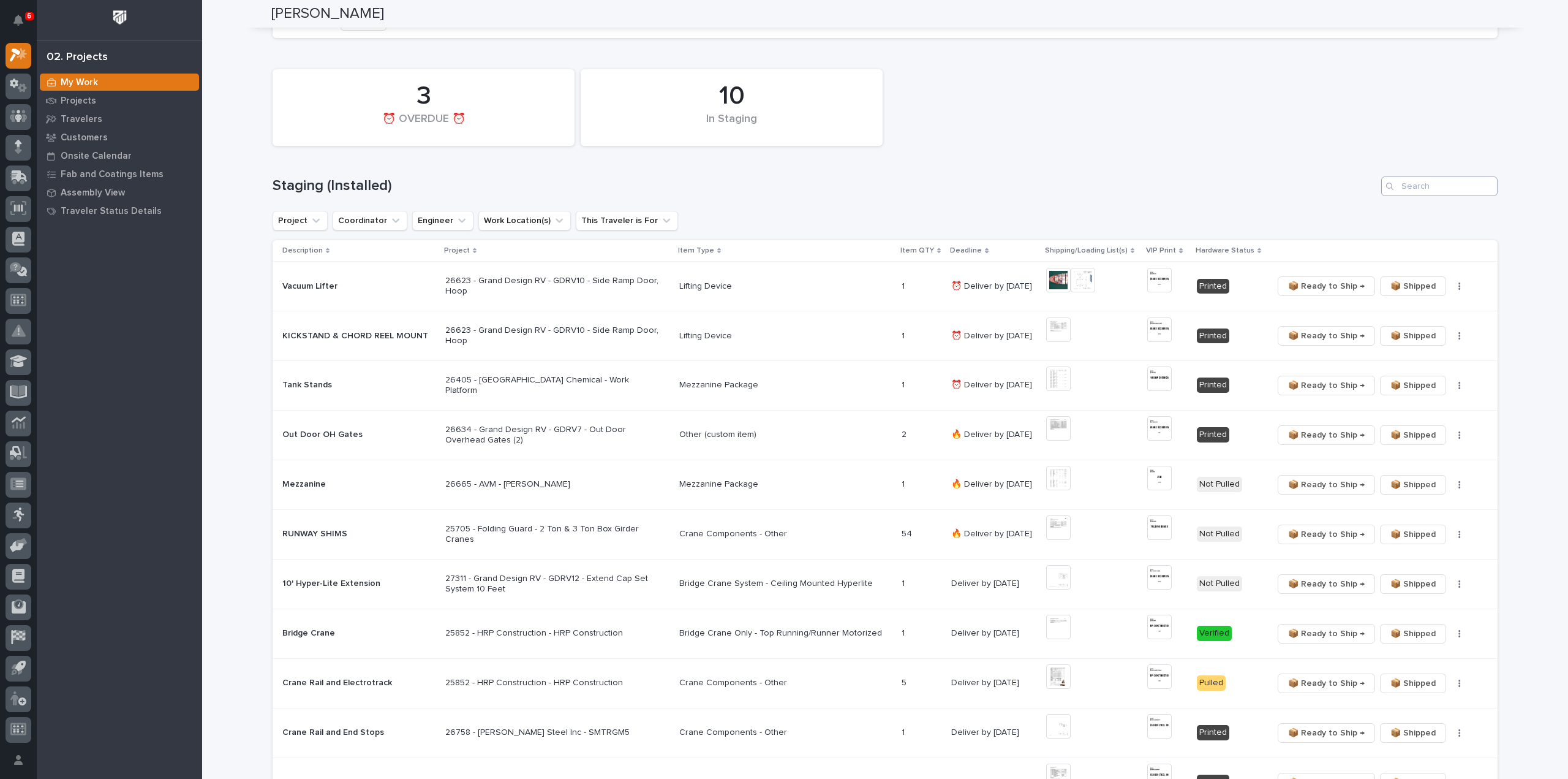
type input "27134"
click at [1421, 189] on input "Search" at bounding box center [1439, 186] width 117 height 20
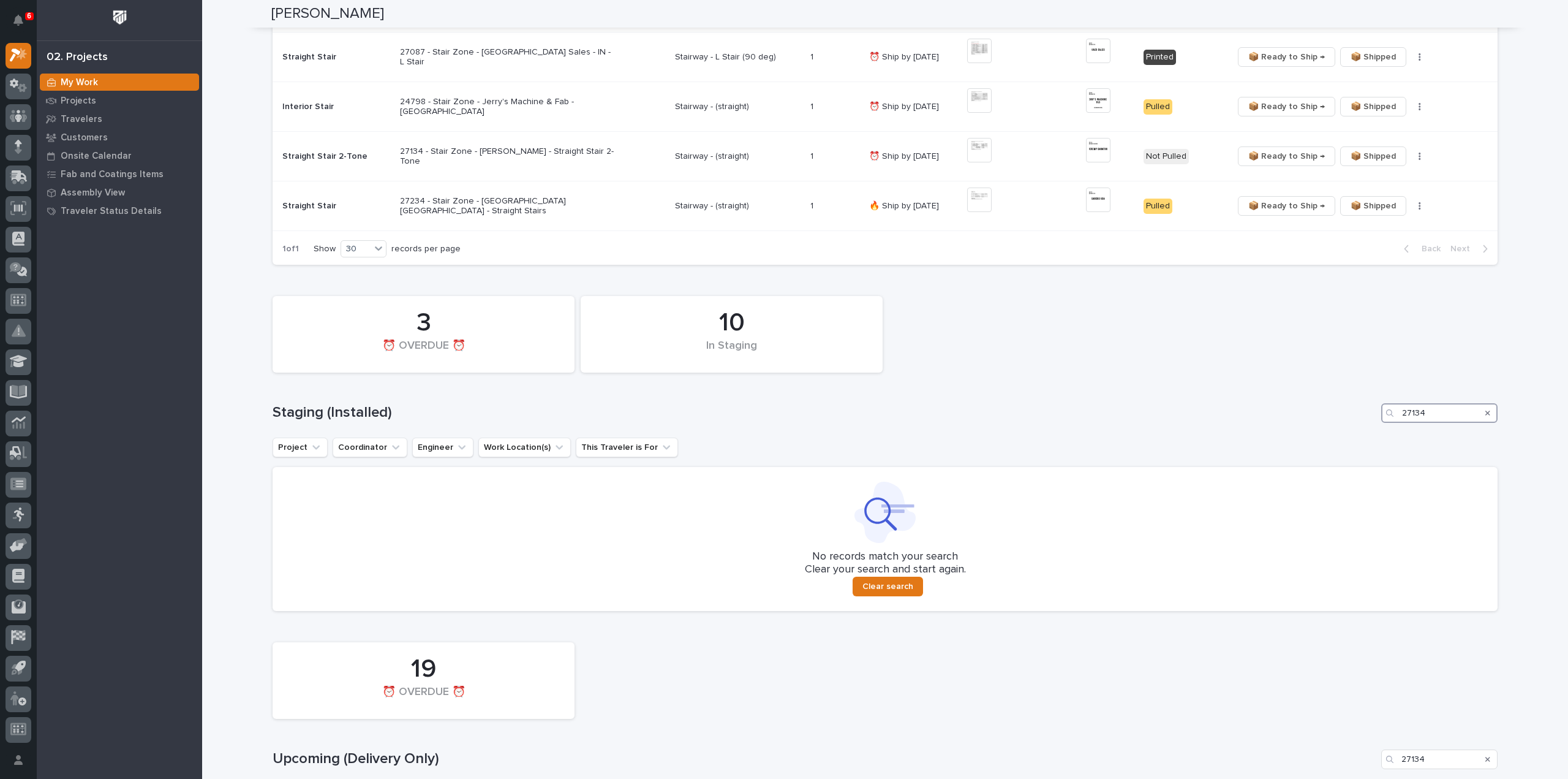
scroll to position [173, 0]
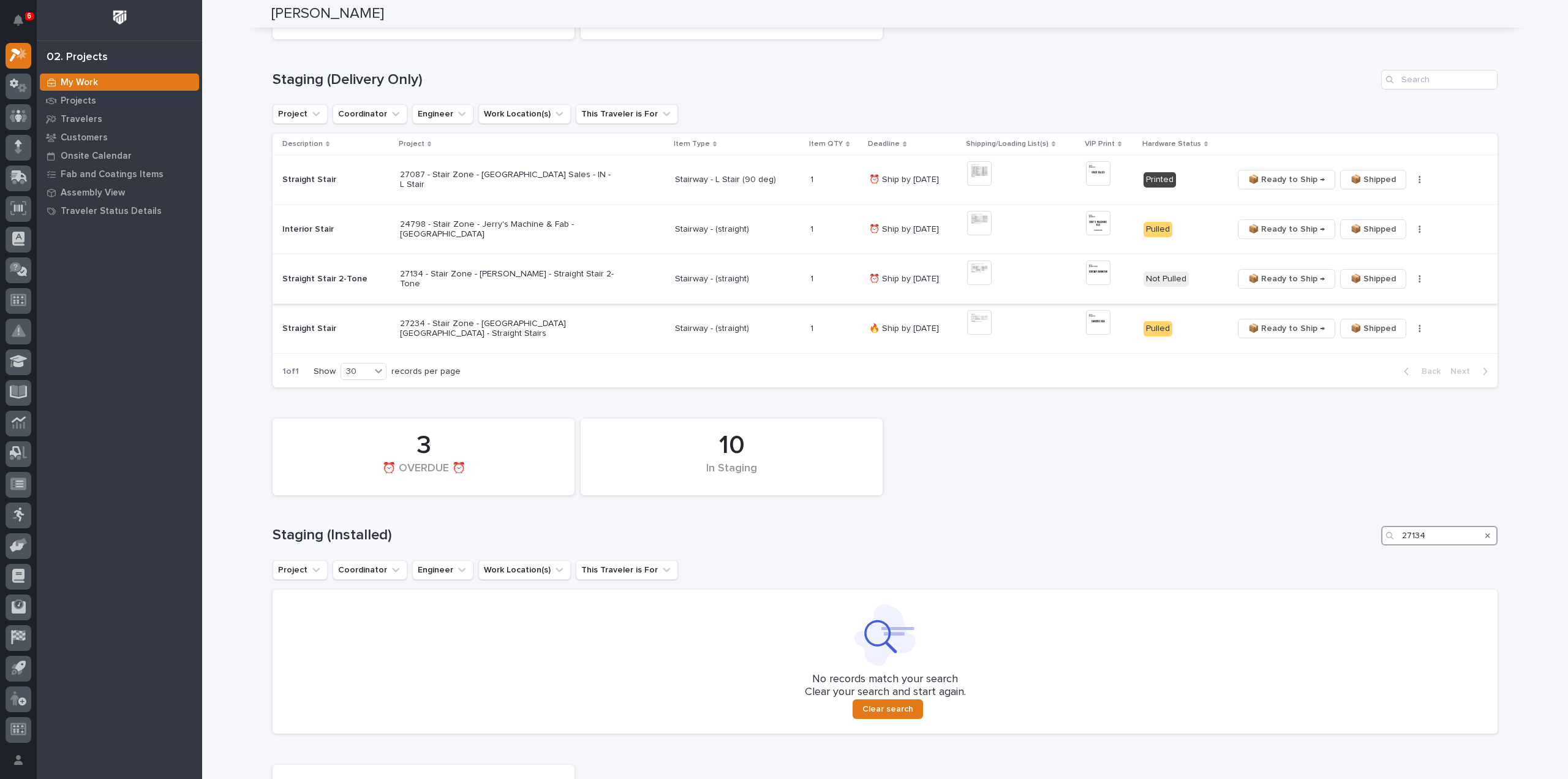
type input "27134"
click at [986, 275] on img at bounding box center [979, 272] width 24 height 24
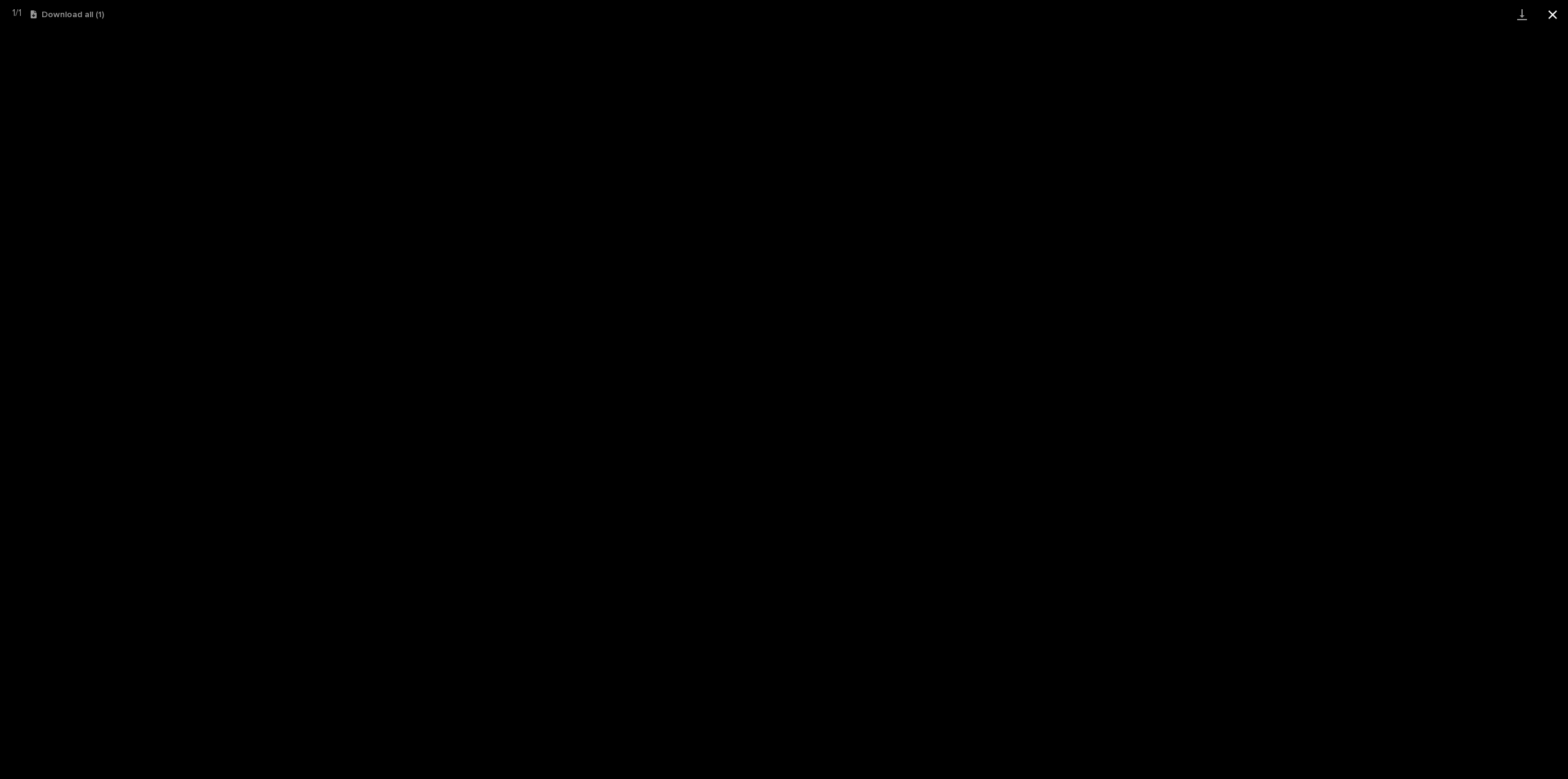
click at [1554, 18] on button "Close gallery" at bounding box center [1552, 14] width 31 height 28
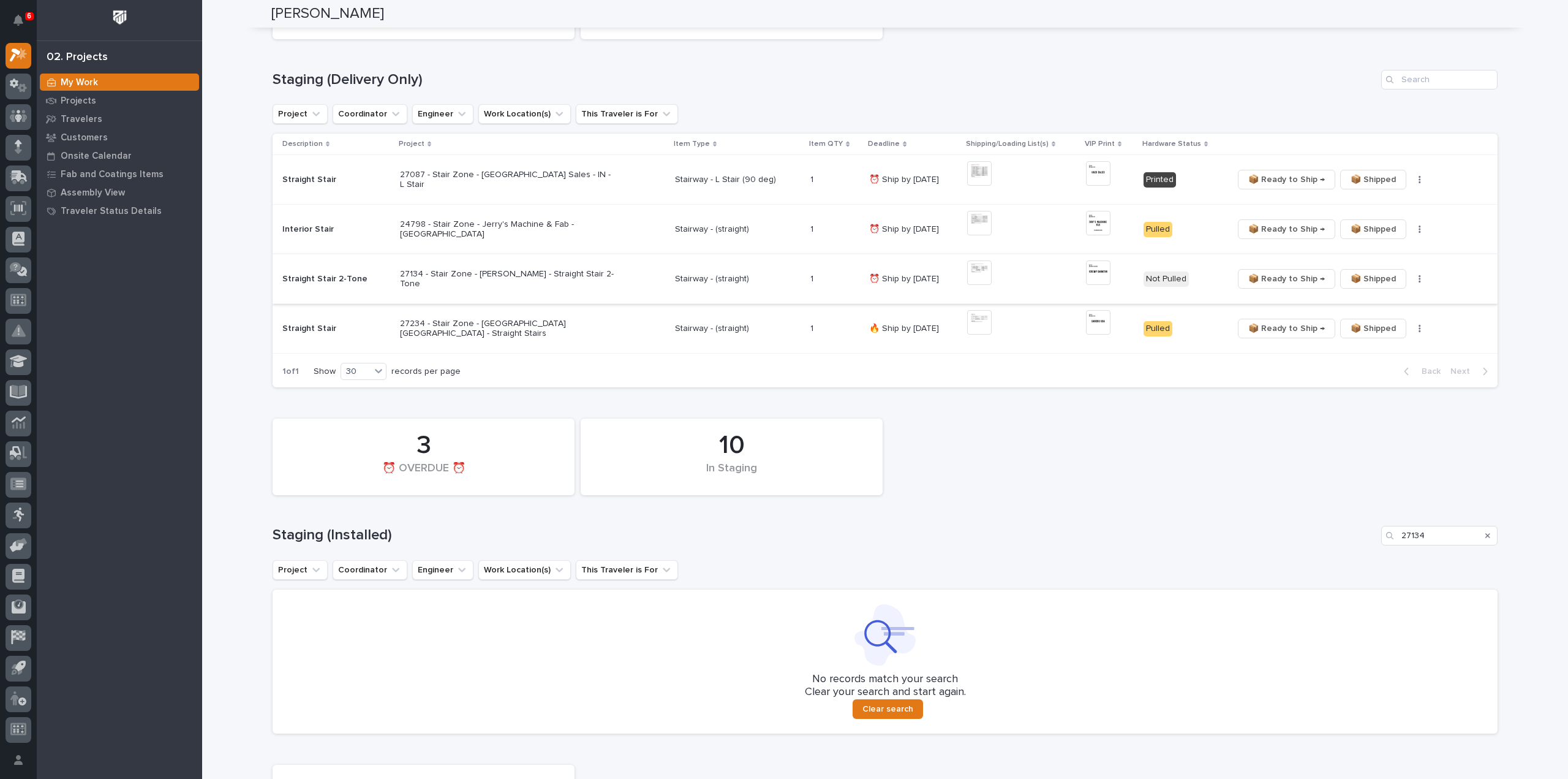
click at [1092, 275] on img at bounding box center [1098, 272] width 24 height 24
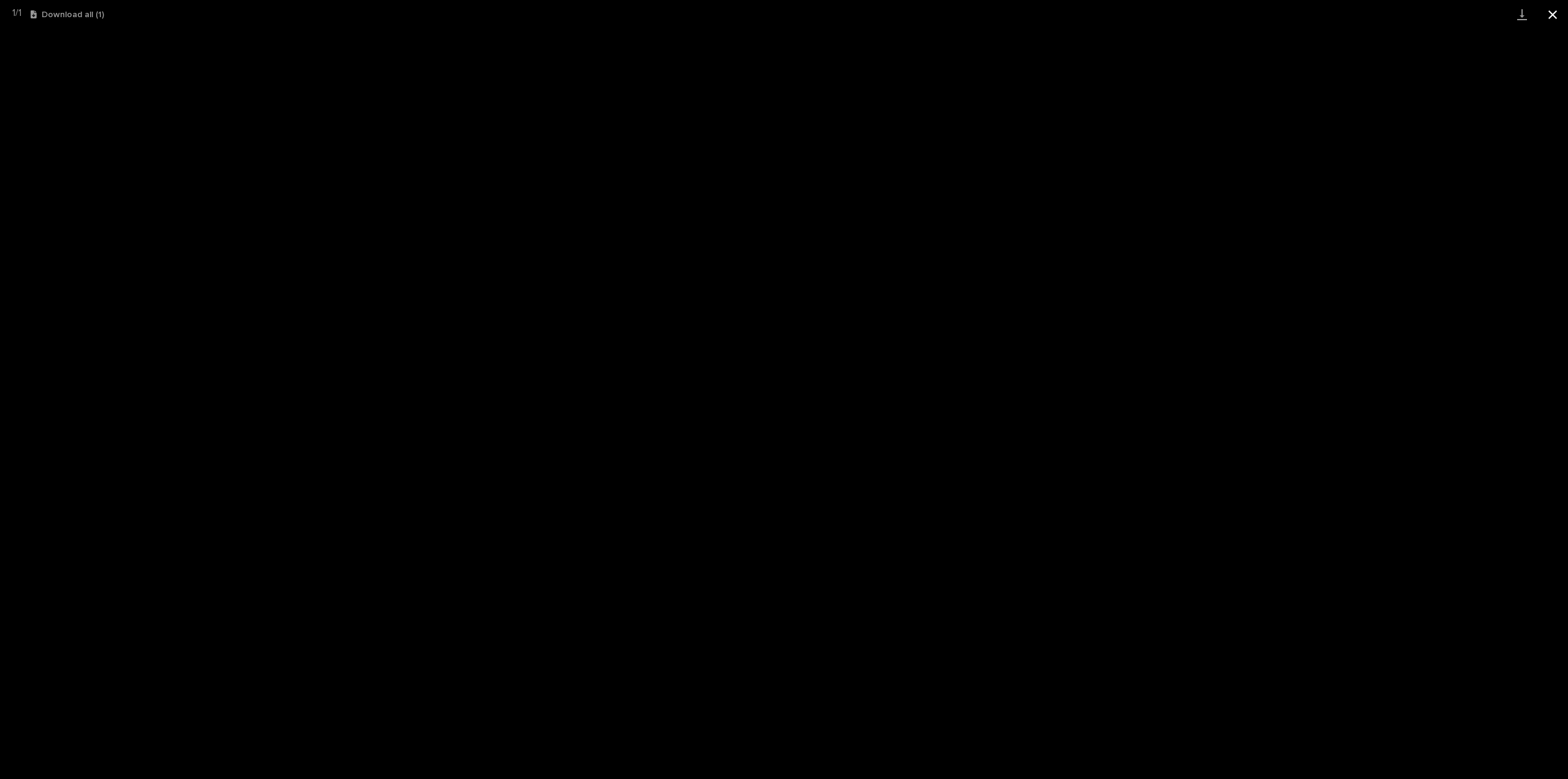
click at [1554, 18] on button "Close gallery" at bounding box center [1552, 14] width 31 height 28
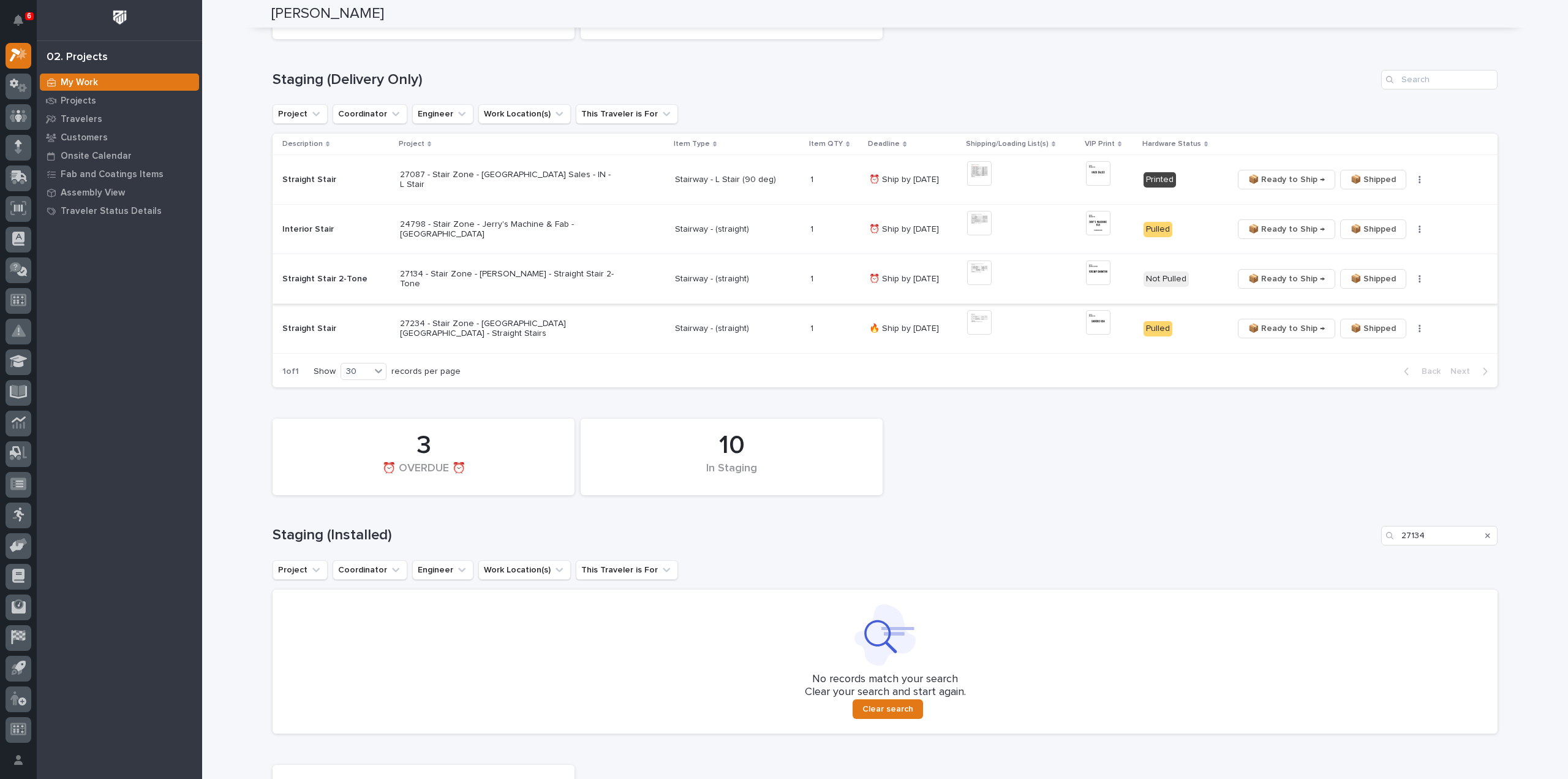
click at [1411, 279] on button "button" at bounding box center [1419, 279] width 17 height 9
click at [1382, 328] on span "🔩 Hardware" at bounding box center [1369, 322] width 51 height 15
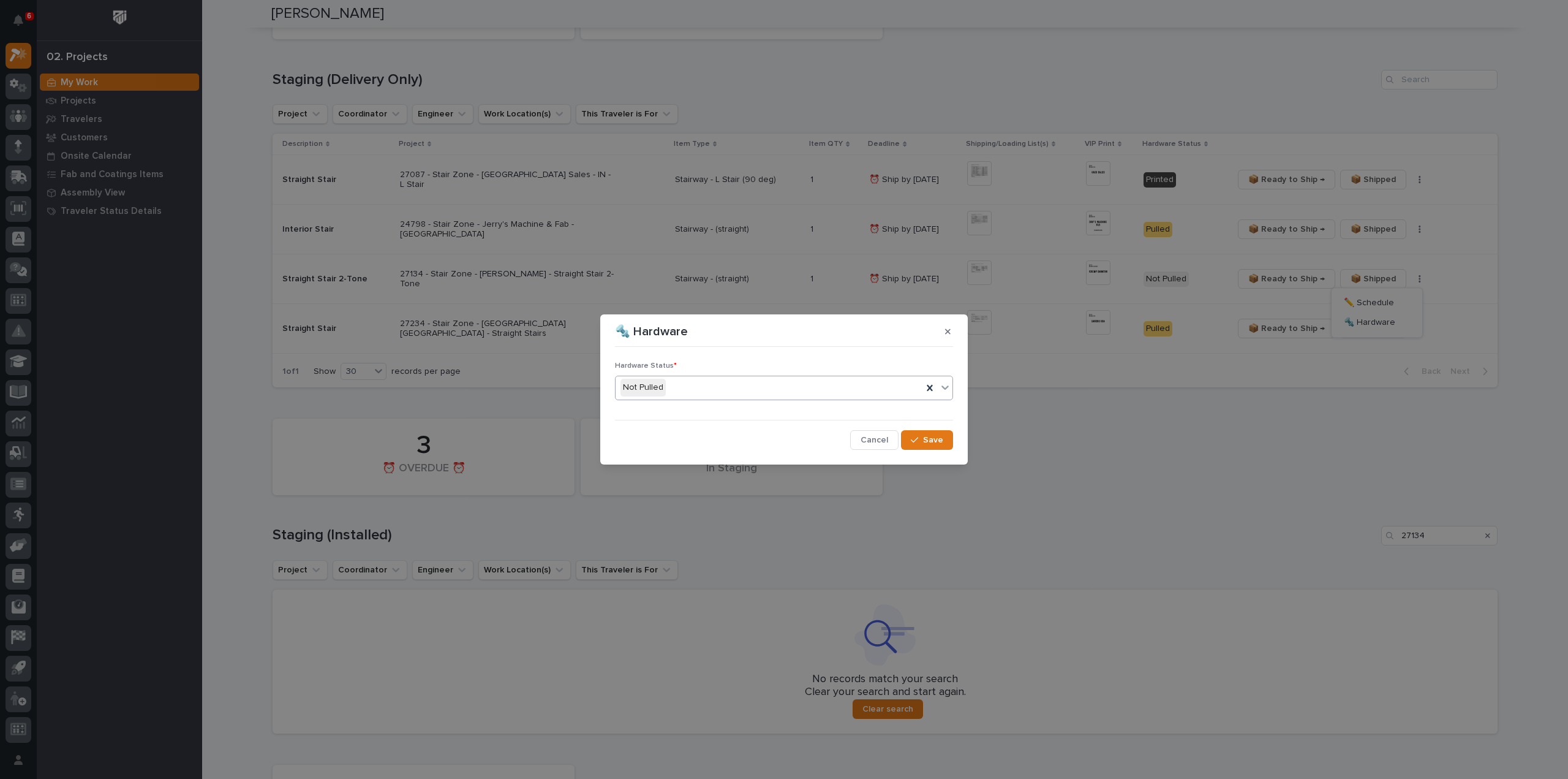
click at [667, 391] on input "text" at bounding box center [668, 387] width 1 height 11
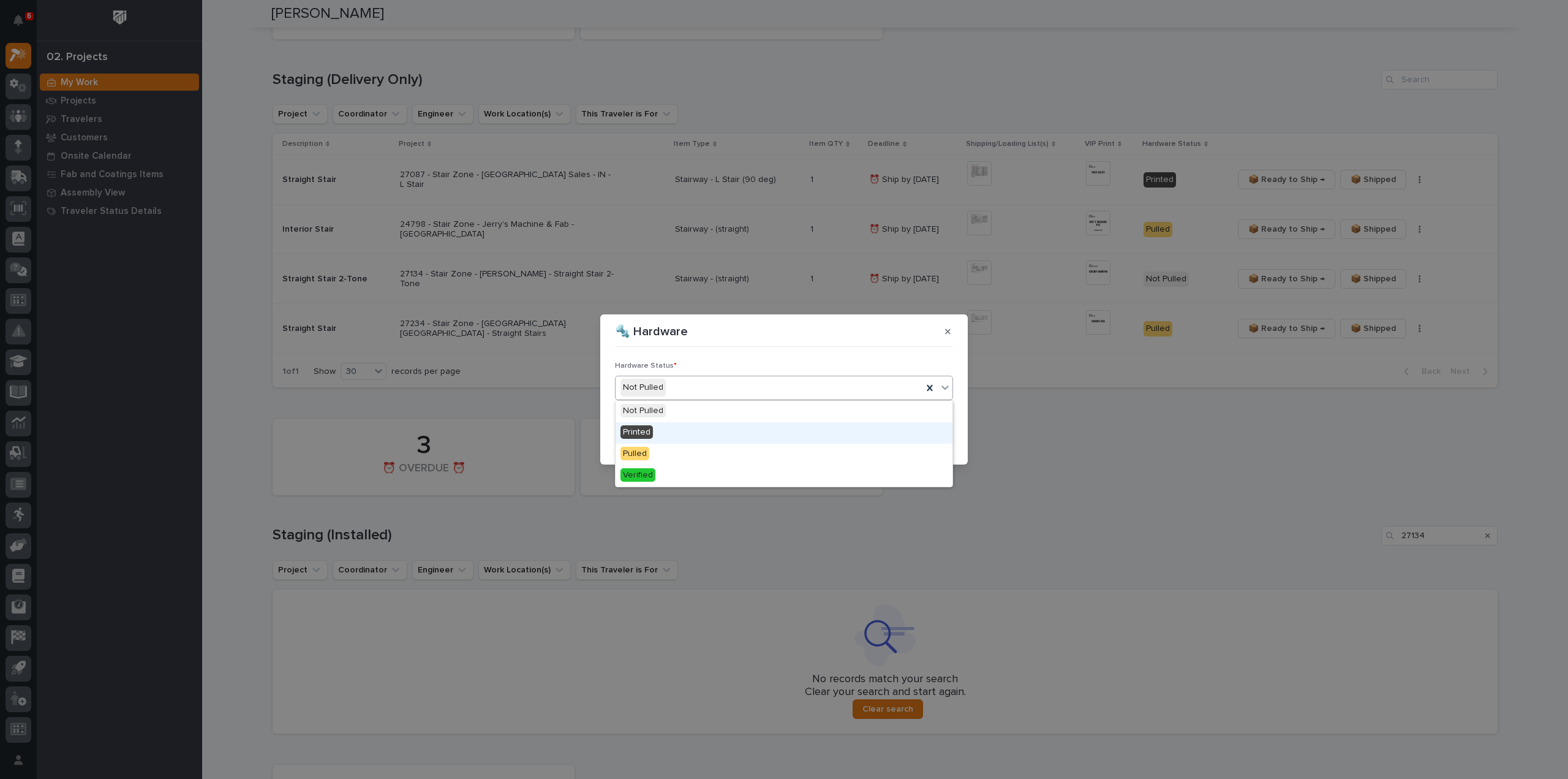
click at [670, 435] on div "Printed" at bounding box center [784, 433] width 337 height 21
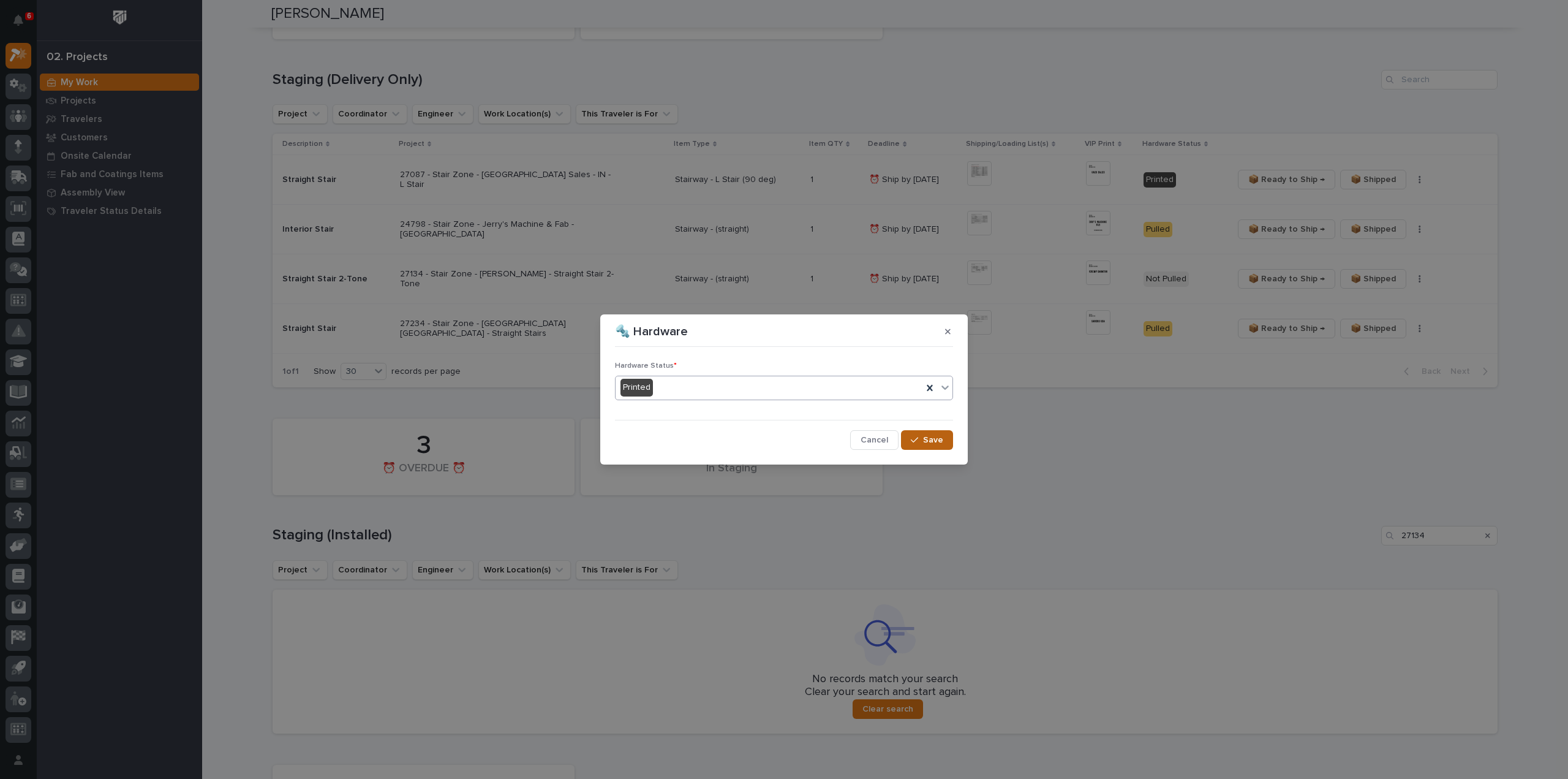
click at [929, 442] on button "Save" at bounding box center [927, 440] width 52 height 20
